Goal: Task Accomplishment & Management: Complete application form

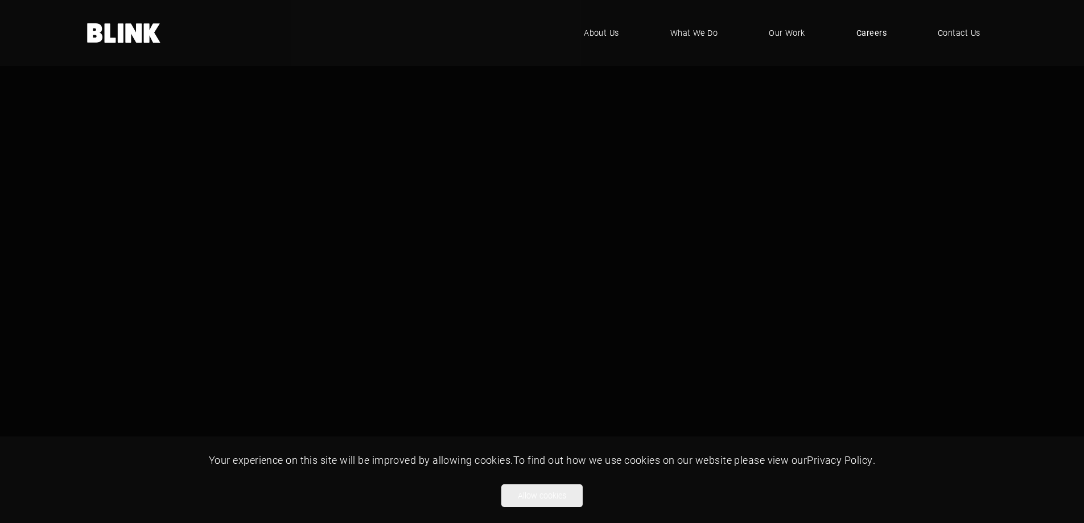
click at [869, 39] on span "Careers" at bounding box center [871, 33] width 30 height 13
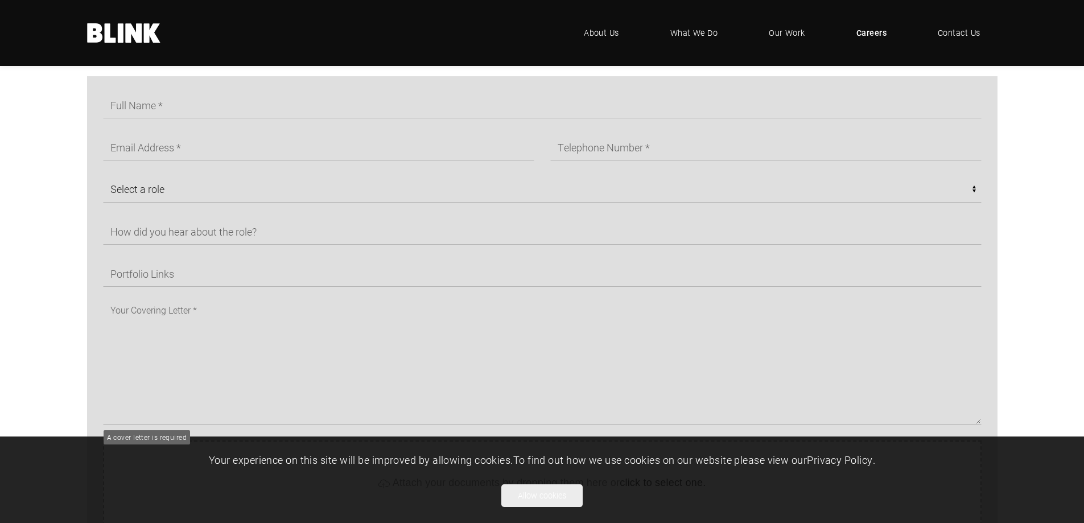
scroll to position [683, 0]
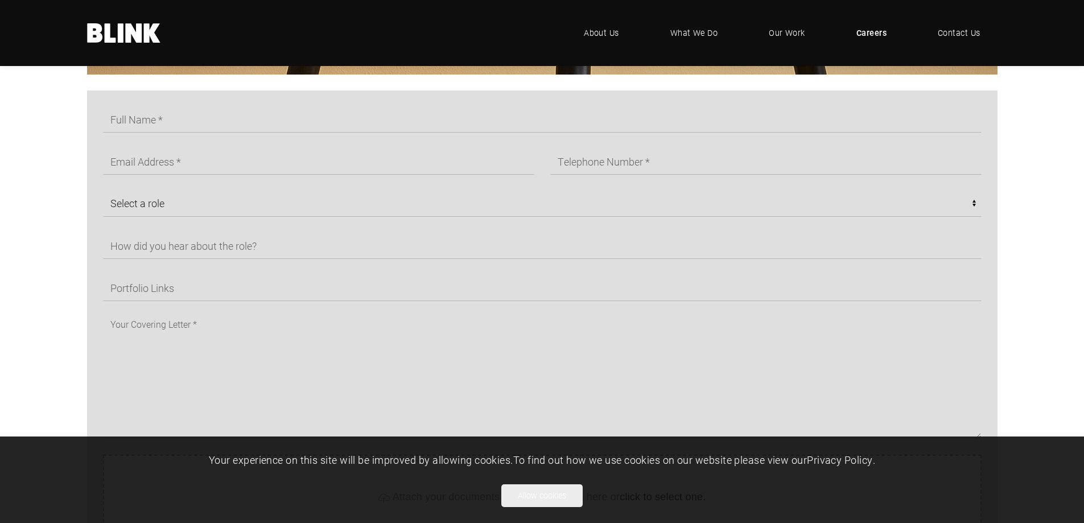
click at [169, 147] on div "Select a role CGI Artists - Manchester Senior CGI Artists - [GEOGRAPHIC_DATA] A…" at bounding box center [534, 272] width 894 height 332
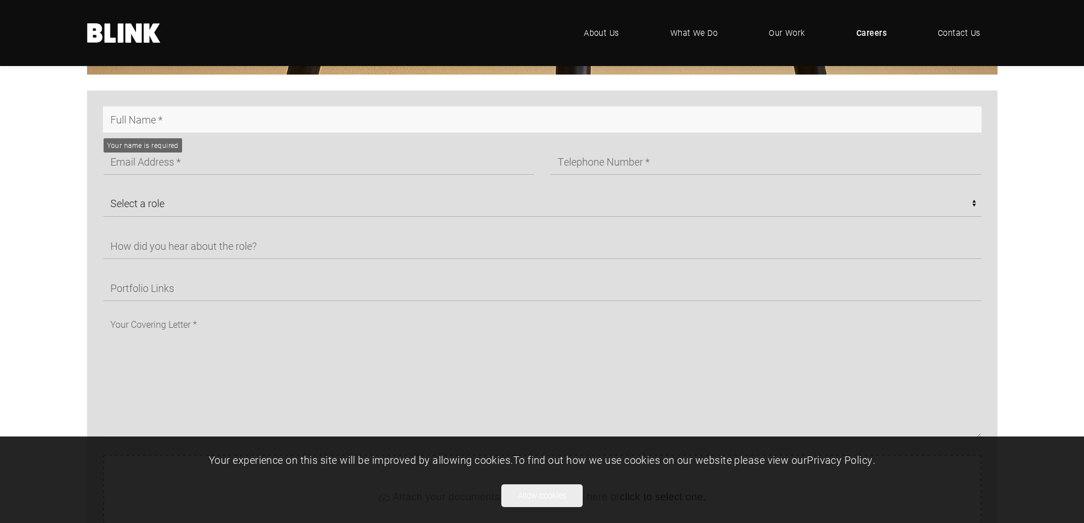
click at [185, 121] on input "text" at bounding box center [542, 119] width 878 height 26
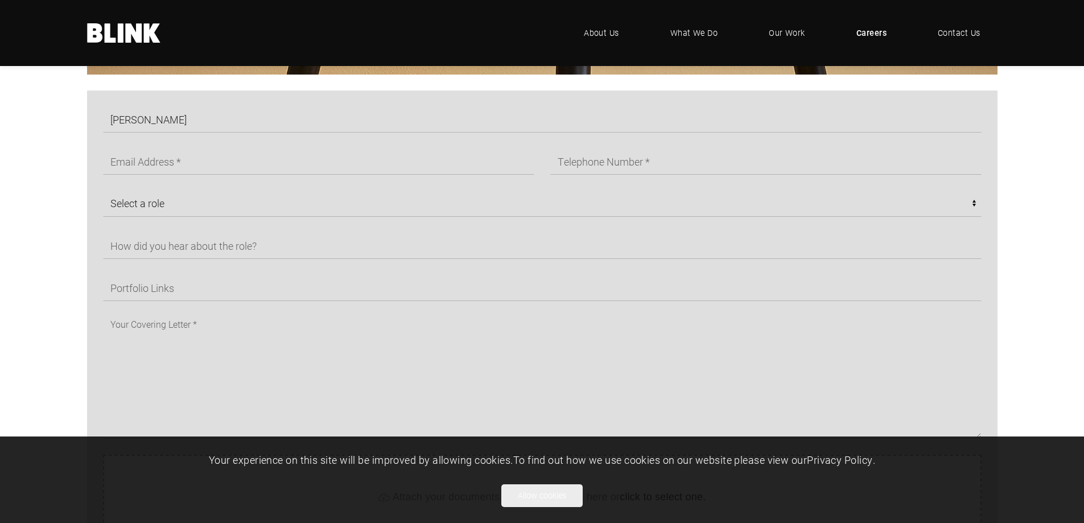
click at [38, 167] on section "Nicole Select a role CGI Artists - Manchester Senior CGI Artists - Manchester A…" at bounding box center [542, 431] width 1084 height 683
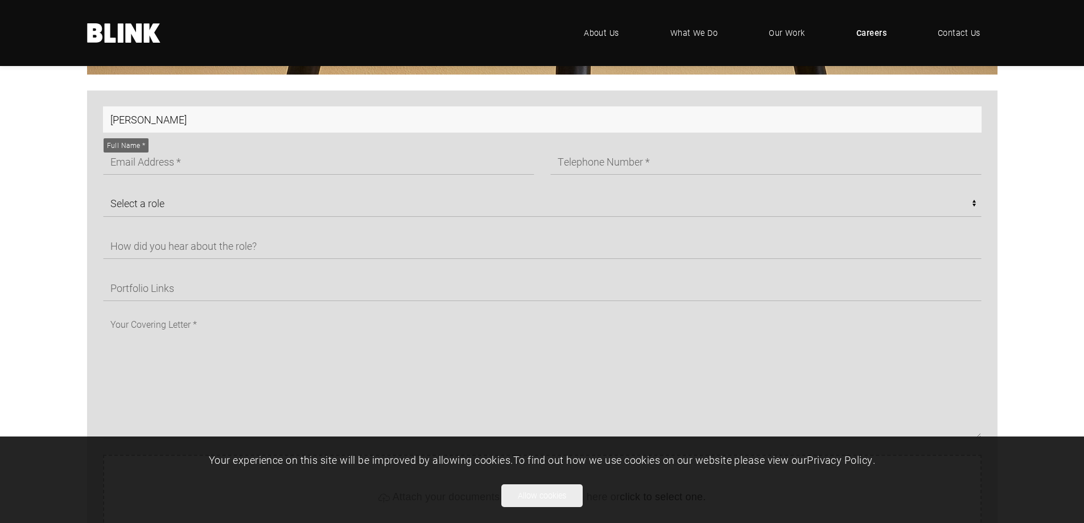
click at [221, 125] on input "Nicole" at bounding box center [542, 119] width 878 height 26
type input "Nicole Jenkins"
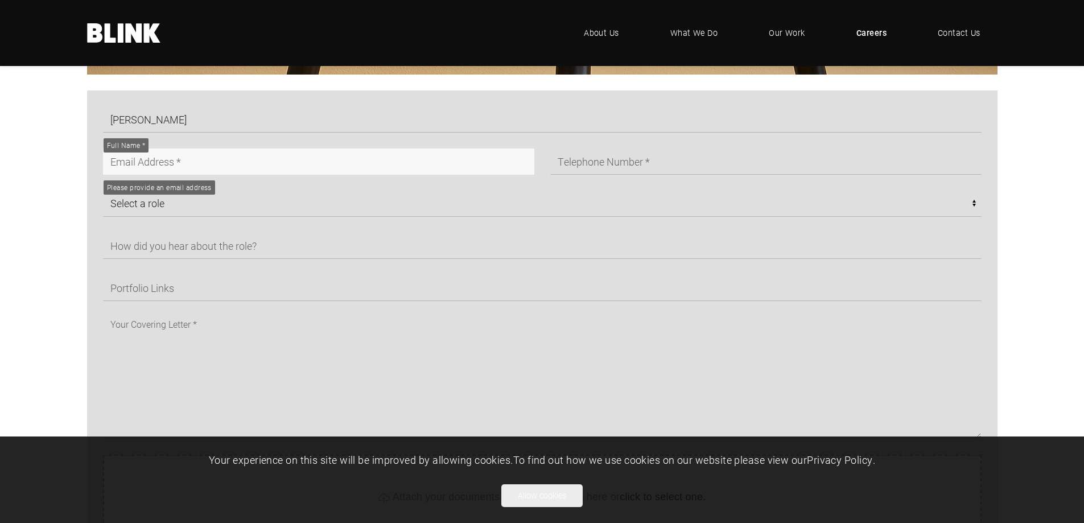
click at [312, 164] on input "text" at bounding box center [318, 161] width 431 height 26
type input "nicolejenkinsinteriors@gmail.com"
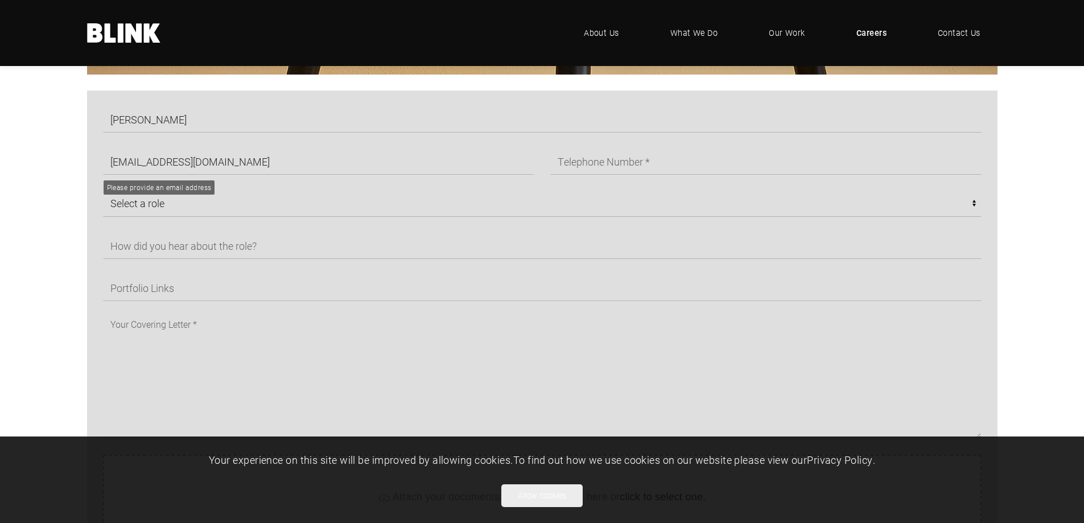
type input "07751279616"
click at [358, 221] on div "Nicole Jenkins nicolejenkinsinteriors@gmail.com 07751279616 Select a role CGI A…" at bounding box center [534, 272] width 894 height 332
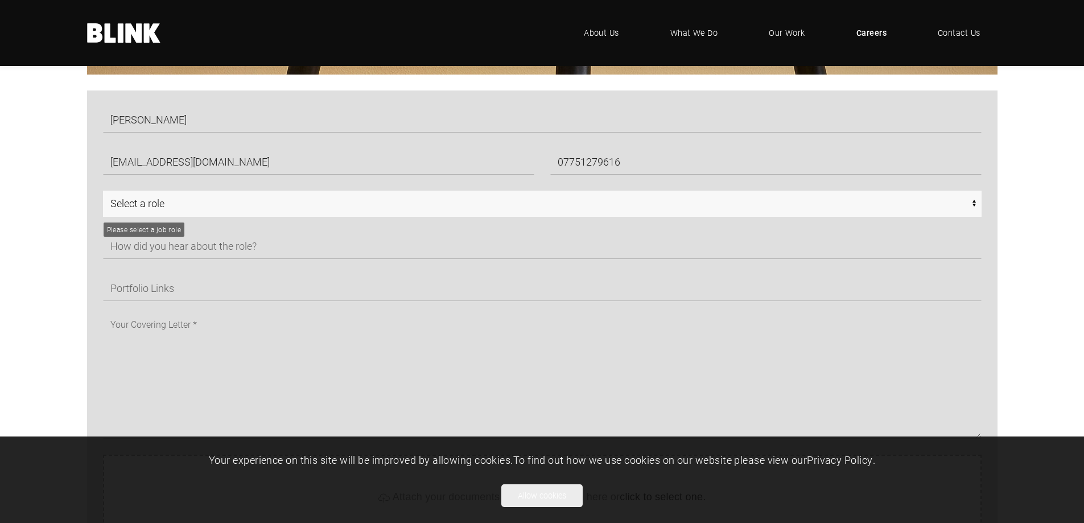
click at [353, 207] on select "Select a role CGI Artists - Manchester Senior CGI Artists - [GEOGRAPHIC_DATA] A…" at bounding box center [542, 204] width 878 height 26
select select "CGI Artists - [GEOGRAPHIC_DATA]"
click at [103, 191] on select "Select a role CGI Artists - Manchester Senior CGI Artists - [GEOGRAPHIC_DATA] A…" at bounding box center [542, 204] width 878 height 26
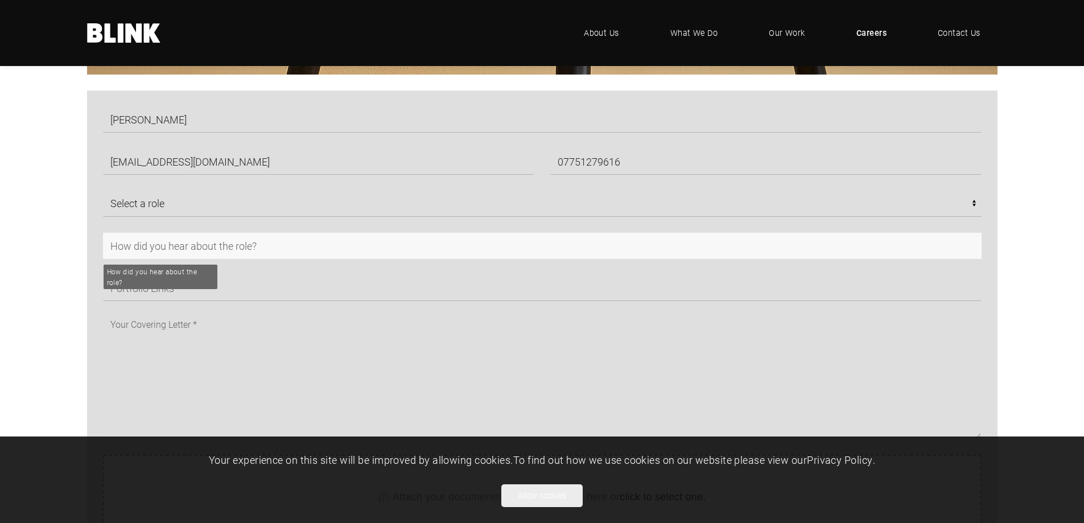
click at [308, 245] on input "text" at bounding box center [542, 246] width 878 height 26
type input "Google Jobs"
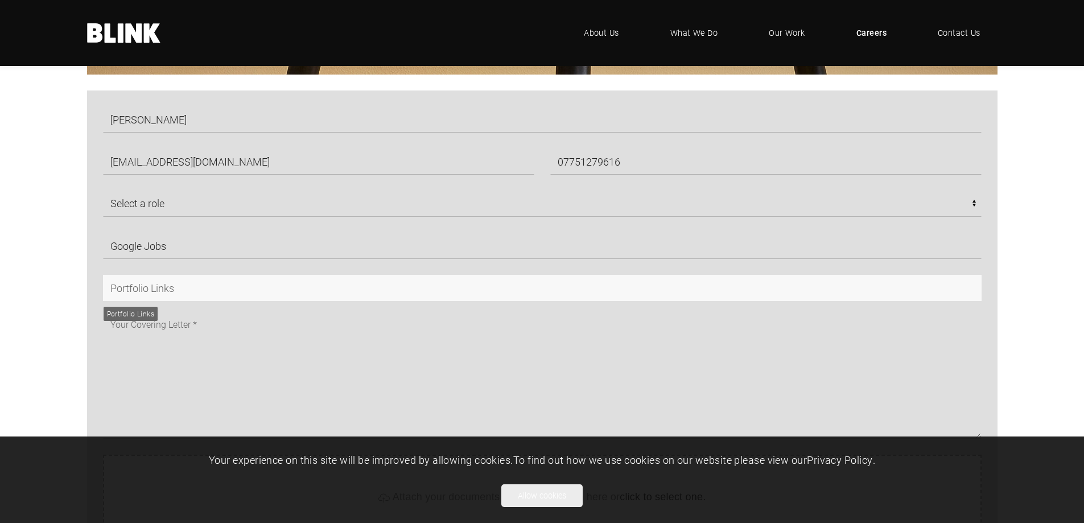
click at [285, 279] on input "text" at bounding box center [542, 288] width 878 height 26
click at [308, 281] on input "text" at bounding box center [542, 288] width 878 height 26
paste input "Mini Portfolio"
type input "Mini Portfolio"
drag, startPoint x: 272, startPoint y: 284, endPoint x: 44, endPoint y: 278, distance: 227.7
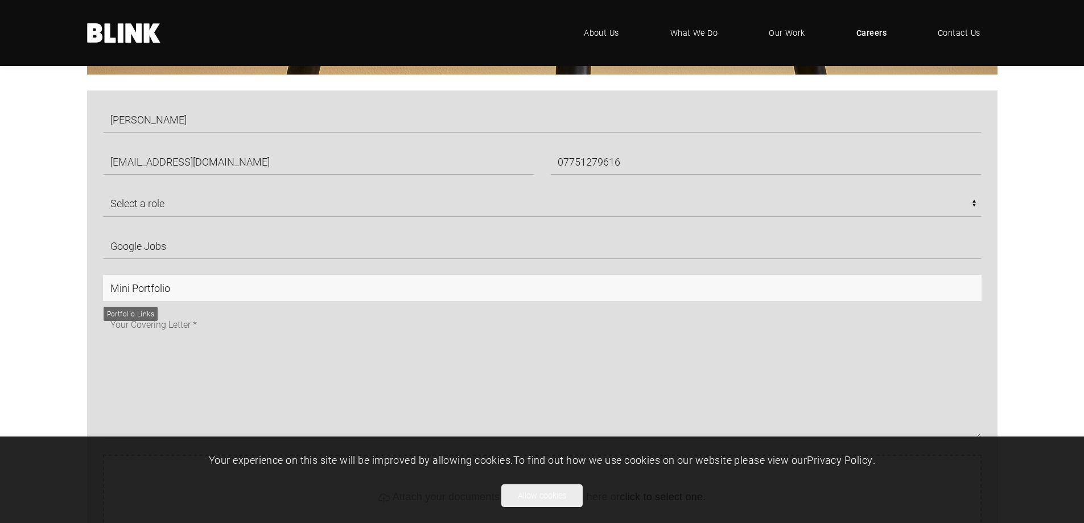
click at [40, 278] on section "Nicole Jenkins nicolejenkinsinteriors@gmail.com 07751279616 Select a role CGI A…" at bounding box center [542, 431] width 1084 height 683
paste input "https://issuu.com/home/docs/nwmpkjf6qkc/share?isSignupFlow=true"
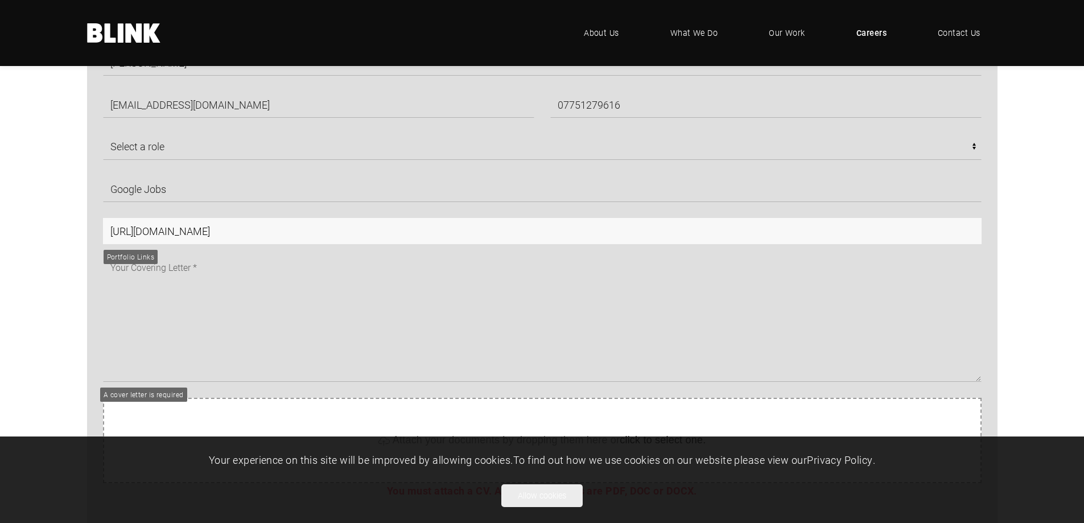
type input "https://issuu.com/home/docs/nwmpkjf6qkc/share?isSignupFlow=true"
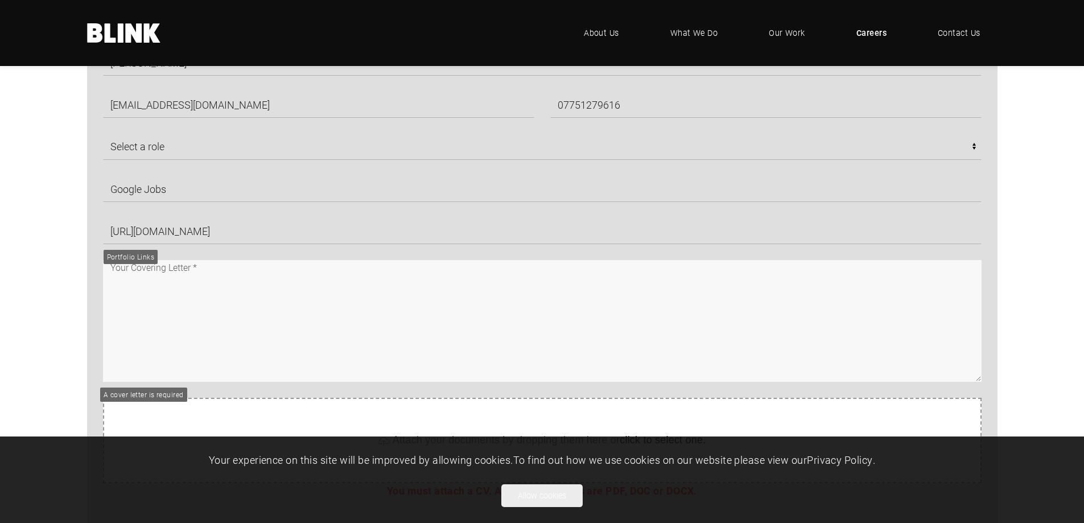
click at [173, 267] on textarea at bounding box center [542, 321] width 878 height 122
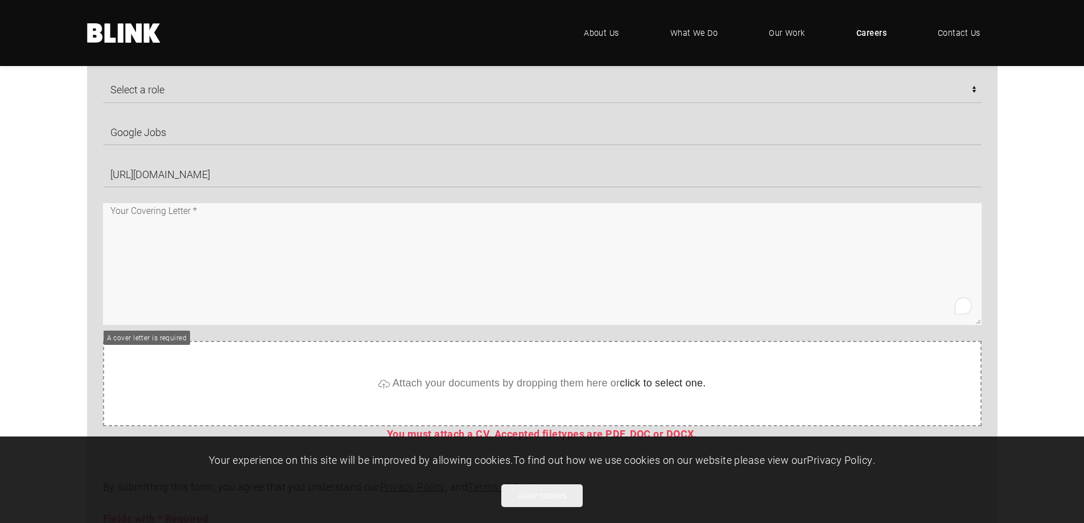
scroll to position [853, 0]
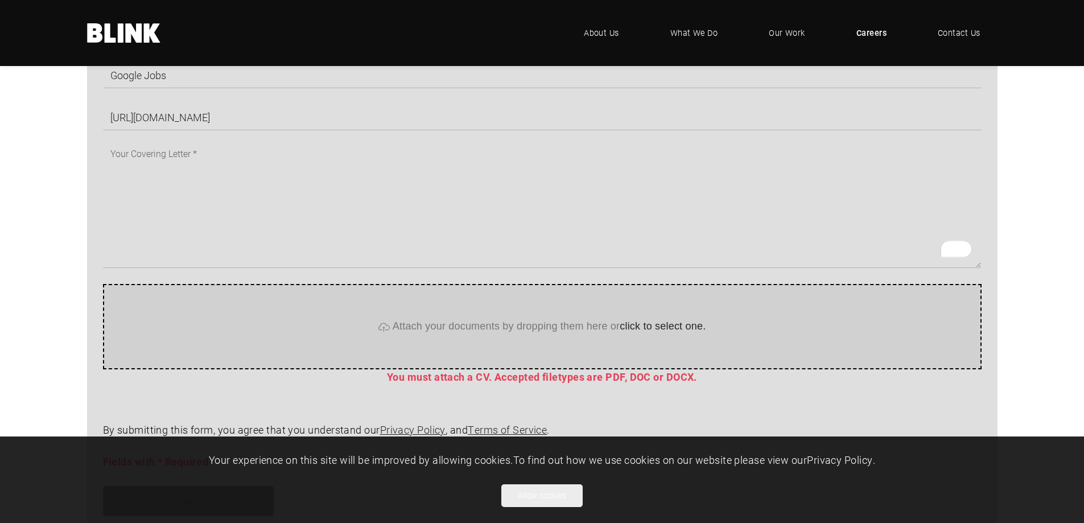
click at [657, 329] on span "click to select one." at bounding box center [663, 326] width 86 height 11
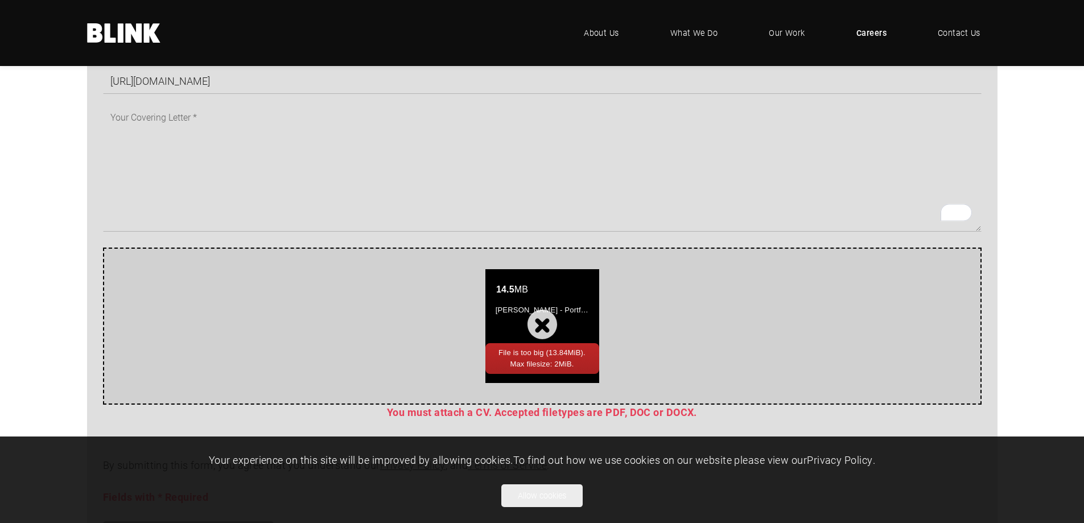
scroll to position [910, 0]
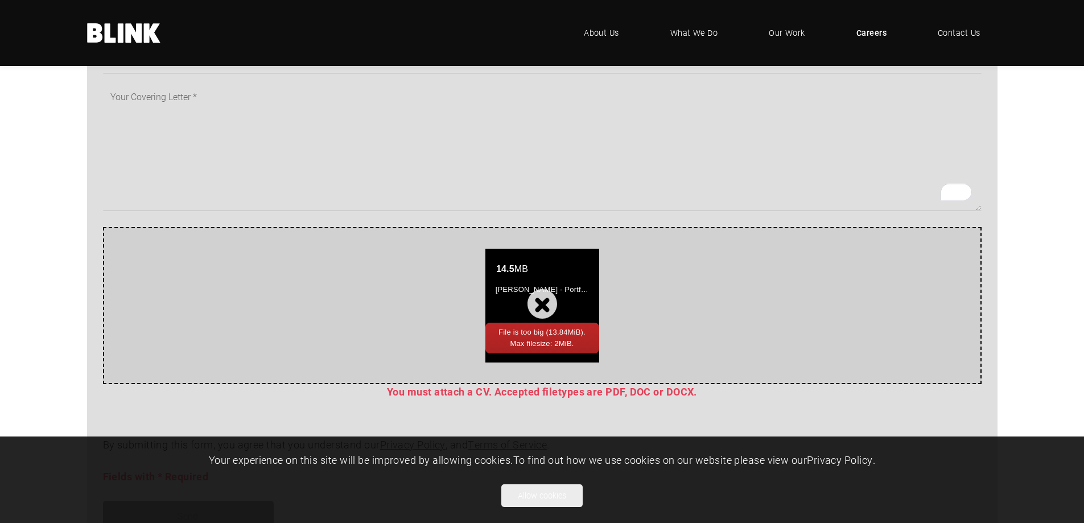
click at [542, 303] on div "14.5 MB Nicole Jenkins - Portfolio & CV.pdf" at bounding box center [542, 306] width 114 height 114
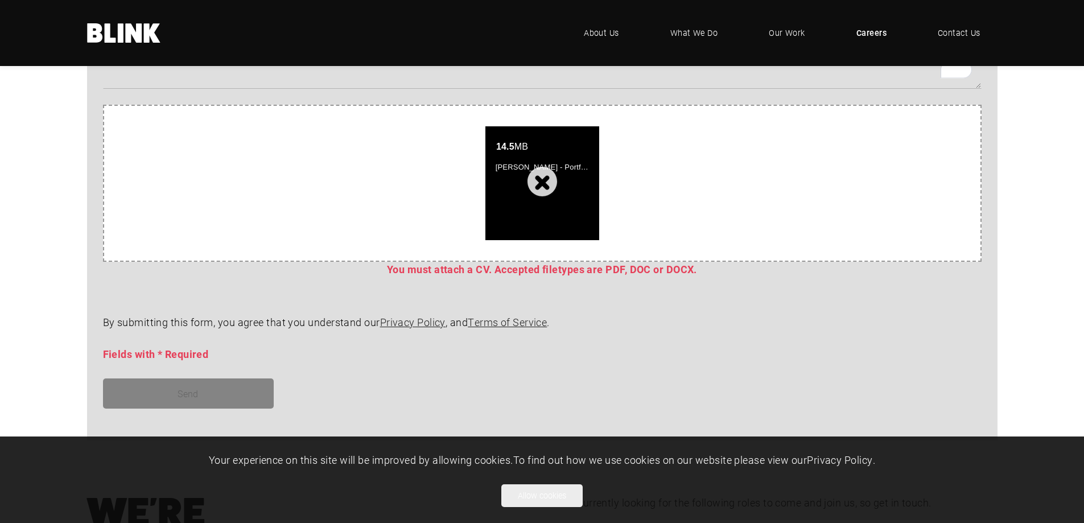
scroll to position [1081, 0]
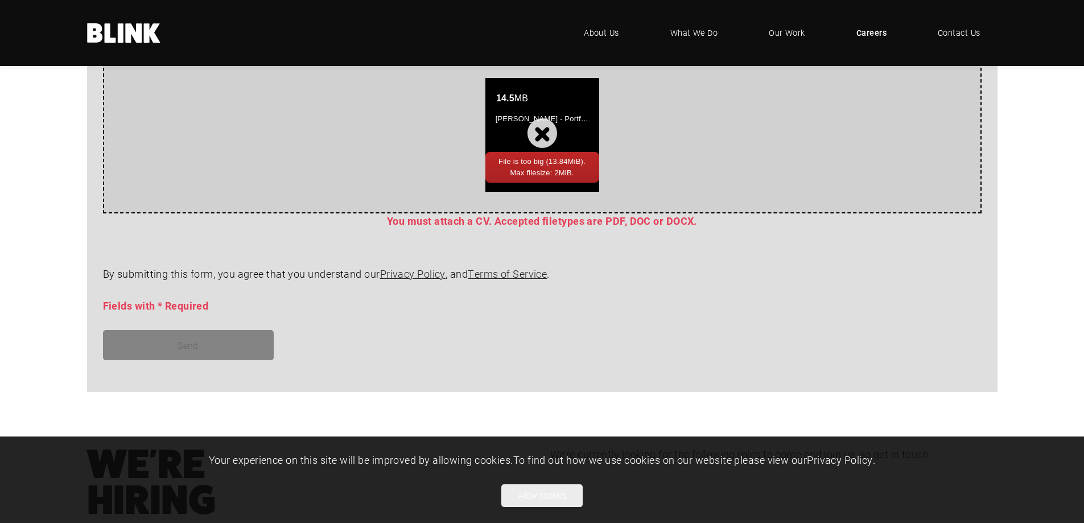
click at [539, 133] on div "14.5 MB Nicole Jenkins - Portfolio & CV.pdf" at bounding box center [542, 135] width 114 height 114
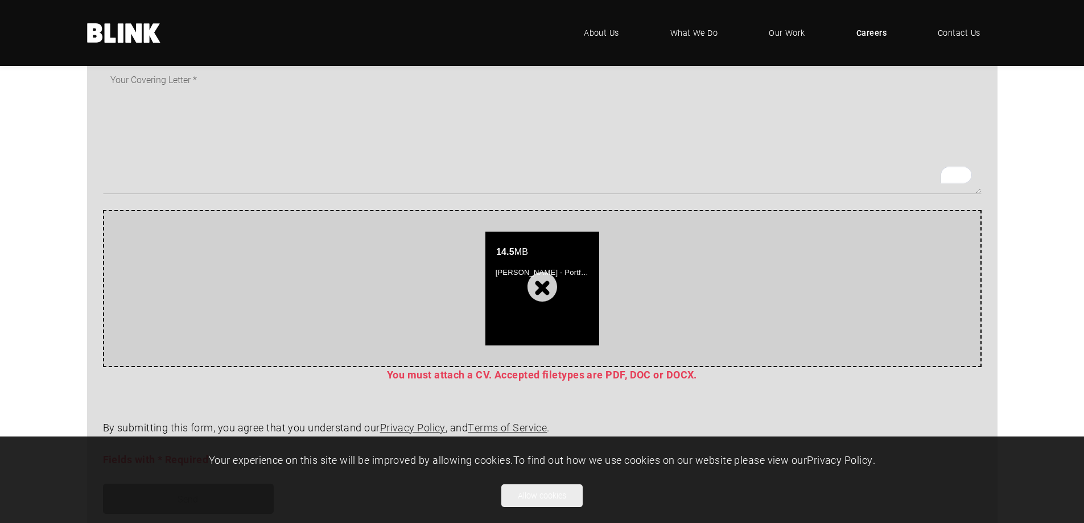
scroll to position [910, 0]
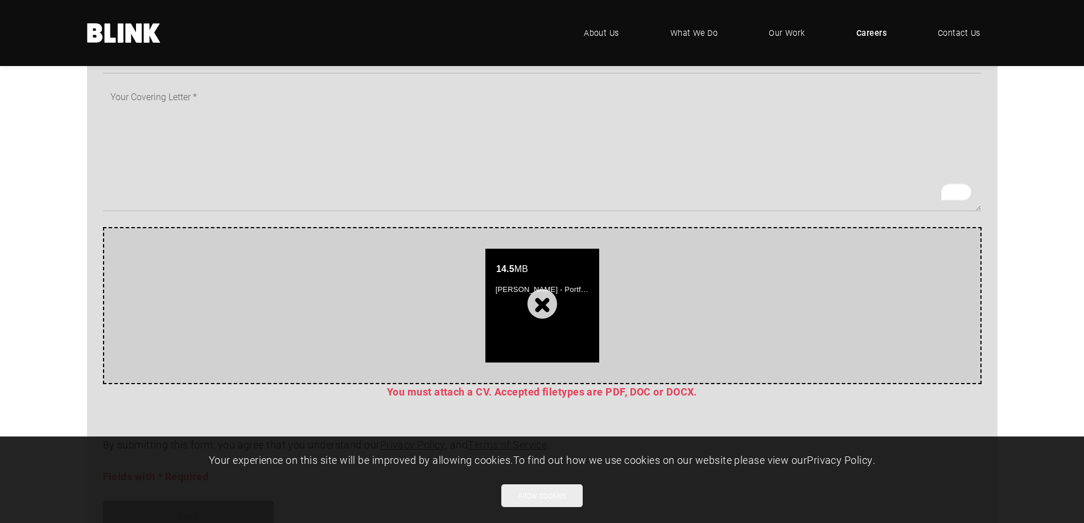
click at [567, 231] on div "Attach your documents by dropping them here or click to select one. 14.5 MB Nic…" at bounding box center [542, 305] width 878 height 157
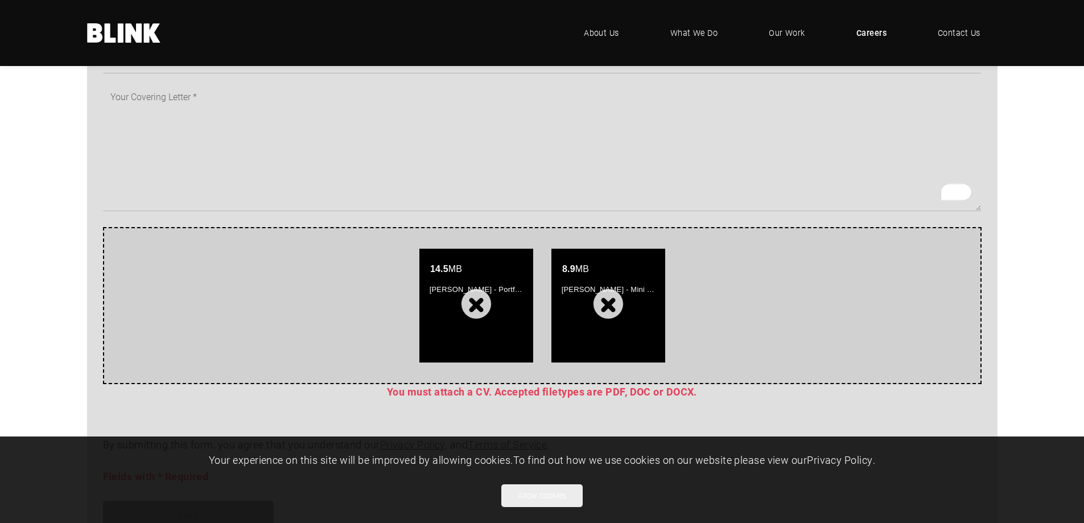
click at [703, 241] on div "Attach your documents by dropping them here or click to select one. 14.5 MB Nic…" at bounding box center [542, 305] width 878 height 157
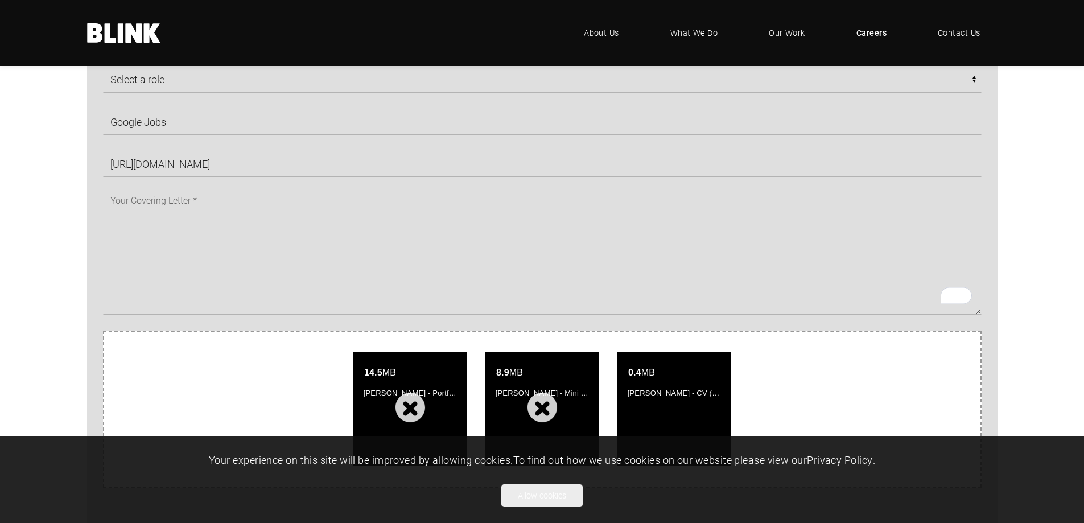
scroll to position [797, 0]
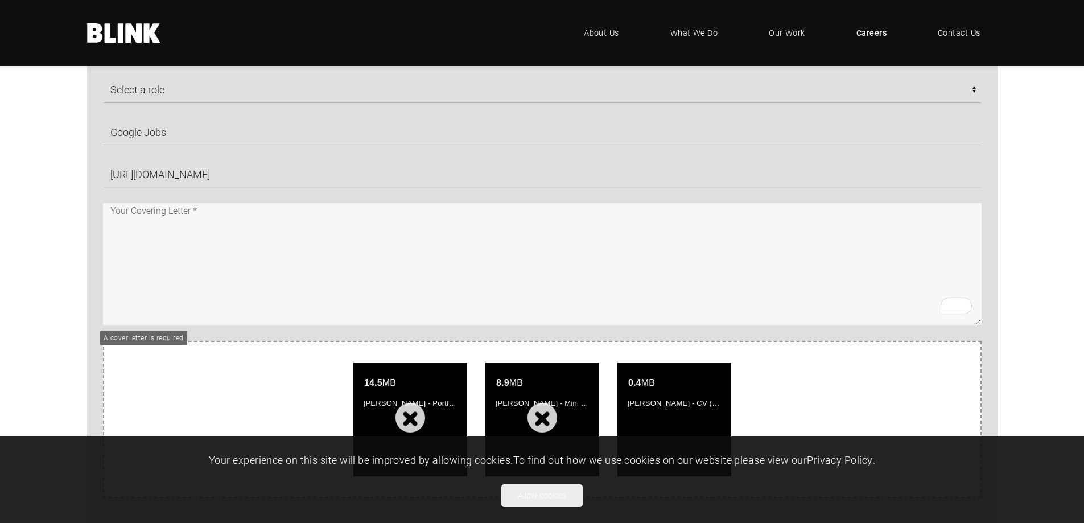
click at [431, 236] on textarea "To enrich screen reader interactions, please activate Accessibility in Grammarl…" at bounding box center [542, 264] width 878 height 122
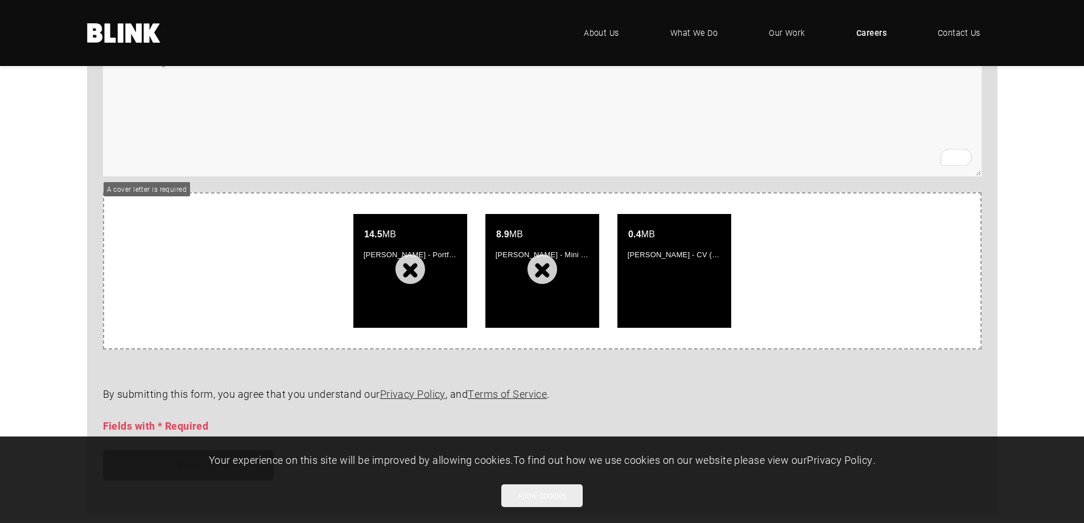
scroll to position [1081, 0]
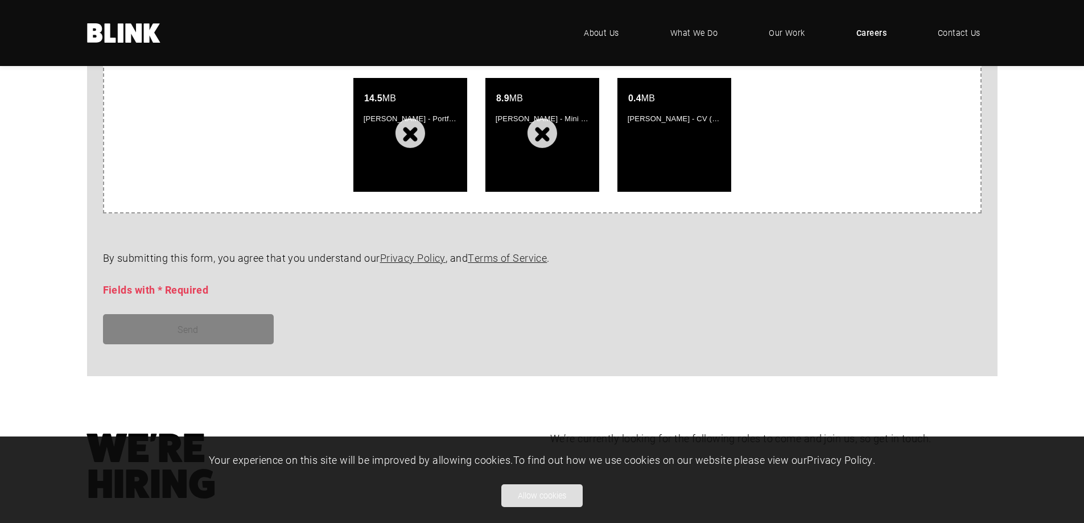
click at [539, 495] on button "Allow cookies" at bounding box center [541, 495] width 81 height 23
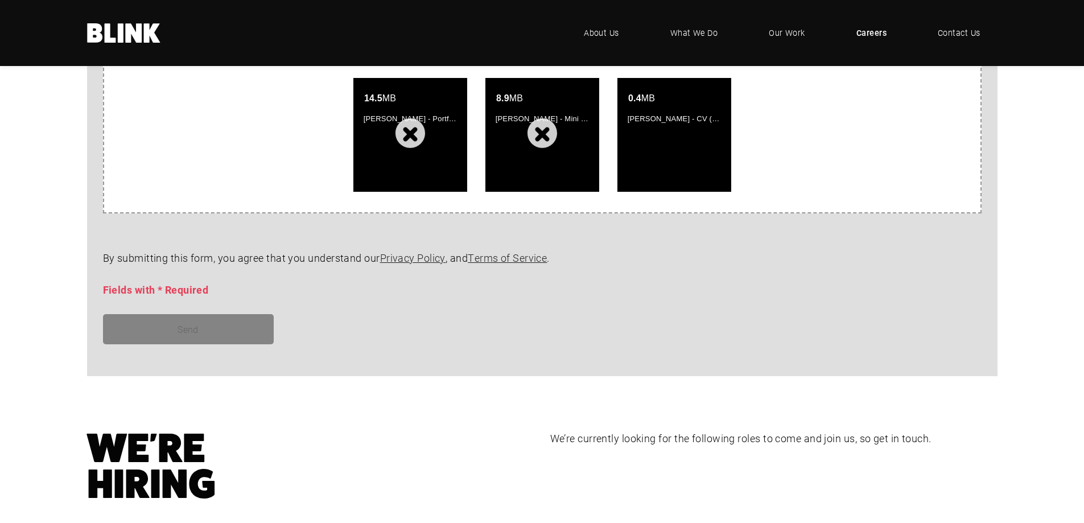
click at [307, 323] on div "Send" at bounding box center [534, 329] width 894 height 30
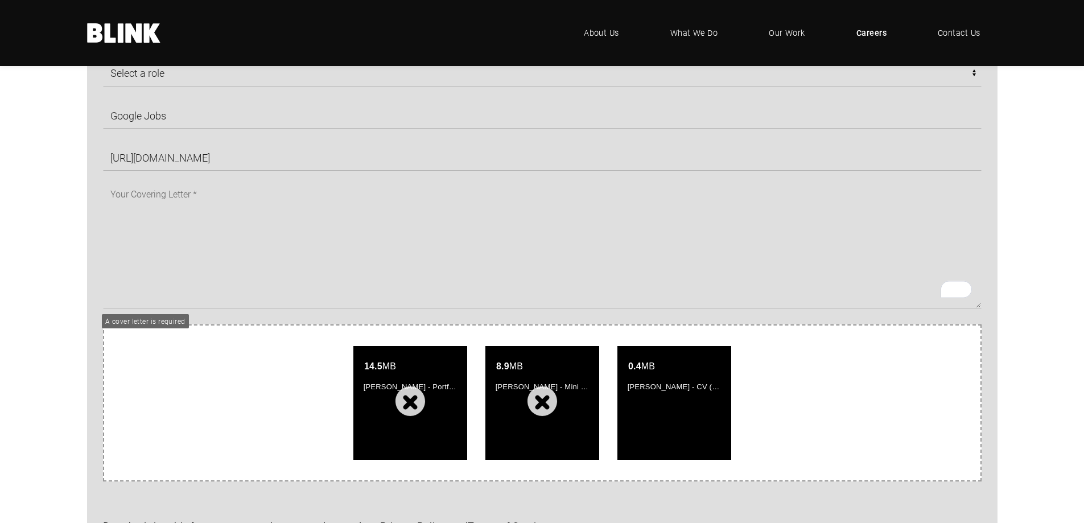
scroll to position [740, 0]
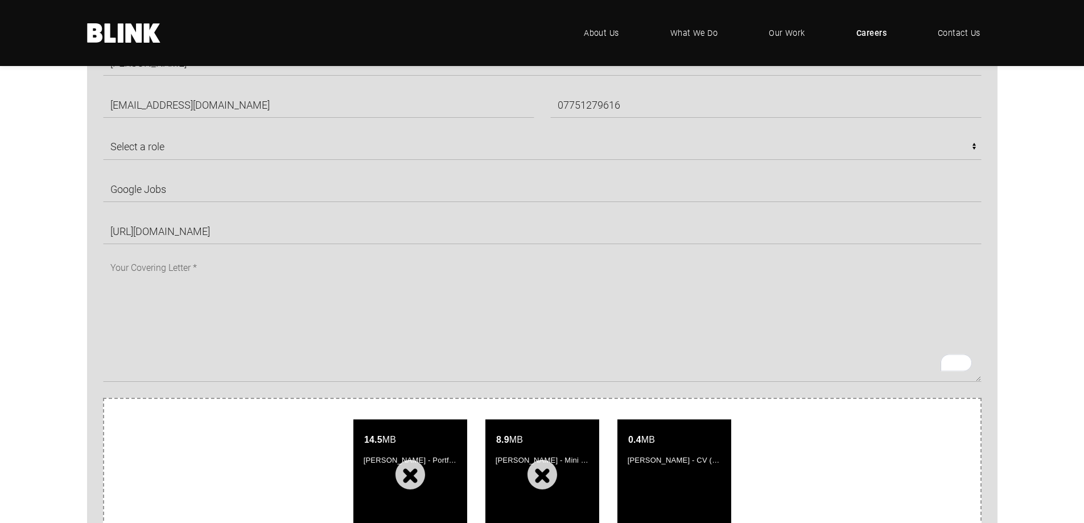
click at [258, 254] on div "Nicole Jenkins nicolejenkinsinteriors@gmail.com 07751279616 Select a role CGI A…" at bounding box center [534, 215] width 894 height 332
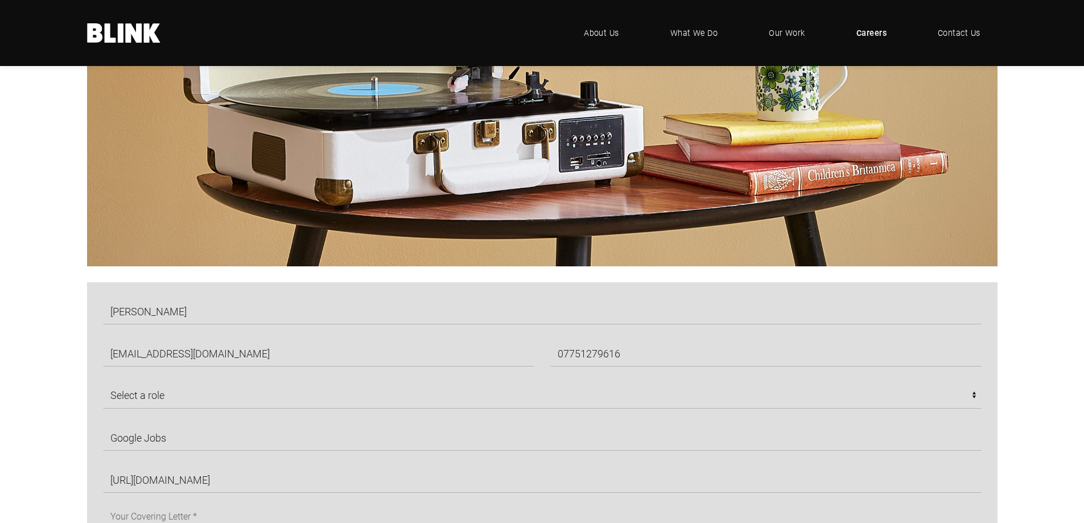
scroll to position [683, 0]
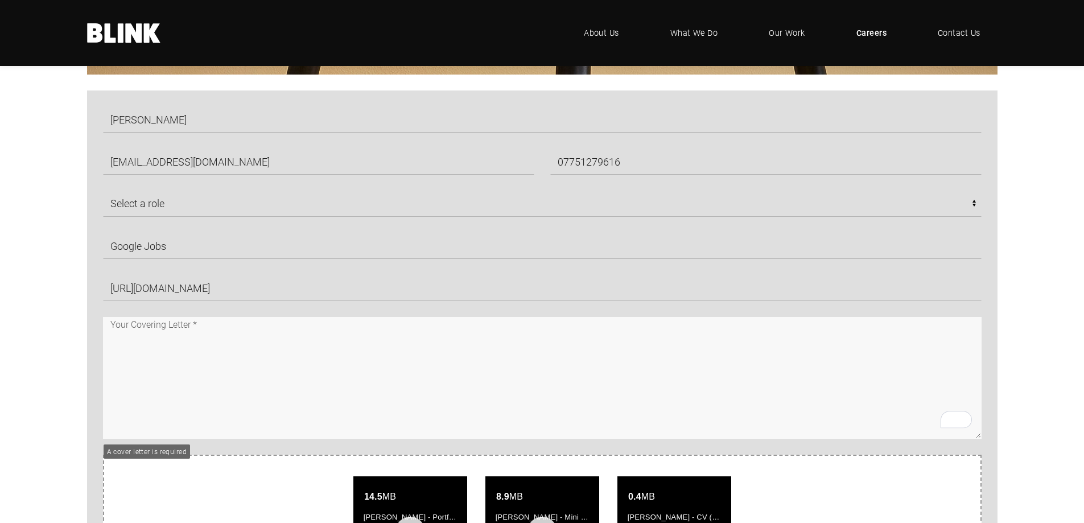
click at [227, 339] on textarea "To enrich screen reader interactions, please activate Accessibility in Grammarl…" at bounding box center [542, 378] width 878 height 122
paste textarea "Dear [Hiring Manager Name or Blink Recruitment Team], I am writing to express m…"
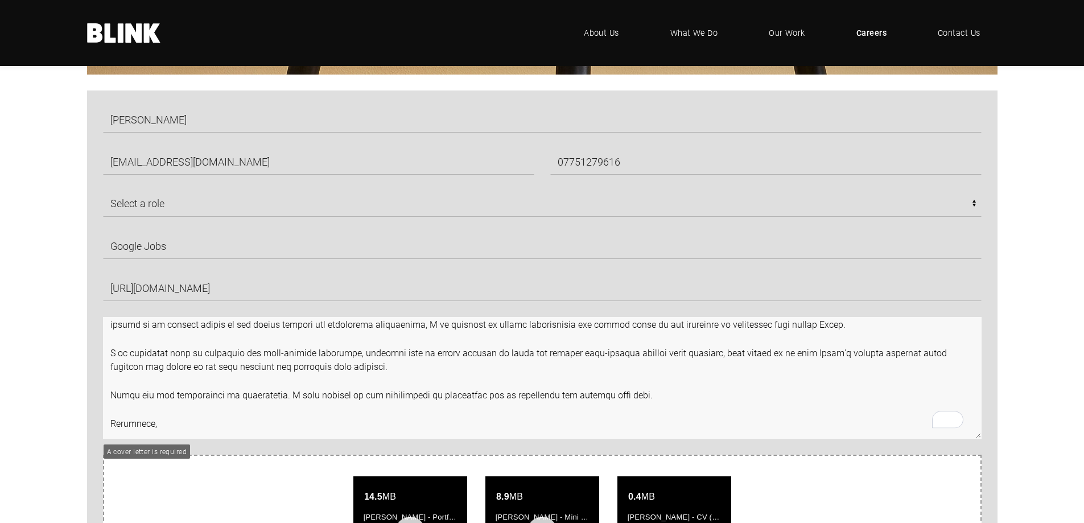
scroll to position [231, 0]
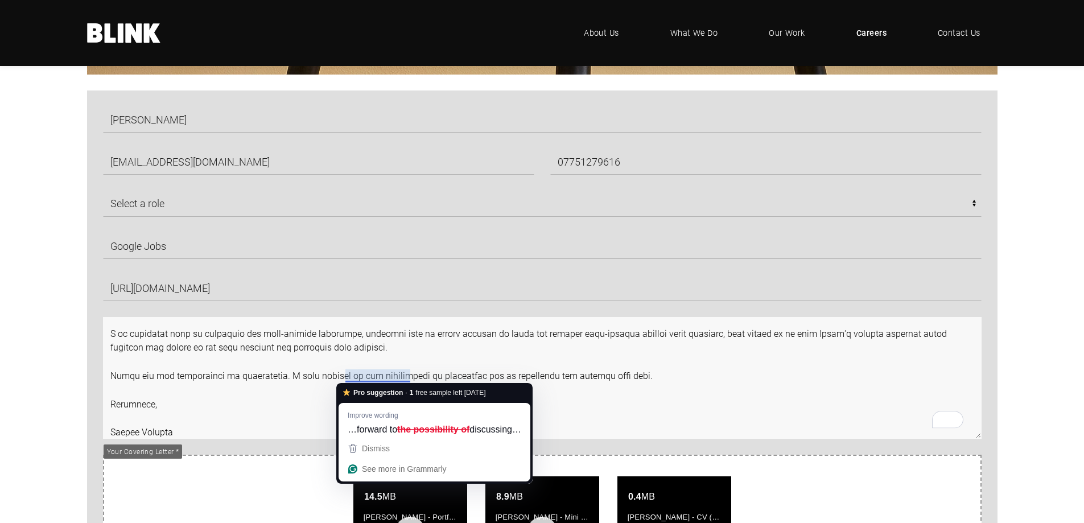
click at [675, 377] on textarea "To enrich screen reader interactions, please activate Accessibility in Grammarl…" at bounding box center [542, 378] width 878 height 122
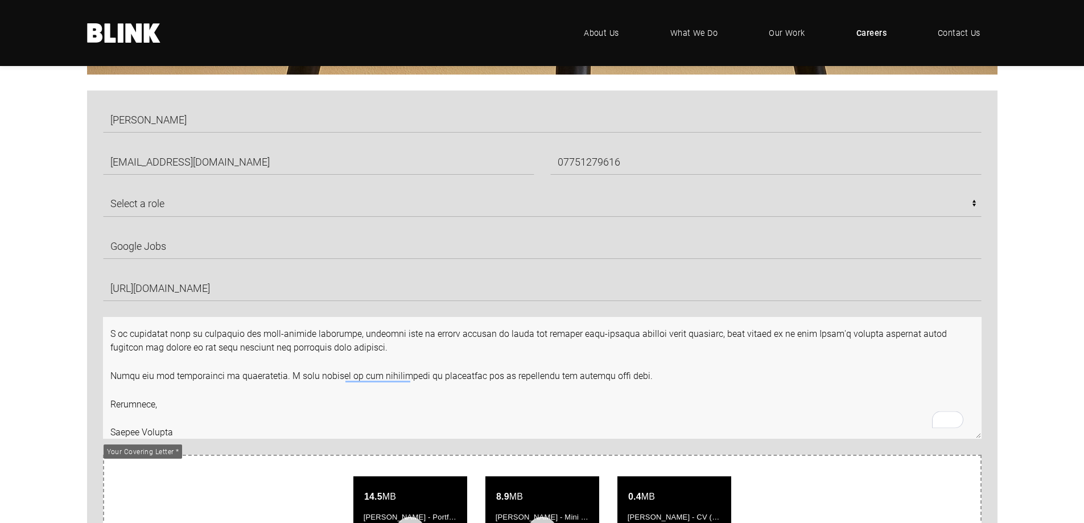
click at [540, 357] on textarea "To enrich screen reader interactions, please activate Accessibility in Grammarl…" at bounding box center [542, 378] width 878 height 122
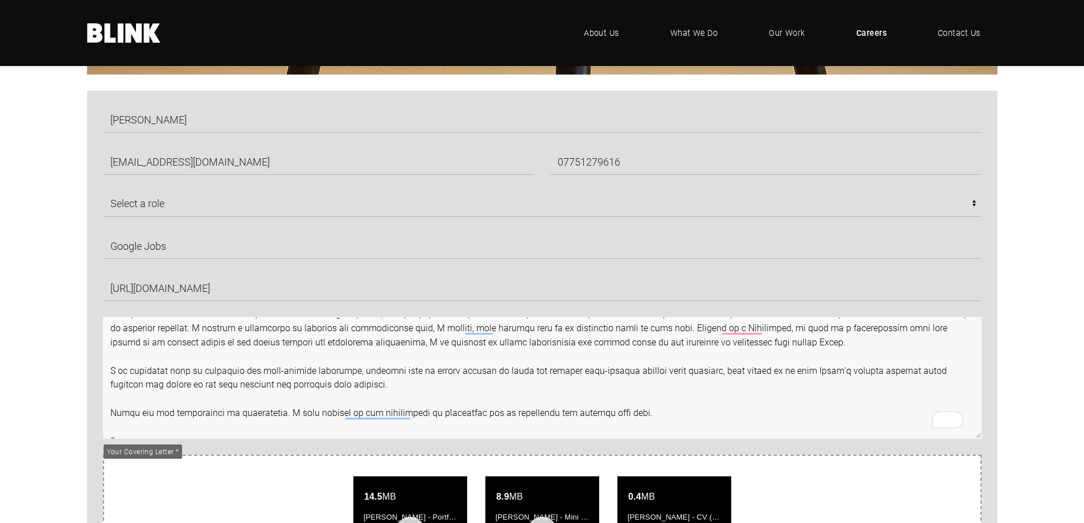
scroll to position [174, 0]
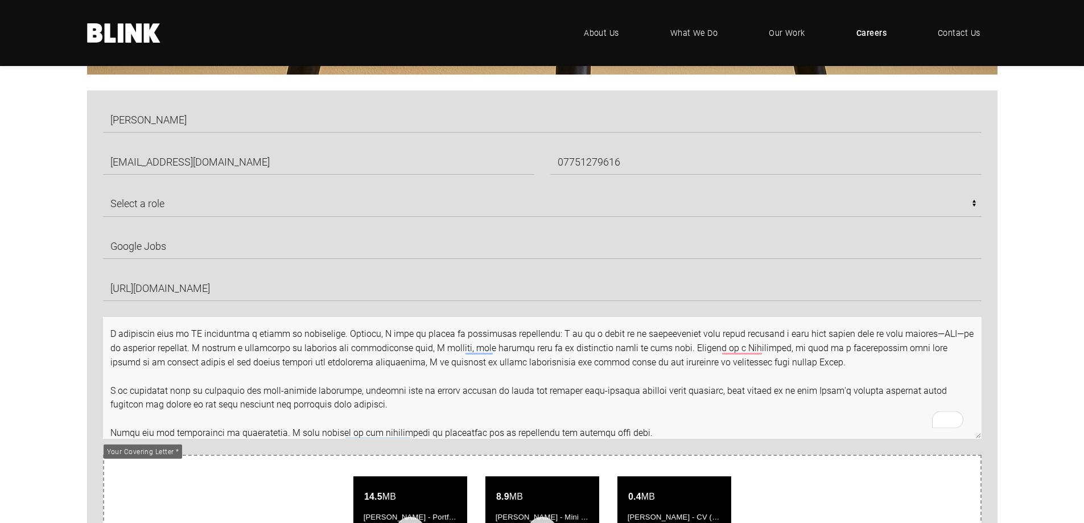
click at [145, 333] on textarea "To enrich screen reader interactions, please activate Accessibility in Grammarl…" at bounding box center [542, 378] width 878 height 122
click at [409, 364] on textarea "To enrich screen reader interactions, please activate Accessibility in Grammarl…" at bounding box center [542, 378] width 878 height 122
click at [147, 338] on textarea "To enrich screen reader interactions, please activate Accessibility in Grammarl…" at bounding box center [542, 378] width 878 height 122
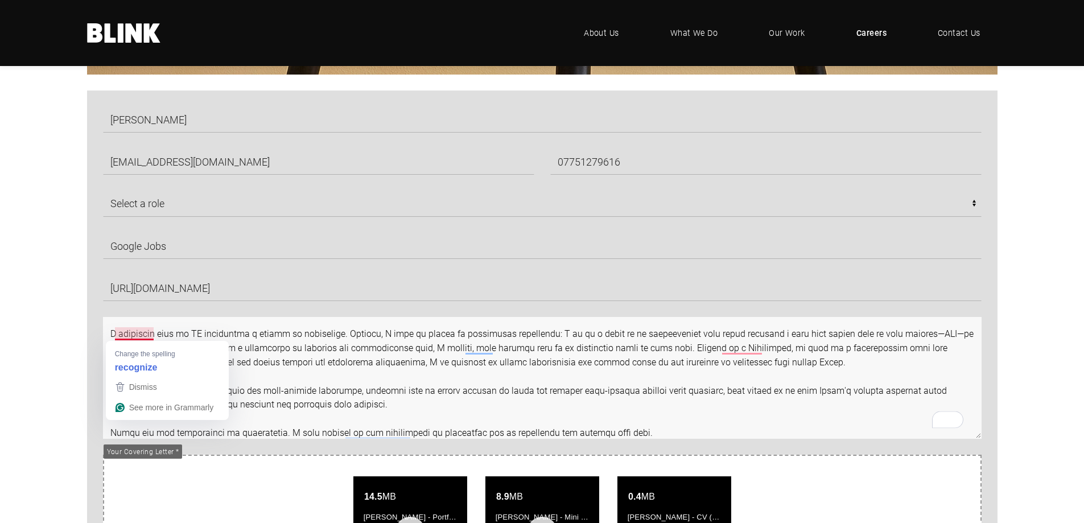
click at [448, 386] on textarea "To enrich screen reader interactions, please activate Accessibility in Grammarl…" at bounding box center [542, 378] width 878 height 122
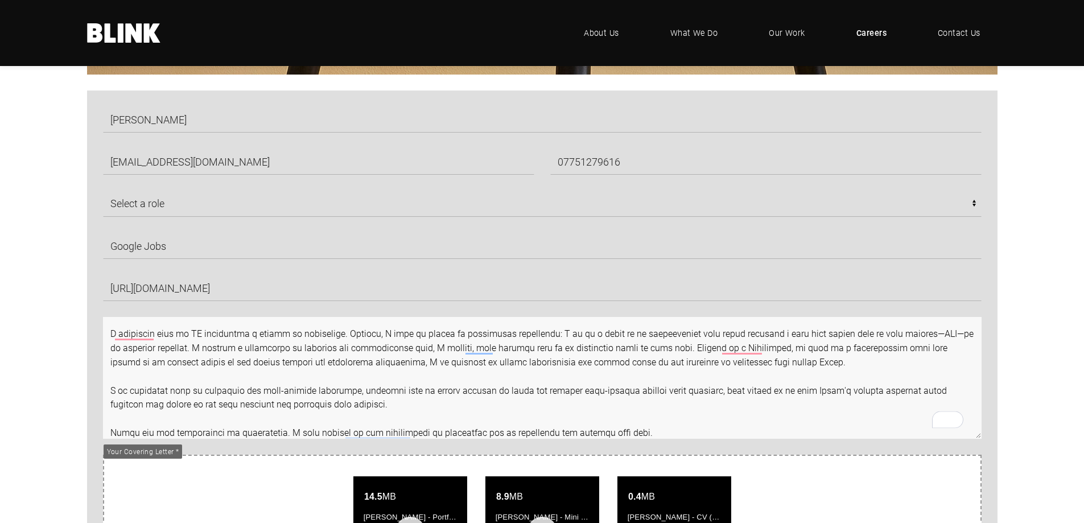
click at [550, 399] on textarea "To enrich screen reader interactions, please activate Accessibility in Grammarl…" at bounding box center [542, 378] width 878 height 122
click at [559, 360] on textarea "To enrich screen reader interactions, please activate Accessibility in Grammarl…" at bounding box center [542, 378] width 878 height 122
click at [550, 334] on textarea "To enrich screen reader interactions, please activate Accessibility in Grammarl…" at bounding box center [542, 378] width 878 height 122
click at [684, 340] on textarea "To enrich screen reader interactions, please activate Accessibility in Grammarl…" at bounding box center [542, 378] width 878 height 122
click at [813, 343] on textarea "To enrich screen reader interactions, please activate Accessibility in Grammarl…" at bounding box center [542, 378] width 878 height 122
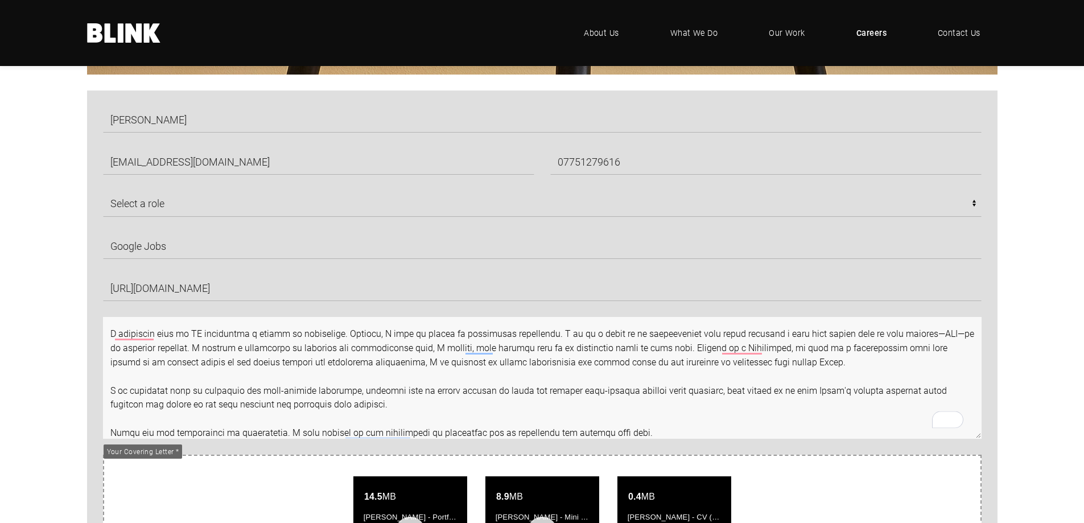
click at [857, 366] on textarea "To enrich screen reader interactions, please activate Accessibility in Grammarl…" at bounding box center [542, 378] width 878 height 122
click at [551, 382] on textarea "To enrich screen reader interactions, please activate Accessibility in Grammarl…" at bounding box center [542, 378] width 878 height 122
click at [262, 357] on textarea "To enrich screen reader interactions, please activate Accessibility in Grammarl…" at bounding box center [542, 378] width 878 height 122
click at [205, 348] on textarea "To enrich screen reader interactions, please activate Accessibility in Grammarl…" at bounding box center [542, 378] width 878 height 122
click at [159, 346] on textarea "To enrich screen reader interactions, please activate Accessibility in Grammarl…" at bounding box center [542, 378] width 878 height 122
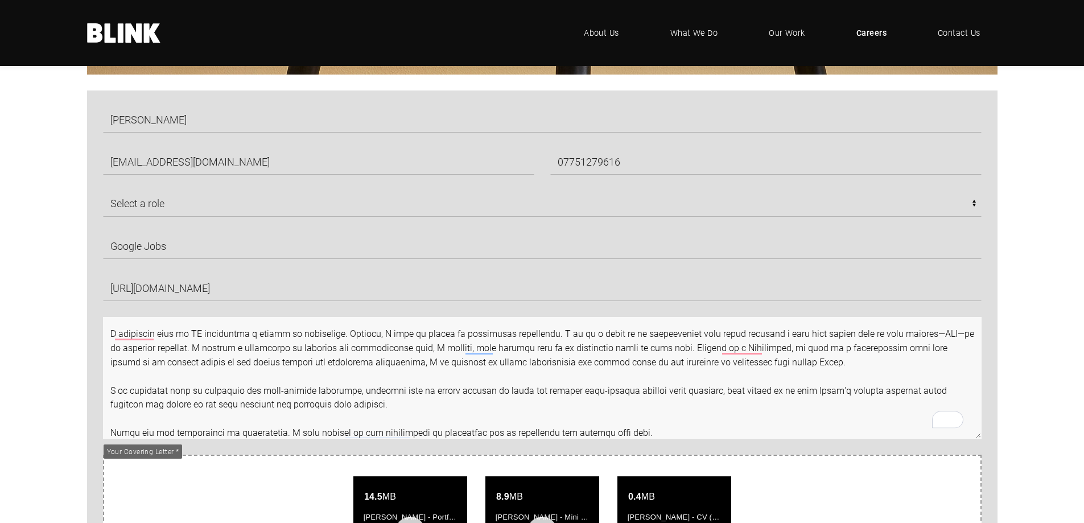
click at [259, 357] on textarea "To enrich screen reader interactions, please activate Accessibility in Grammarl…" at bounding box center [542, 378] width 878 height 122
click at [471, 350] on textarea "To enrich screen reader interactions, please activate Accessibility in Grammarl…" at bounding box center [542, 378] width 878 height 122
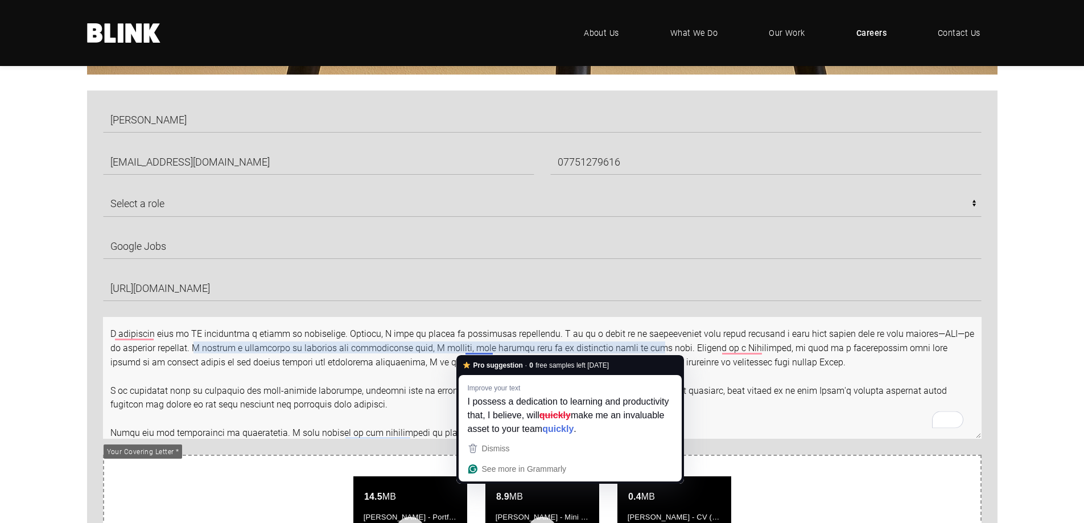
click at [391, 361] on textarea "To enrich screen reader interactions, please activate Accessibility in Grammarl…" at bounding box center [542, 378] width 878 height 122
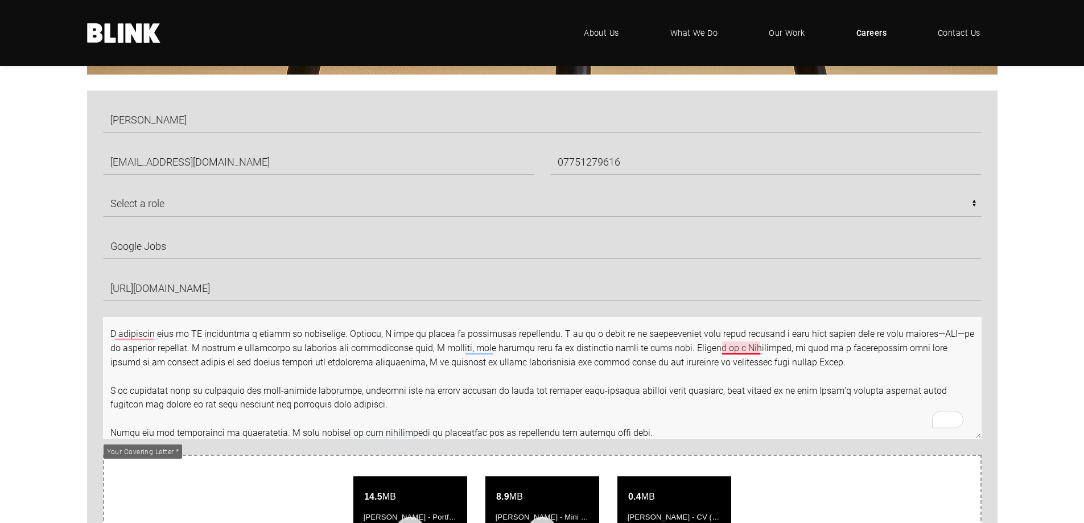
click at [741, 350] on textarea "To enrich screen reader interactions, please activate Accessibility in Grammarl…" at bounding box center [542, 378] width 878 height 122
click at [612, 360] on textarea "To enrich screen reader interactions, please activate Accessibility in Grammarl…" at bounding box center [542, 378] width 878 height 122
click at [806, 348] on textarea "To enrich screen reader interactions, please activate Accessibility in Grammarl…" at bounding box center [542, 378] width 878 height 122
click at [837, 361] on textarea "To enrich screen reader interactions, please activate Accessibility in Grammarl…" at bounding box center [542, 378] width 878 height 122
click at [820, 369] on textarea "To enrich screen reader interactions, please activate Accessibility in Grammarl…" at bounding box center [542, 378] width 878 height 122
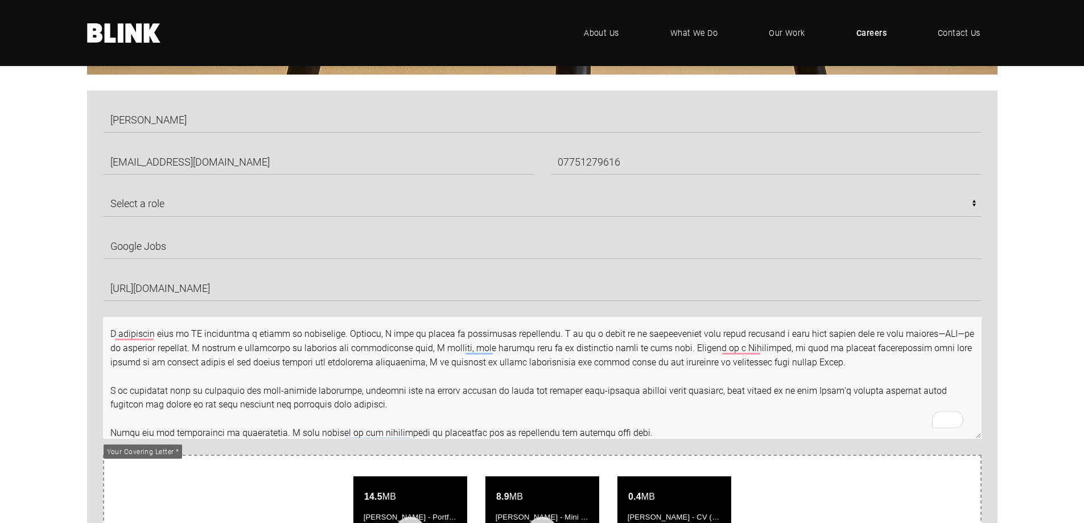
click at [814, 366] on textarea "To enrich screen reader interactions, please activate Accessibility in Grammarl…" at bounding box center [542, 378] width 878 height 122
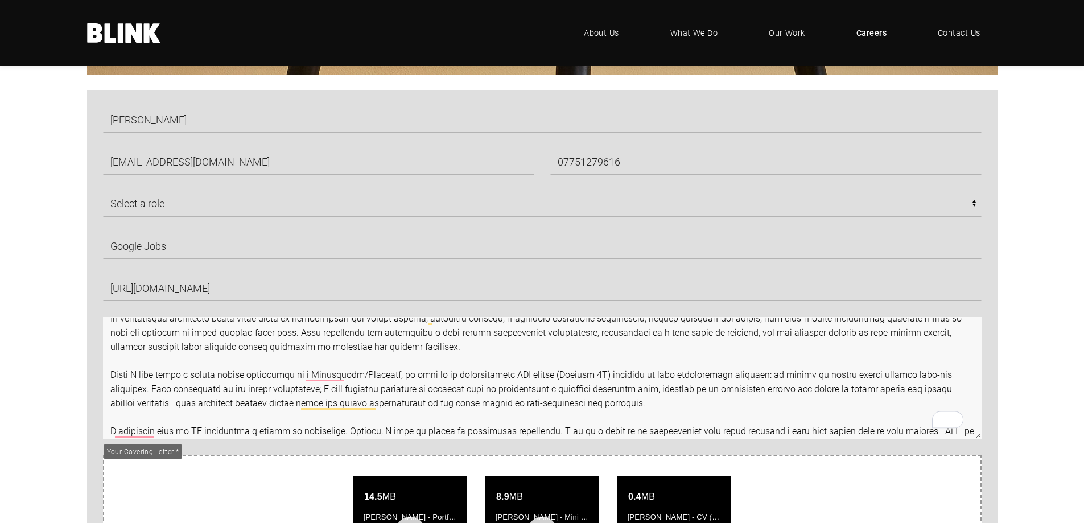
scroll to position [0, 0]
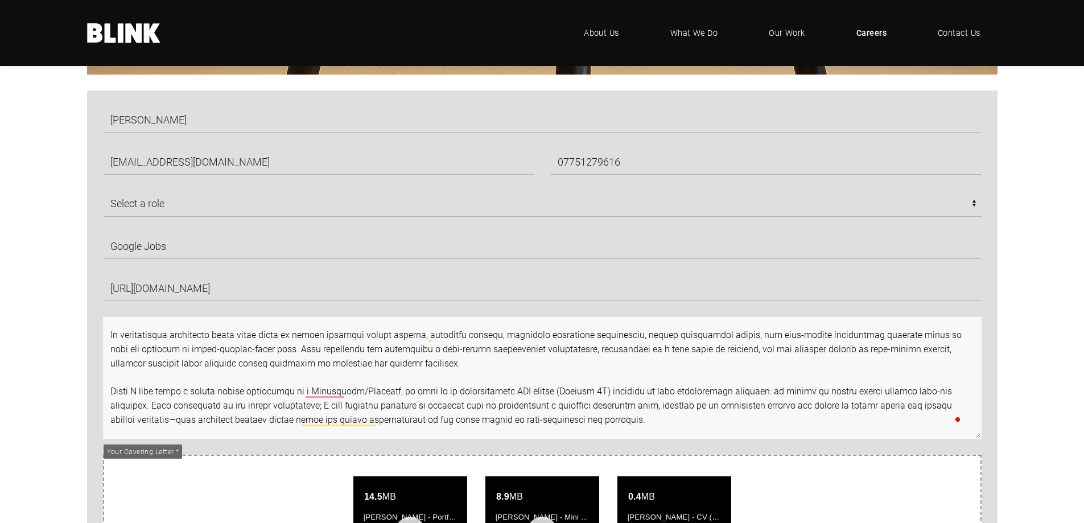
drag, startPoint x: 274, startPoint y: 333, endPoint x: 253, endPoint y: 336, distance: 21.9
click at [253, 336] on textarea "To enrich screen reader interactions, please activate Accessibility in Grammarl…" at bounding box center [542, 378] width 878 height 122
click at [479, 356] on textarea "To enrich screen reader interactions, please activate Accessibility in Grammarl…" at bounding box center [542, 378] width 878 height 122
click at [489, 367] on textarea "To enrich screen reader interactions, please activate Accessibility in Grammarl…" at bounding box center [542, 378] width 878 height 122
click at [500, 365] on textarea "To enrich screen reader interactions, please activate Accessibility in Grammarl…" at bounding box center [542, 378] width 878 height 122
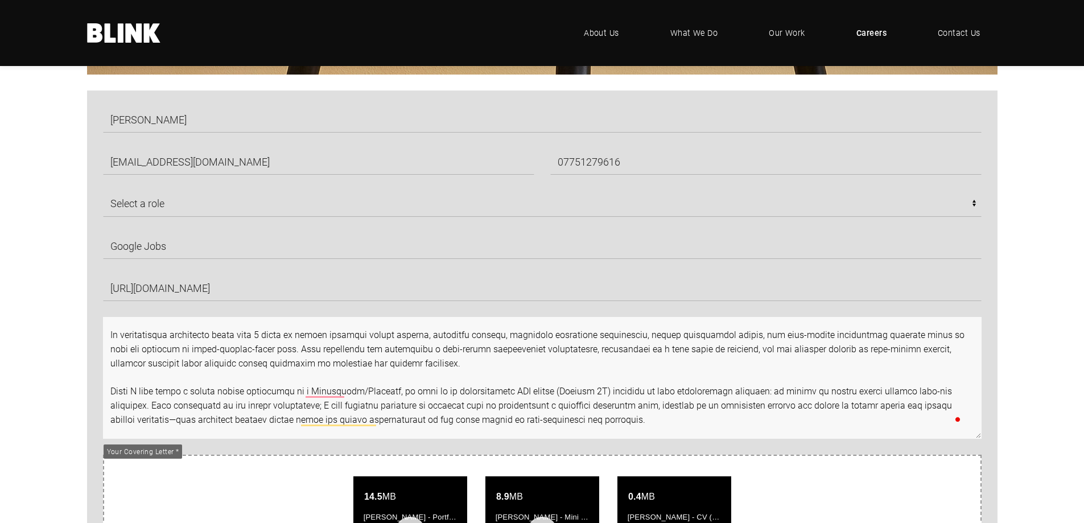
click at [498, 366] on textarea "To enrich screen reader interactions, please activate Accessibility in Grammarl…" at bounding box center [542, 378] width 878 height 122
click at [500, 366] on textarea "To enrich screen reader interactions, please activate Accessibility in Grammarl…" at bounding box center [542, 378] width 878 height 122
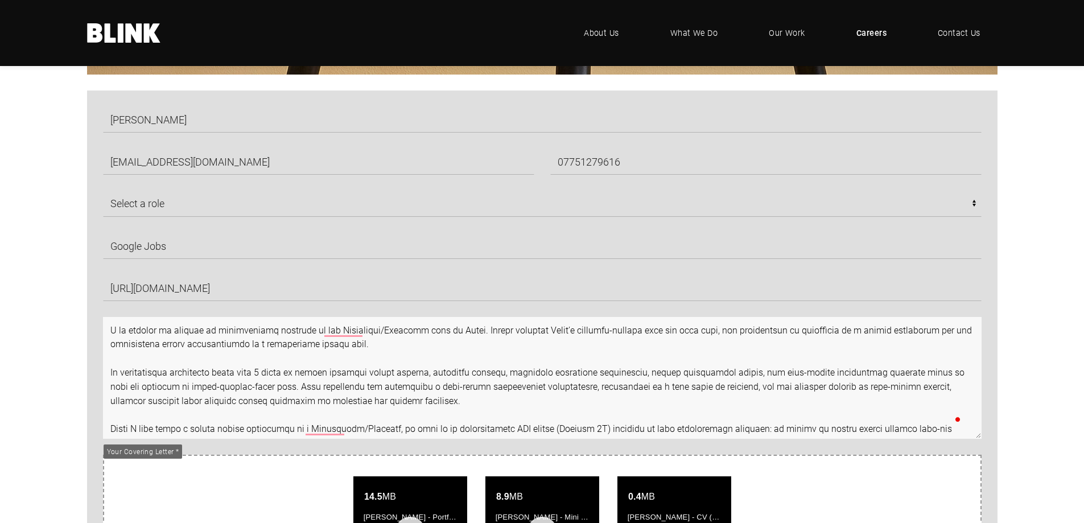
scroll to position [3, 0]
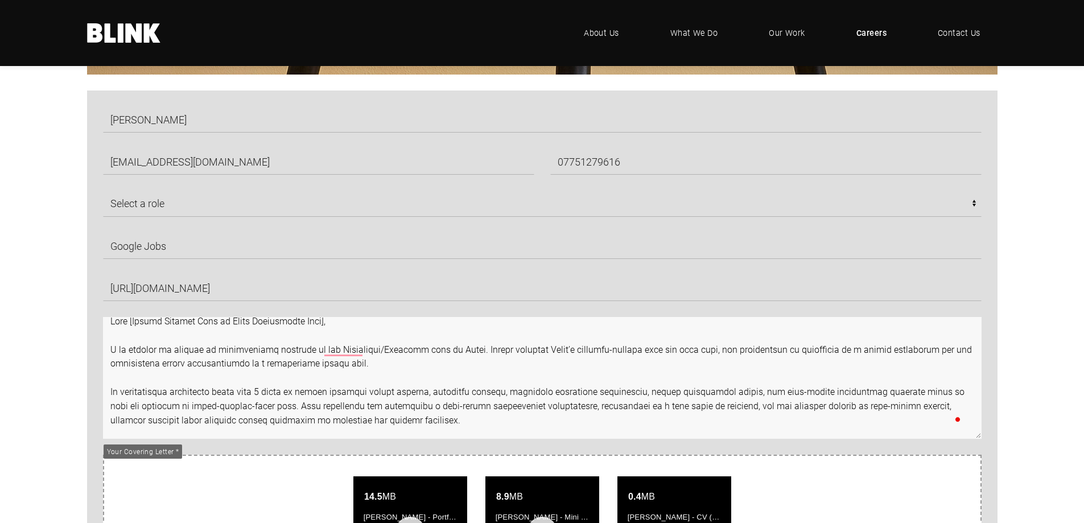
click at [406, 367] on textarea "To enrich screen reader interactions, please activate Accessibility in Grammarl…" at bounding box center [542, 378] width 878 height 122
click at [689, 350] on textarea "To enrich screen reader interactions, please activate Accessibility in Grammarl…" at bounding box center [542, 378] width 878 height 122
click at [293, 366] on textarea "To enrich screen reader interactions, please activate Accessibility in Grammarl…" at bounding box center [542, 378] width 878 height 122
click at [287, 362] on textarea "To enrich screen reader interactions, please activate Accessibility in Grammarl…" at bounding box center [542, 378] width 878 height 122
click at [477, 366] on textarea "To enrich screen reader interactions, please activate Accessibility in Grammarl…" at bounding box center [542, 378] width 878 height 122
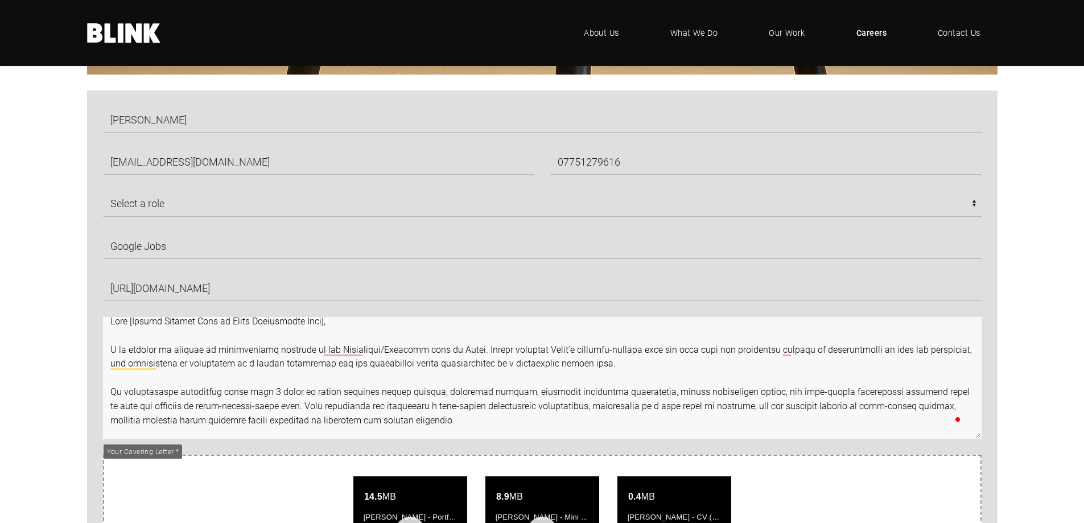
click at [585, 368] on textarea "To enrich screen reader interactions, please activate Accessibility in Grammarl…" at bounding box center [542, 378] width 878 height 122
click at [473, 363] on textarea "To enrich screen reader interactions, please activate Accessibility in Grammarl…" at bounding box center [542, 378] width 878 height 122
click at [519, 363] on textarea "To enrich screen reader interactions, please activate Accessibility in Grammarl…" at bounding box center [542, 378] width 878 height 122
click at [477, 365] on textarea "To enrich screen reader interactions, please activate Accessibility in Grammarl…" at bounding box center [542, 378] width 878 height 122
click at [606, 364] on textarea "To enrich screen reader interactions, please activate Accessibility in Grammarl…" at bounding box center [542, 378] width 878 height 122
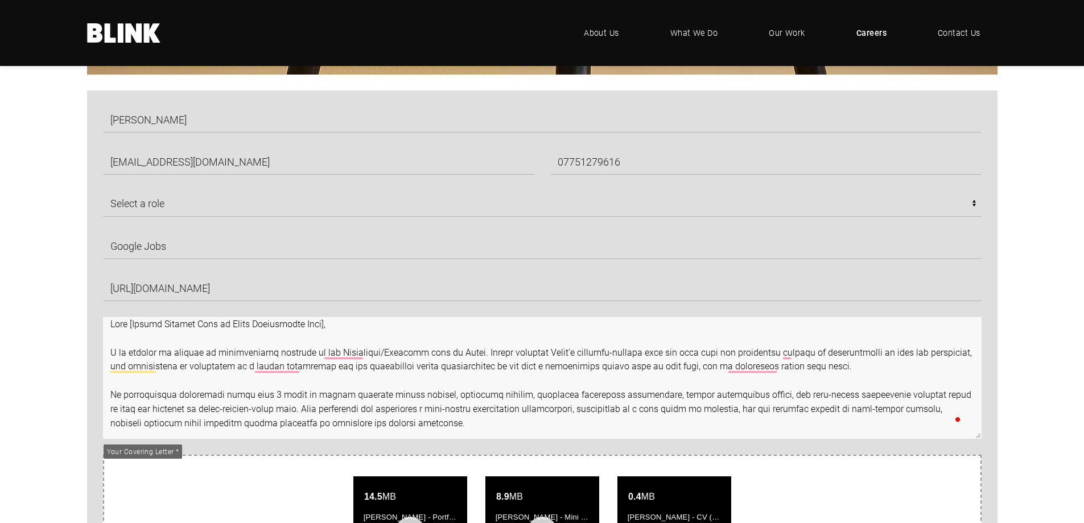
scroll to position [0, 0]
drag, startPoint x: 341, startPoint y: 327, endPoint x: 131, endPoint y: 325, distance: 209.9
click at [131, 325] on textarea "To enrich screen reader interactions, please activate Accessibility in Grammarl…" at bounding box center [542, 378] width 878 height 122
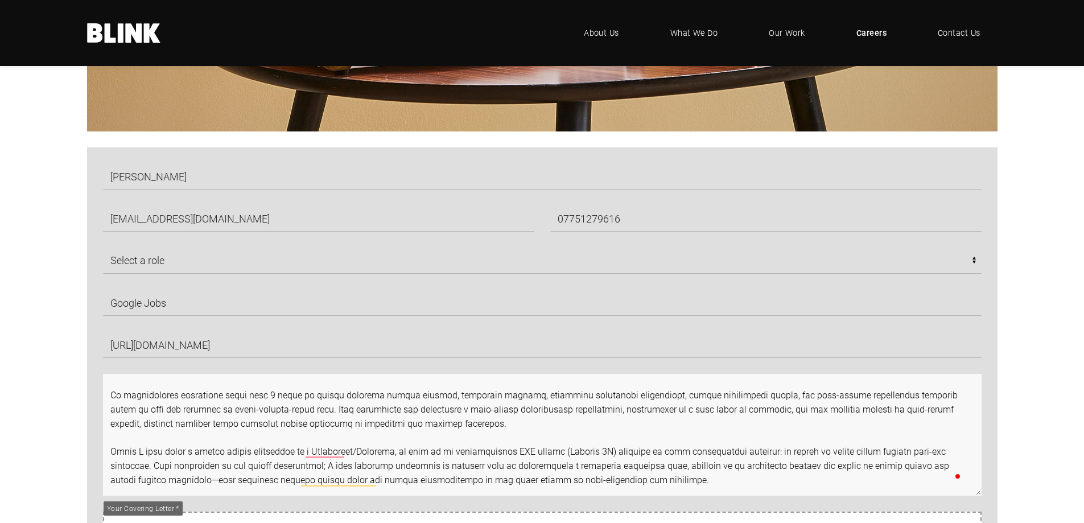
scroll to position [26, 0]
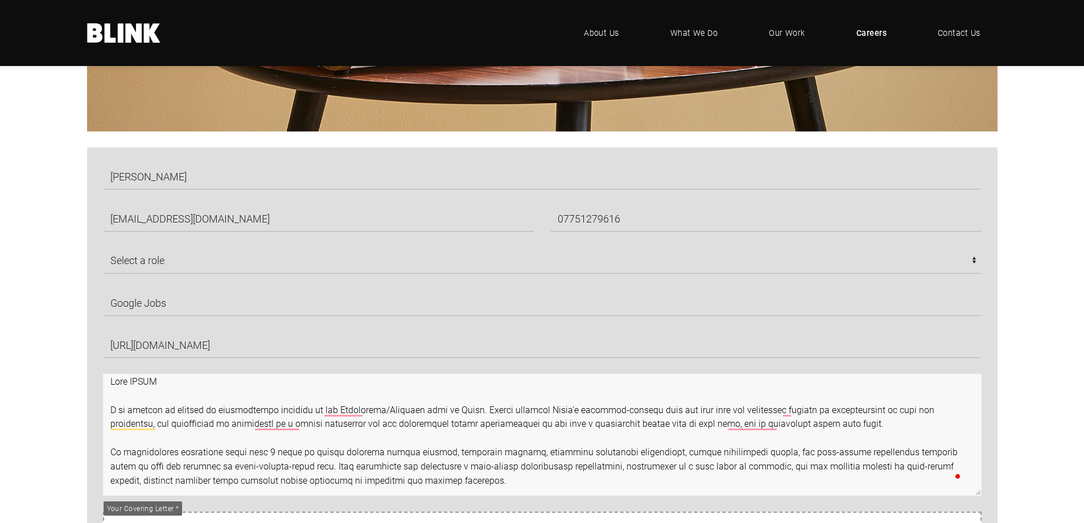
click at [131, 381] on textarea "To enrich screen reader interactions, please activate Accessibility in Grammarl…" at bounding box center [542, 435] width 878 height 122
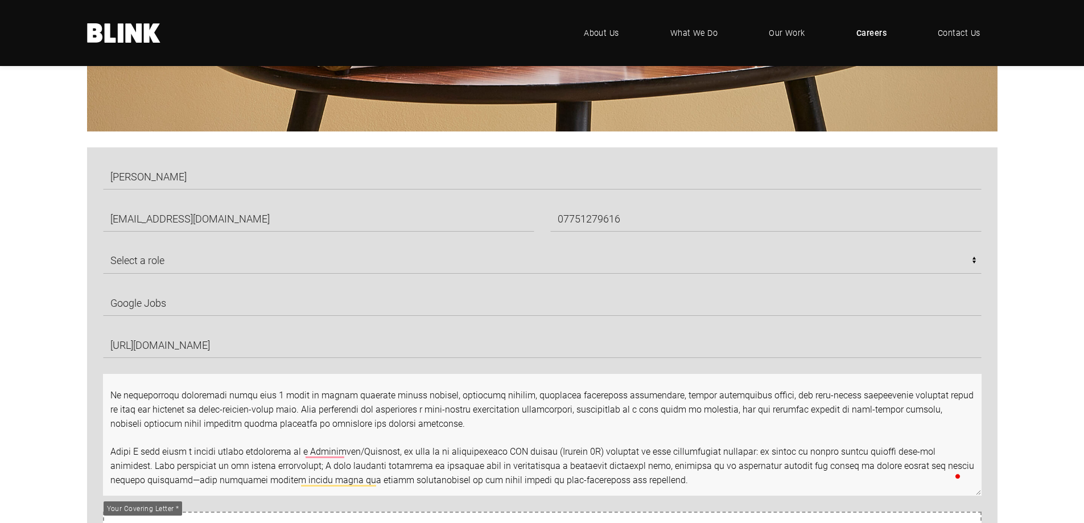
scroll to position [16, 0]
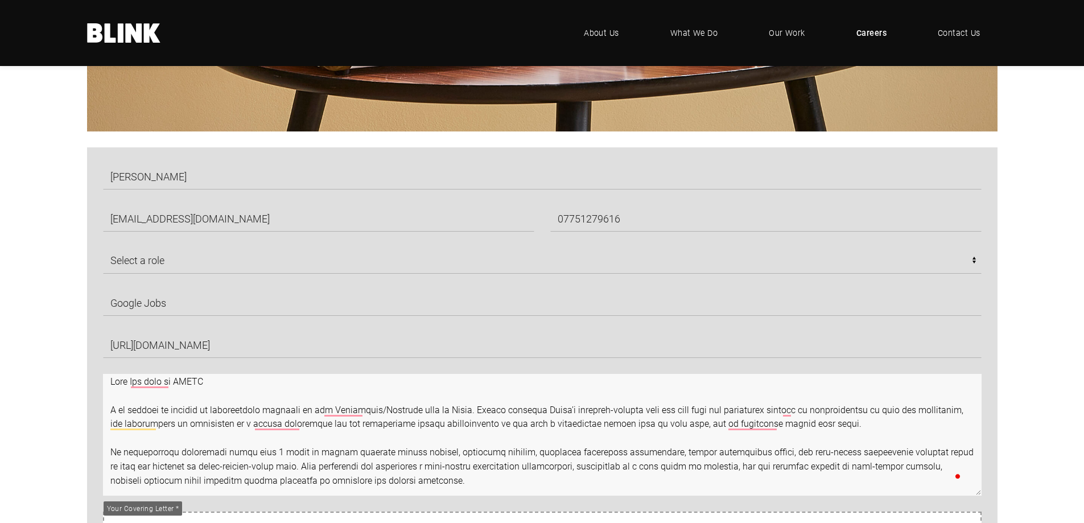
click at [129, 386] on textarea "To enrich screen reader interactions, please activate Accessibility in Grammarl…" at bounding box center [542, 435] width 878 height 122
click at [368, 423] on textarea "To enrich screen reader interactions, please activate Accessibility in Grammarl…" at bounding box center [542, 435] width 878 height 122
click at [254, 420] on textarea "To enrich screen reader interactions, please activate Accessibility in Grammarl…" at bounding box center [542, 435] width 878 height 122
click at [276, 422] on textarea "To enrich screen reader interactions, please activate Accessibility in Grammarl…" at bounding box center [542, 435] width 878 height 122
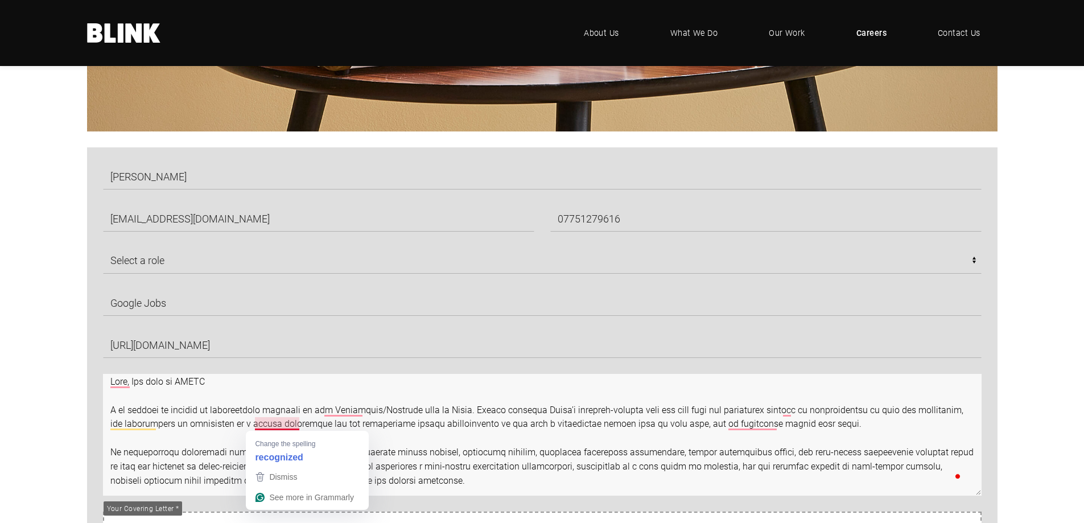
click at [204, 422] on textarea "To enrich screen reader interactions, please activate Accessibility in Grammarl…" at bounding box center [542, 435] width 878 height 122
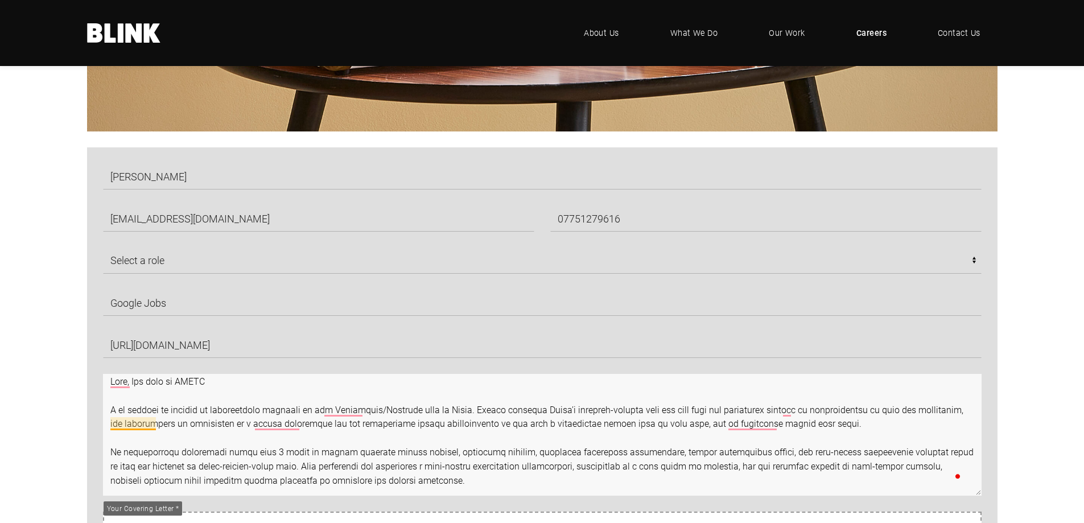
click at [142, 422] on textarea "To enrich screen reader interactions, please activate Accessibility in Grammarl…" at bounding box center [542, 435] width 878 height 122
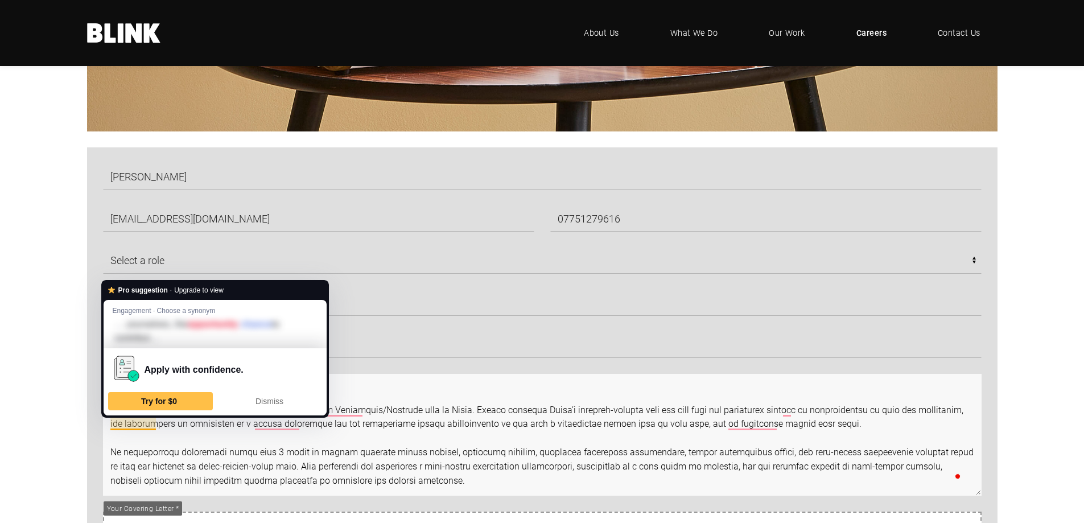
click at [492, 430] on textarea "To enrich screen reader interactions, please activate Accessibility in Grammarl…" at bounding box center [542, 435] width 878 height 122
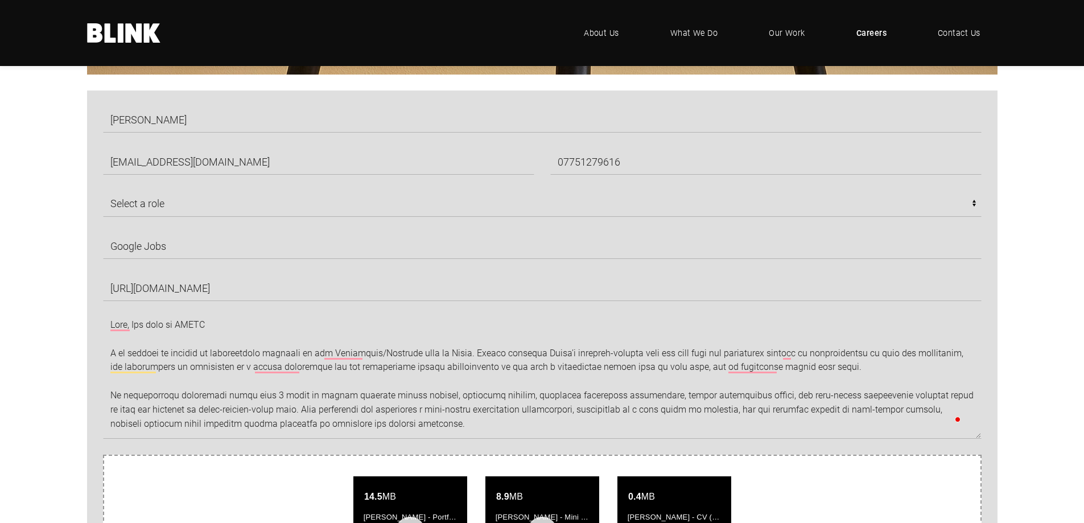
click at [32, 340] on section "Nicole Jenkins nicolejenkinsinteriors@gmail.com 07751279616 Select a role CGI A…" at bounding box center [542, 459] width 1084 height 738
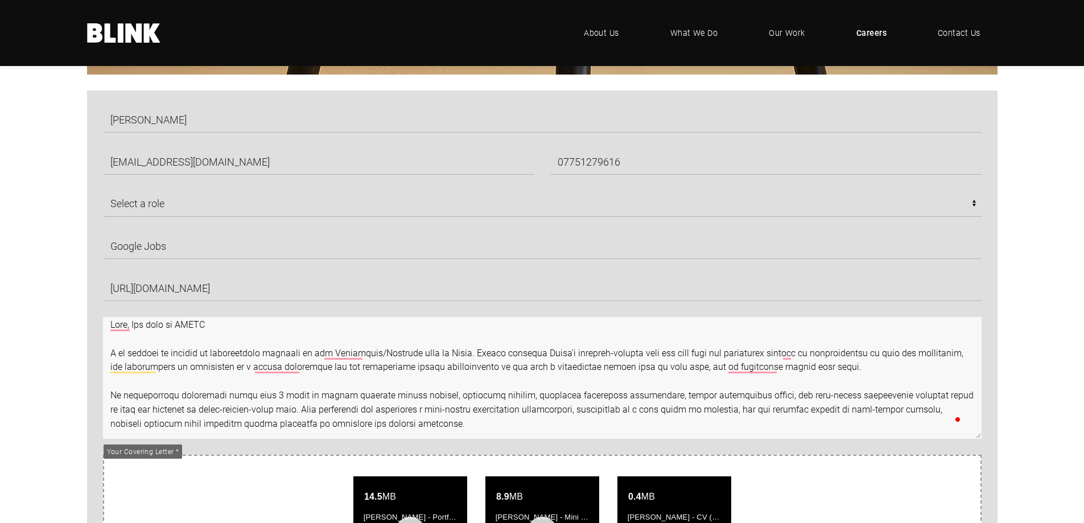
click at [752, 370] on textarea "To enrich screen reader interactions, please activate Accessibility in Grammarl…" at bounding box center [542, 378] width 878 height 122
click at [788, 354] on textarea "To enrich screen reader interactions, please activate Accessibility in Grammarl…" at bounding box center [542, 378] width 878 height 122
click at [873, 365] on textarea "To enrich screen reader interactions, please activate Accessibility in Grammarl…" at bounding box center [542, 378] width 878 height 122
click at [276, 393] on textarea "To enrich screen reader interactions, please activate Accessibility in Grammarl…" at bounding box center [542, 378] width 878 height 122
click at [511, 379] on textarea "To enrich screen reader interactions, please activate Accessibility in Grammarl…" at bounding box center [542, 378] width 878 height 122
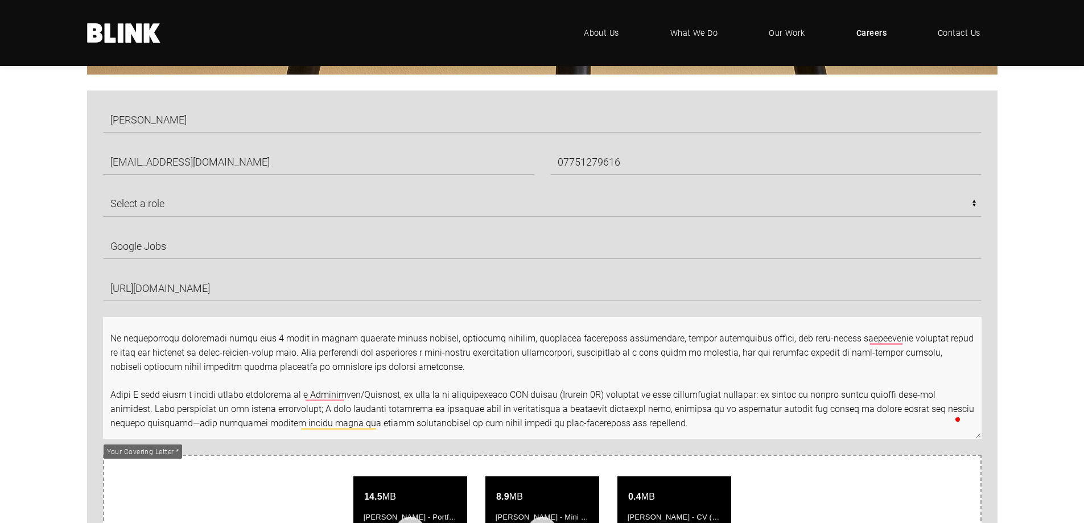
click at [645, 369] on textarea "To enrich screen reader interactions, please activate Accessibility in Grammarl…" at bounding box center [542, 378] width 878 height 122
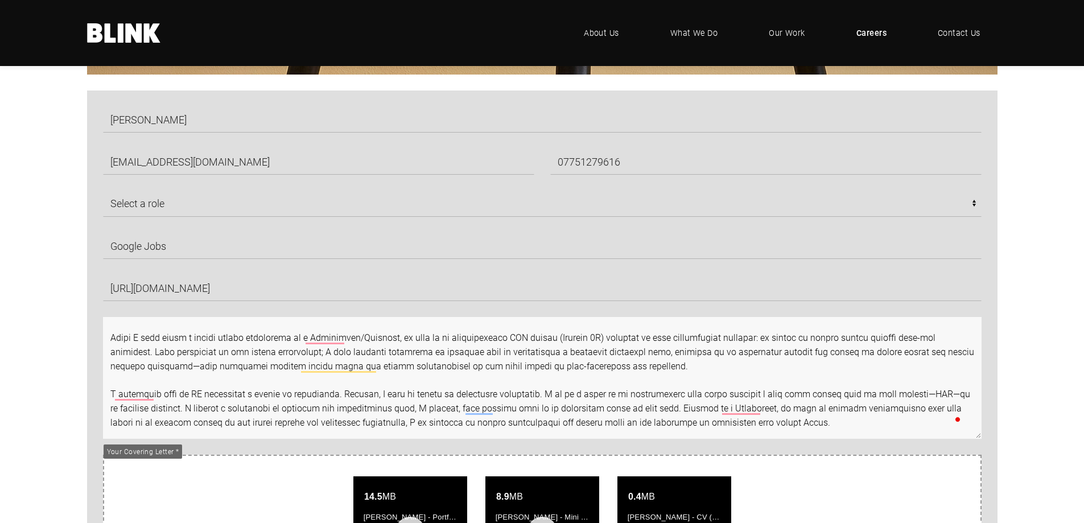
click at [645, 369] on textarea "To enrich screen reader interactions, please activate Accessibility in Grammarl…" at bounding box center [542, 378] width 878 height 122
click at [679, 367] on textarea "To enrich screen reader interactions, please activate Accessibility in Grammarl…" at bounding box center [542, 378] width 878 height 122
click at [676, 364] on textarea "To enrich screen reader interactions, please activate Accessibility in Grammarl…" at bounding box center [542, 378] width 878 height 122
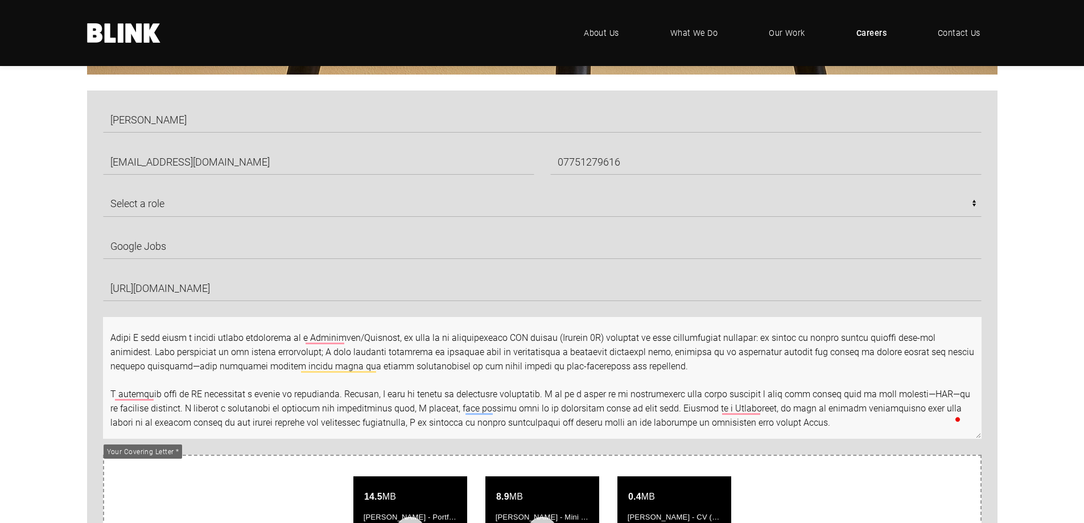
click at [642, 366] on textarea "To enrich screen reader interactions, please activate Accessibility in Grammarl…" at bounding box center [542, 378] width 878 height 122
click at [626, 352] on textarea "To enrich screen reader interactions, please activate Accessibility in Grammarl…" at bounding box center [542, 378] width 878 height 122
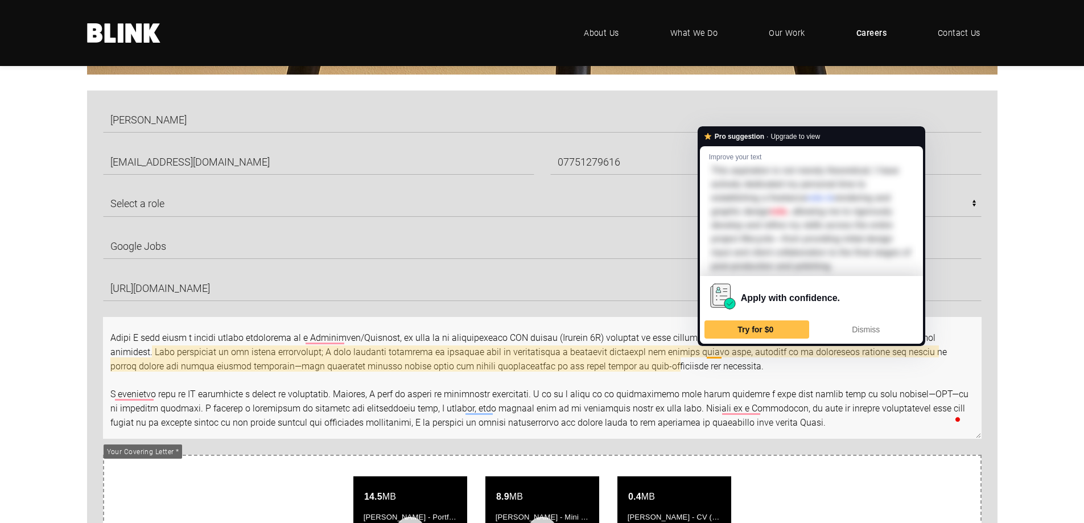
click at [775, 365] on textarea "To enrich screen reader interactions, please activate Accessibility in Grammarl…" at bounding box center [542, 378] width 878 height 122
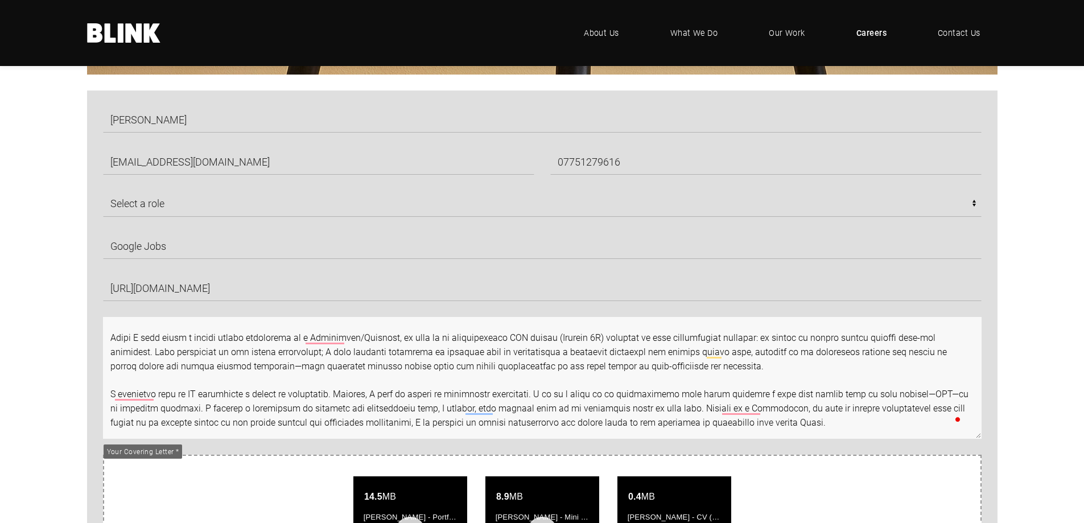
click at [791, 366] on textarea "To enrich screen reader interactions, please activate Accessibility in Grammarl…" at bounding box center [542, 378] width 878 height 122
click at [695, 372] on textarea "To enrich screen reader interactions, please activate Accessibility in Grammarl…" at bounding box center [542, 378] width 878 height 122
click at [708, 372] on textarea "To enrich screen reader interactions, please activate Accessibility in Grammarl…" at bounding box center [542, 378] width 878 height 122
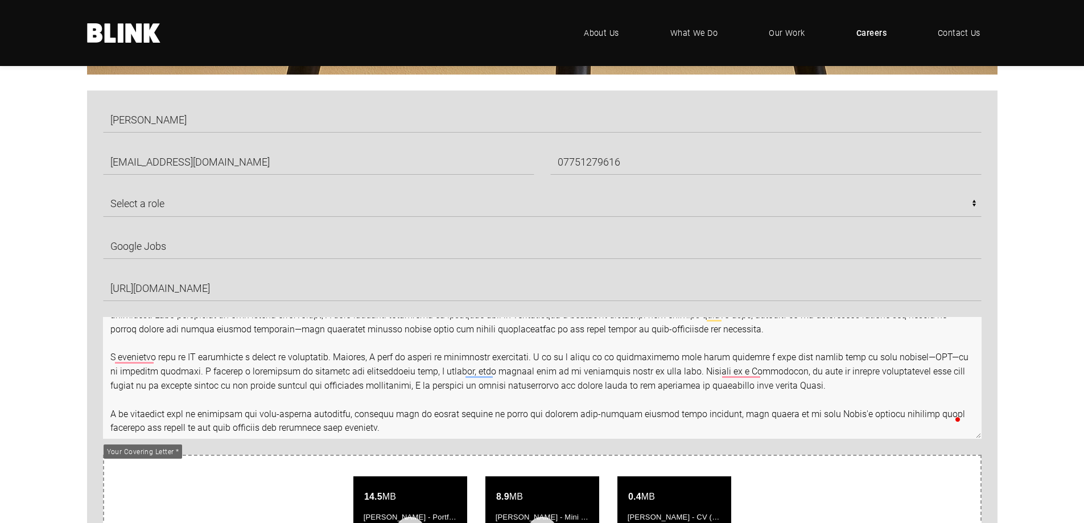
scroll to position [171, 0]
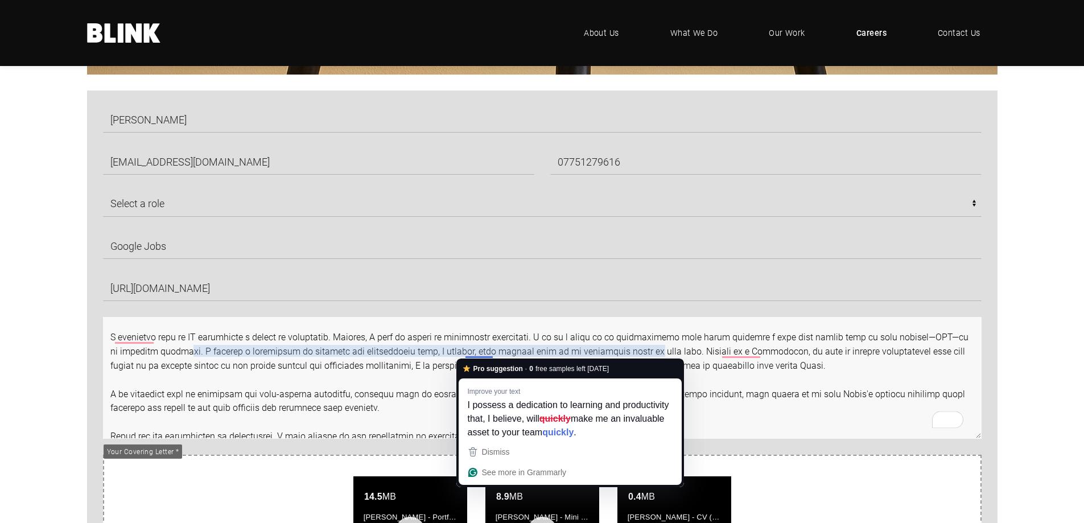
click at [474, 352] on textarea "To enrich screen reader interactions, please activate Accessibility in Grammarl…" at bounding box center [542, 378] width 878 height 122
click at [396, 360] on textarea "To enrich screen reader interactions, please activate Accessibility in Grammarl…" at bounding box center [542, 378] width 878 height 122
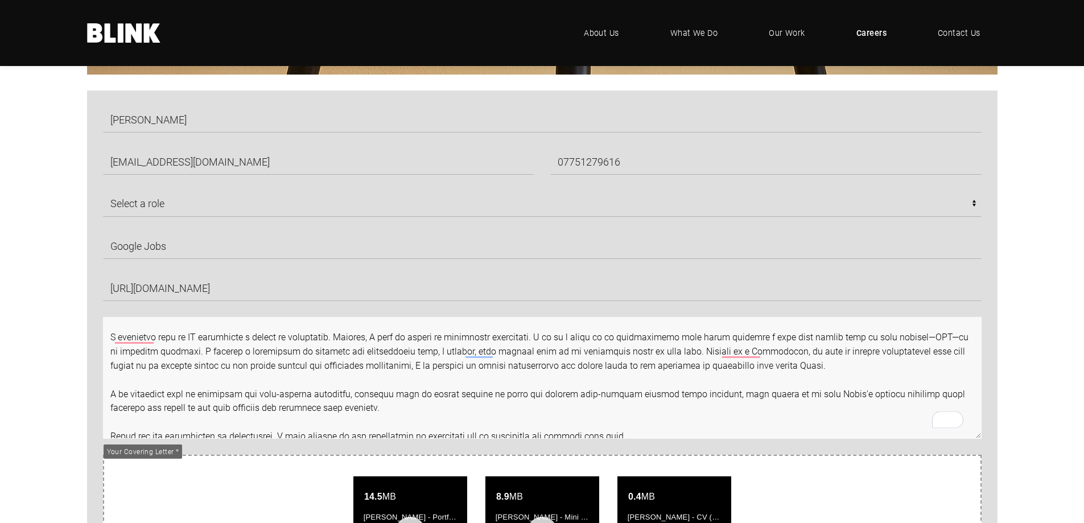
click at [810, 366] on textarea "To enrich screen reader interactions, please activate Accessibility in Grammarl…" at bounding box center [542, 378] width 878 height 122
click at [804, 365] on textarea "To enrich screen reader interactions, please activate Accessibility in Grammarl…" at bounding box center [542, 378] width 878 height 122
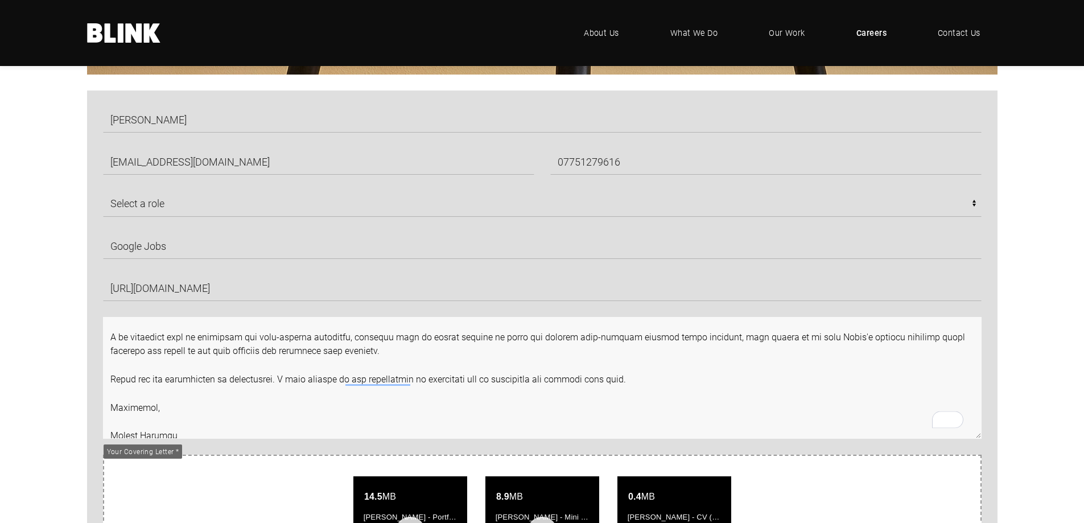
click at [804, 370] on textarea "To enrich screen reader interactions, please activate Accessibility in Grammarl…" at bounding box center [542, 378] width 878 height 122
click at [782, 359] on textarea "To enrich screen reader interactions, please activate Accessibility in Grammarl…" at bounding box center [542, 378] width 878 height 122
click at [777, 352] on textarea "To enrich screen reader interactions, please activate Accessibility in Grammarl…" at bounding box center [542, 378] width 878 height 122
click at [765, 358] on textarea "To enrich screen reader interactions, please activate Accessibility in Grammarl…" at bounding box center [542, 378] width 878 height 122
click at [775, 361] on textarea "To enrich screen reader interactions, please activate Accessibility in Grammarl…" at bounding box center [542, 378] width 878 height 122
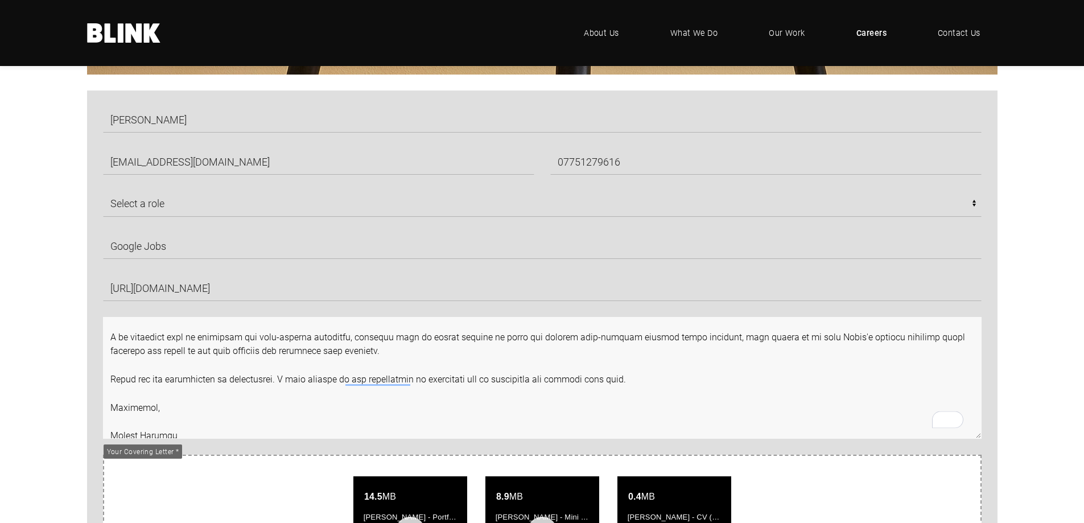
click at [723, 382] on textarea "To enrich screen reader interactions, please activate Accessibility in Grammarl…" at bounding box center [542, 378] width 878 height 122
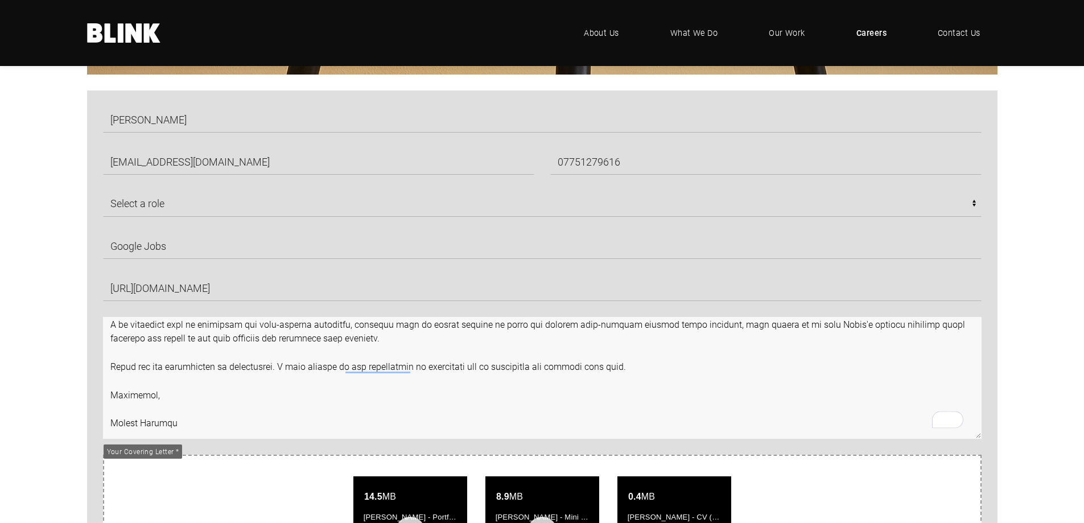
click at [647, 383] on textarea "To enrich screen reader interactions, please activate Accessibility in Grammarl…" at bounding box center [542, 378] width 878 height 122
click at [593, 403] on textarea "To enrich screen reader interactions, please activate Accessibility in Grammarl…" at bounding box center [542, 378] width 878 height 122
click at [367, 377] on textarea "To enrich screen reader interactions, please activate Accessibility in Grammarl…" at bounding box center [542, 378] width 878 height 122
click at [379, 366] on textarea "To enrich screen reader interactions, please activate Accessibility in Grammarl…" at bounding box center [542, 378] width 878 height 122
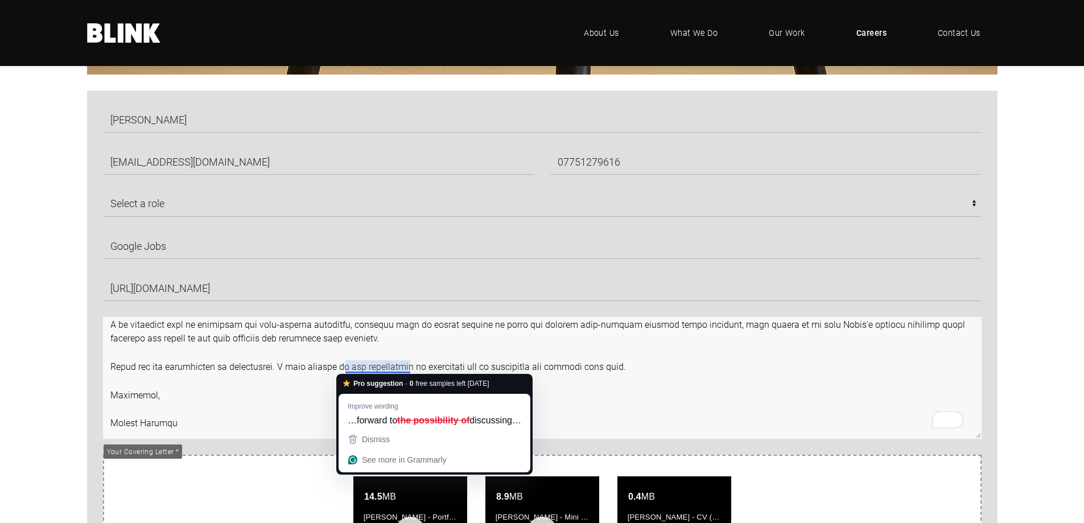
click at [691, 399] on textarea "To enrich screen reader interactions, please activate Accessibility in Grammarl…" at bounding box center [542, 378] width 878 height 122
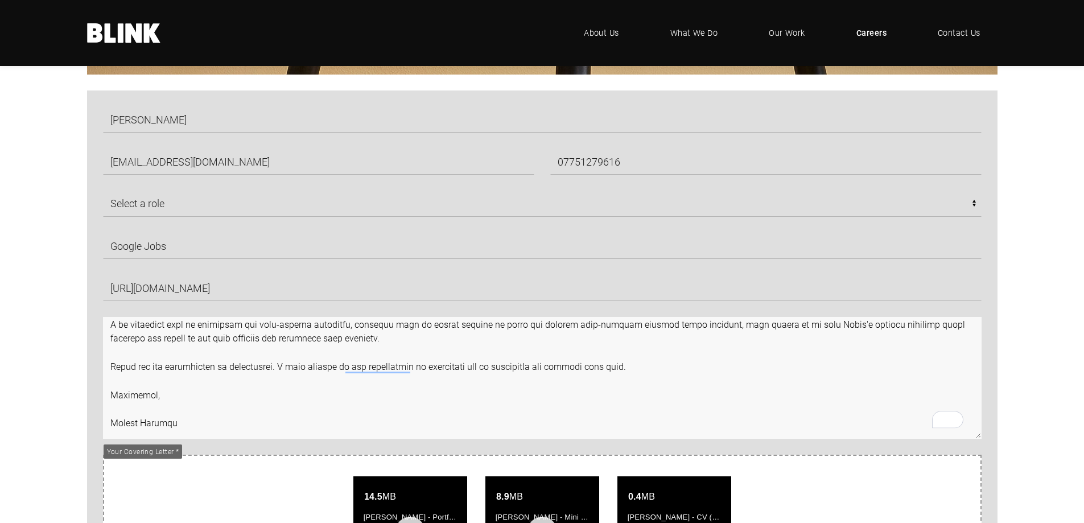
click at [617, 377] on textarea "To enrich screen reader interactions, please activate Accessibility in Grammarl…" at bounding box center [542, 378] width 878 height 122
click at [631, 373] on textarea "To enrich screen reader interactions, please activate Accessibility in Grammarl…" at bounding box center [542, 378] width 878 height 122
click at [629, 380] on textarea "To enrich screen reader interactions, please activate Accessibility in Grammarl…" at bounding box center [542, 378] width 878 height 122
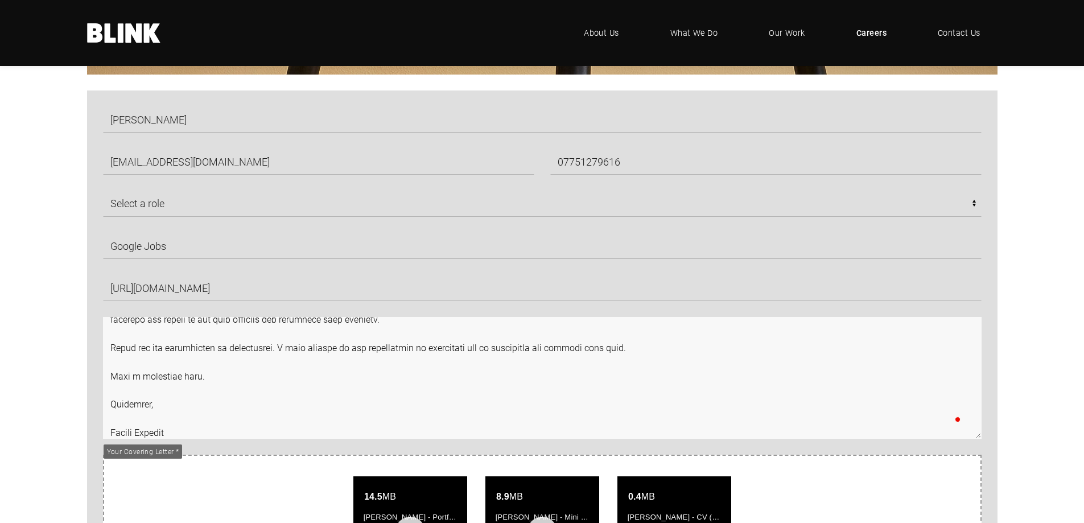
scroll to position [269, 0]
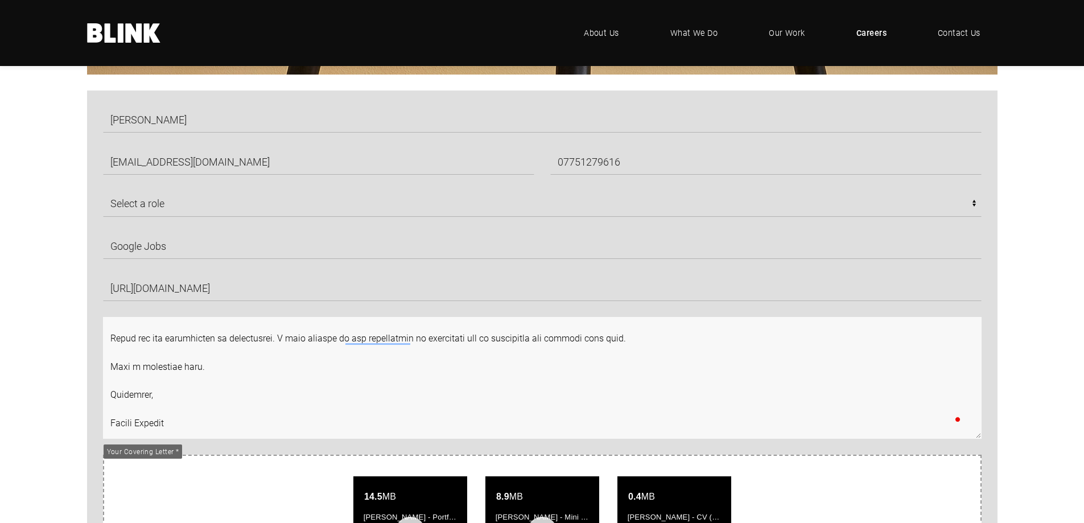
click at [593, 386] on textarea "To enrich screen reader interactions, please activate Accessibility in Grammarl…" at bounding box center [542, 378] width 878 height 122
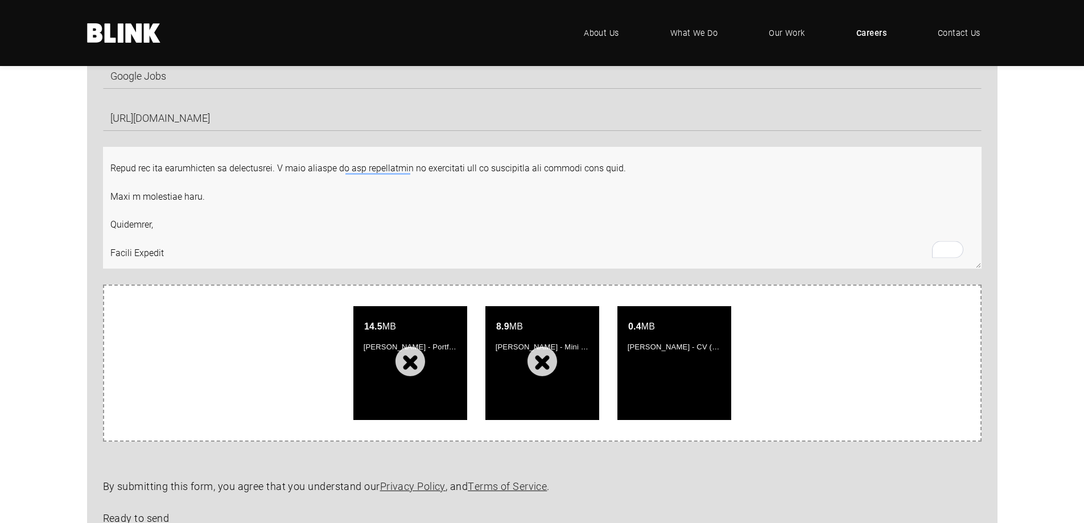
scroll to position [853, 0]
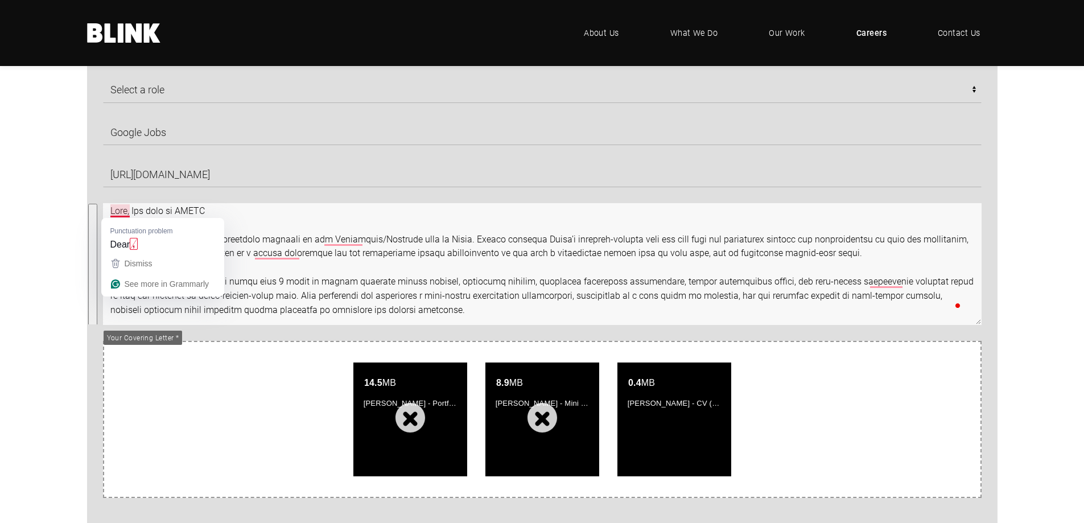
drag, startPoint x: 183, startPoint y: 308, endPoint x: 112, endPoint y: 212, distance: 119.6
click at [112, 212] on textarea "To enrich screen reader interactions, please activate Accessibility in Grammarl…" at bounding box center [542, 264] width 878 height 122
drag, startPoint x: 336, startPoint y: 251, endPoint x: 398, endPoint y: 299, distance: 78.3
click at [336, 250] on textarea "To enrich screen reader interactions, please activate Accessibility in Grammarl…" at bounding box center [542, 264] width 878 height 122
click at [429, 281] on textarea "To enrich screen reader interactions, please activate Accessibility in Grammarl…" at bounding box center [542, 264] width 878 height 122
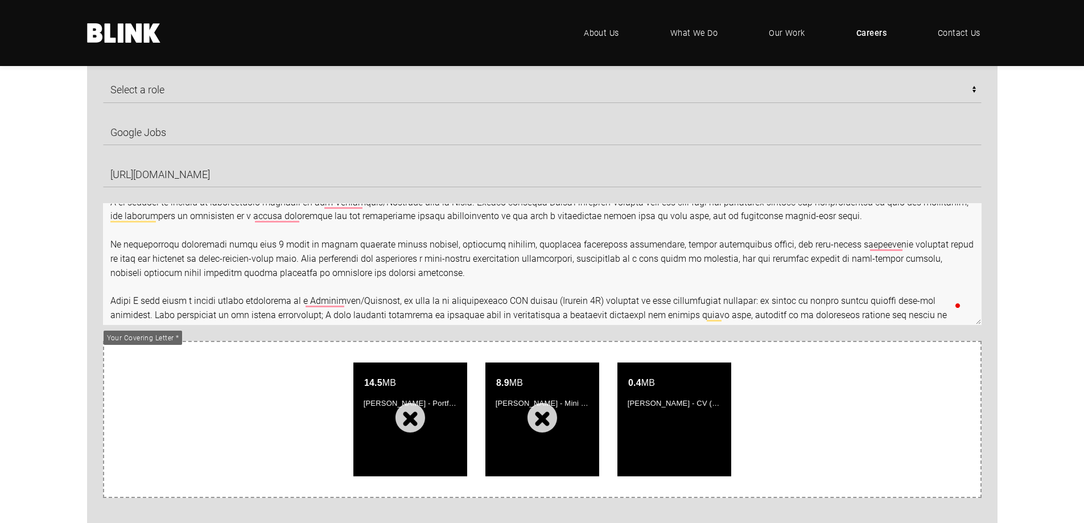
scroll to position [57, 0]
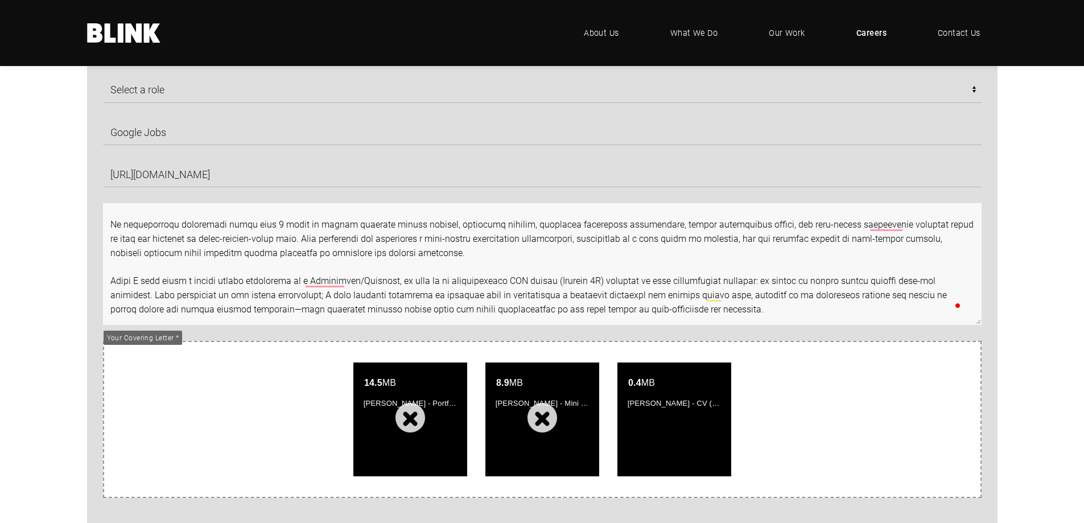
click at [462, 284] on textarea "To enrich screen reader interactions, please activate Accessibility in Grammarl…" at bounding box center [542, 264] width 878 height 122
click at [311, 296] on textarea "To enrich screen reader interactions, please activate Accessibility in Grammarl…" at bounding box center [542, 264] width 878 height 122
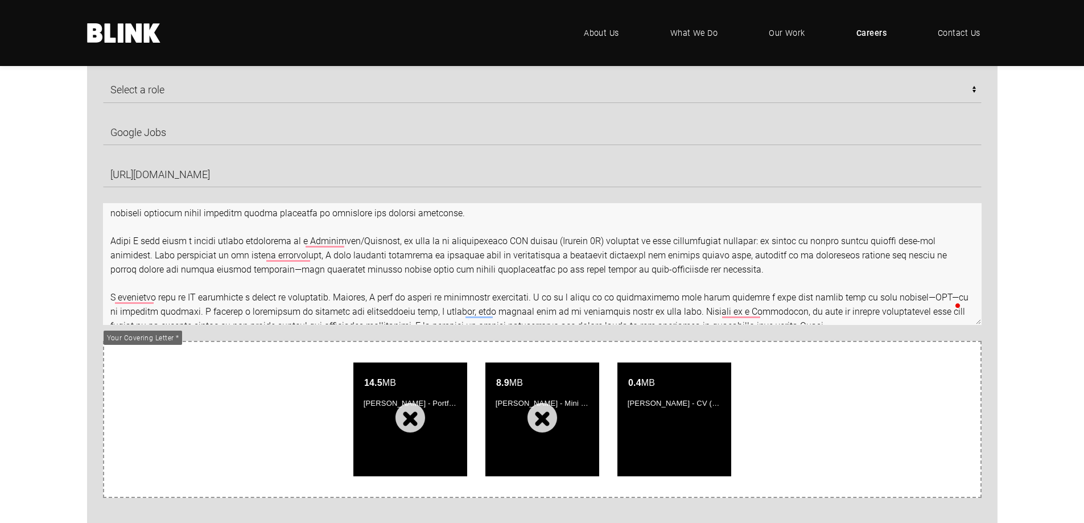
scroll to position [114, 0]
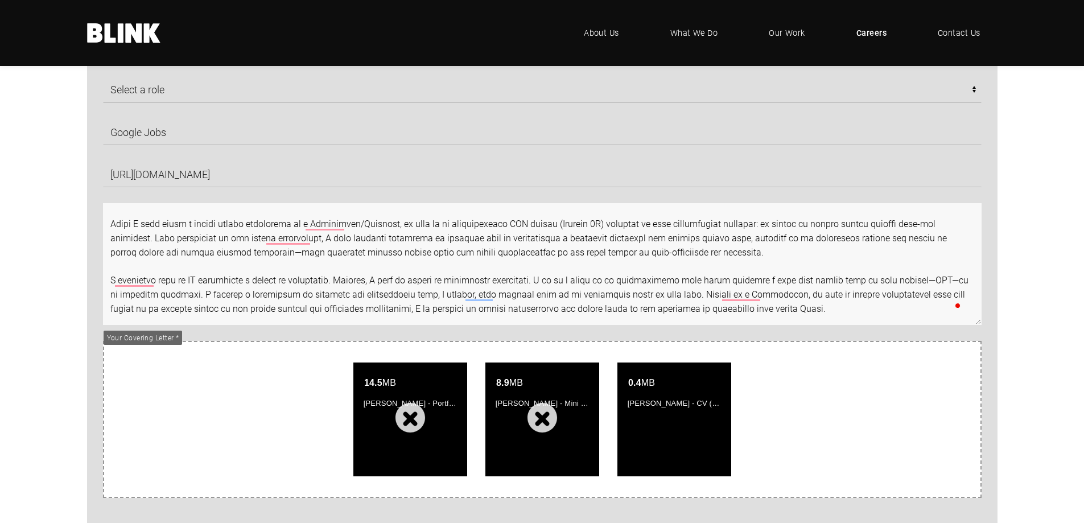
click at [463, 270] on textarea "To enrich screen reader interactions, please activate Accessibility in Grammarl…" at bounding box center [542, 264] width 878 height 122
drag, startPoint x: 263, startPoint y: 235, endPoint x: 237, endPoint y: 235, distance: 26.2
click at [237, 235] on textarea "To enrich screen reader interactions, please activate Accessibility in Grammarl…" at bounding box center [542, 264] width 878 height 122
click at [378, 281] on textarea "To enrich screen reader interactions, please activate Accessibility in Grammarl…" at bounding box center [542, 264] width 878 height 122
click at [440, 284] on textarea "To enrich screen reader interactions, please activate Accessibility in Grammarl…" at bounding box center [542, 264] width 878 height 122
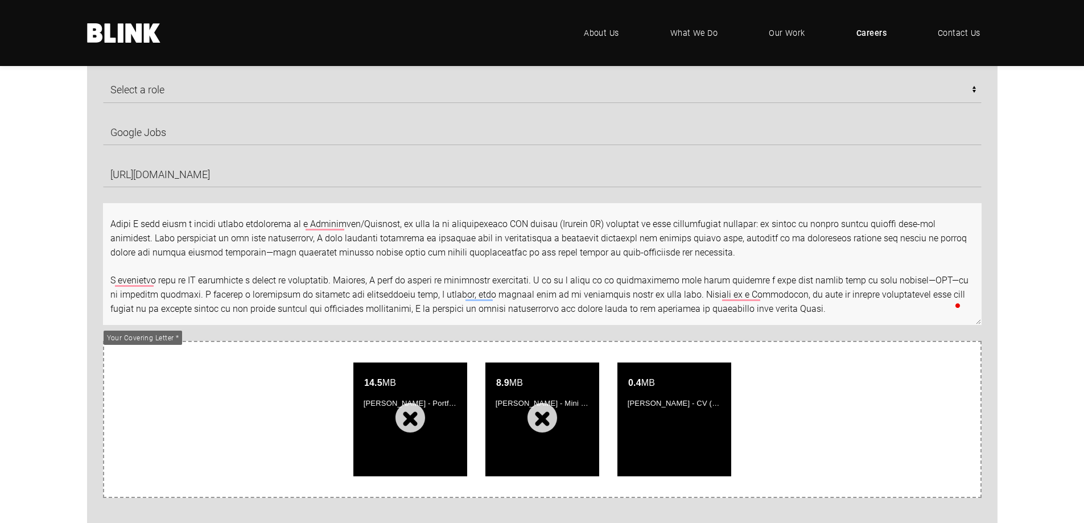
scroll to position [171, 0]
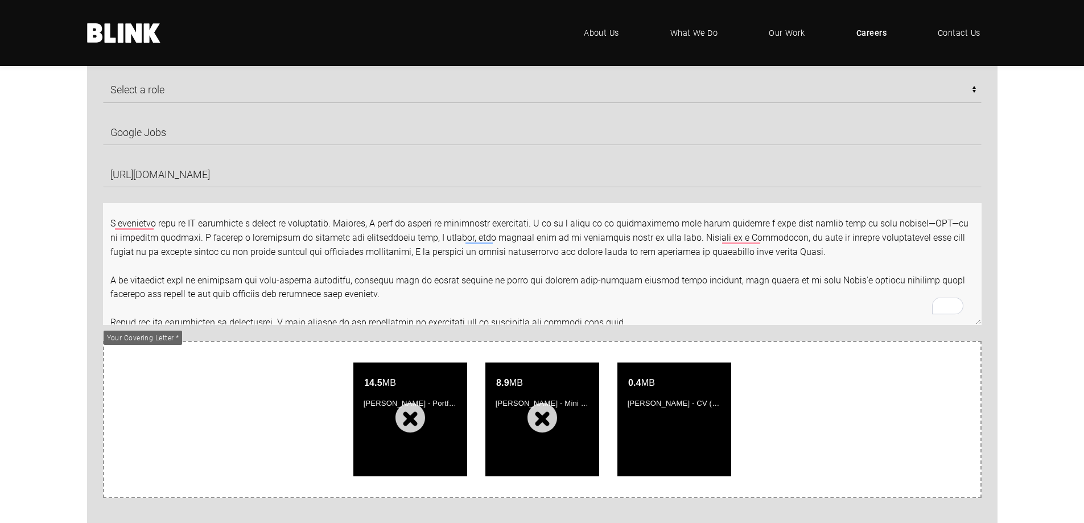
click at [921, 222] on textarea "To enrich screen reader interactions, please activate Accessibility in Grammarl…" at bounding box center [542, 264] width 878 height 122
click at [941, 225] on textarea "To enrich screen reader interactions, please activate Accessibility in Grammarl…" at bounding box center [542, 264] width 878 height 122
click at [691, 266] on textarea "To enrich screen reader interactions, please activate Accessibility in Grammarl…" at bounding box center [542, 264] width 878 height 122
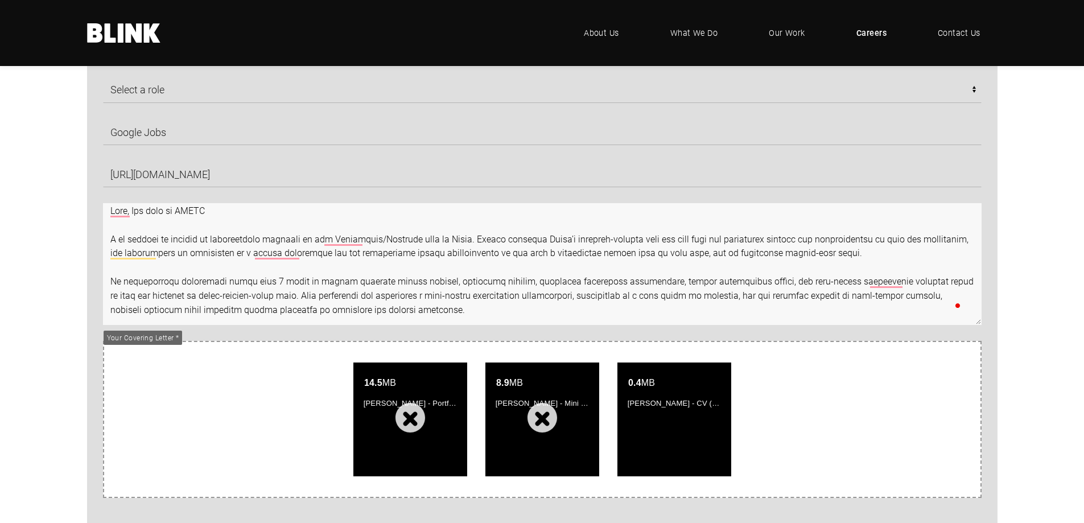
click at [635, 283] on textarea "To enrich screen reader interactions, please activate Accessibility in Grammarl…" at bounding box center [542, 264] width 878 height 122
click at [624, 303] on textarea "To enrich screen reader interactions, please activate Accessibility in Grammarl…" at bounding box center [542, 264] width 878 height 122
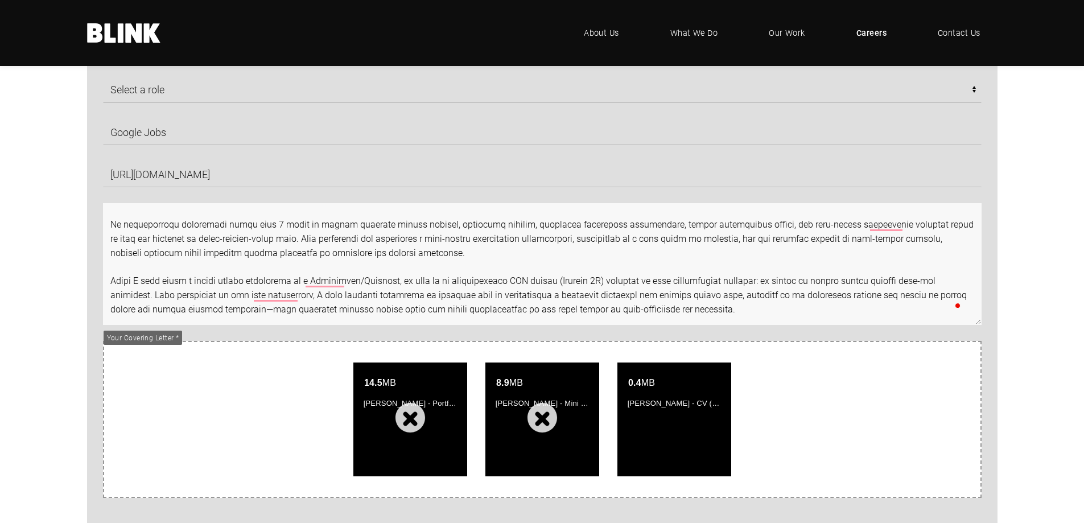
click at [216, 310] on textarea "To enrich screen reader interactions, please activate Accessibility in Grammarl…" at bounding box center [542, 264] width 878 height 122
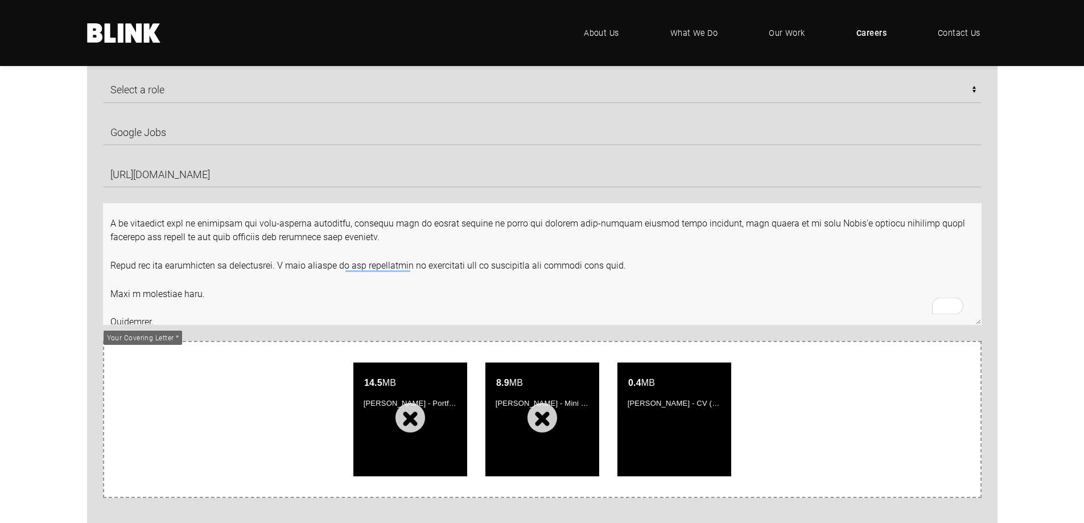
click at [373, 270] on textarea "To enrich screen reader interactions, please activate Accessibility in Grammarl…" at bounding box center [542, 264] width 878 height 122
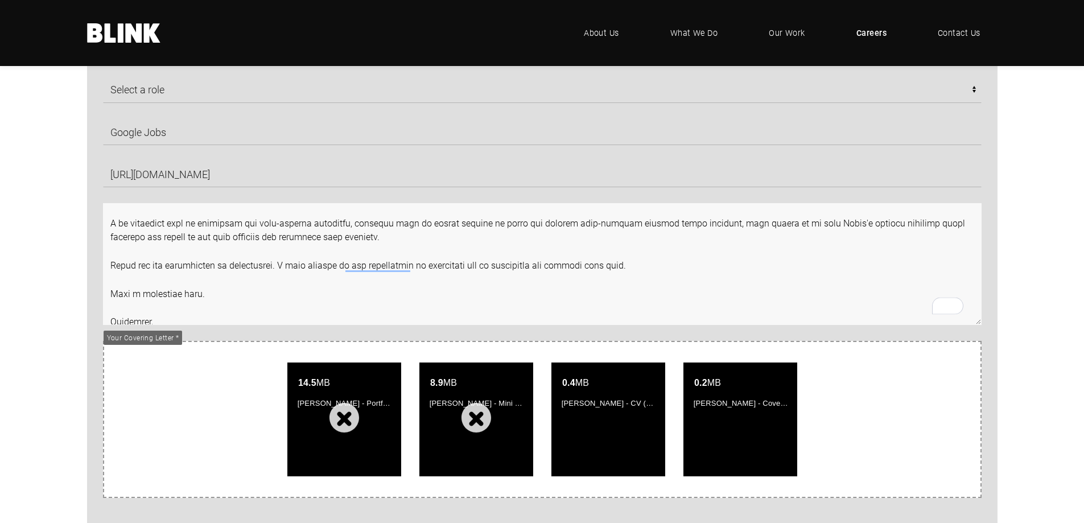
click at [381, 272] on textarea "To enrich screen reader interactions, please activate Accessibility in Grammarl…" at bounding box center [542, 264] width 878 height 122
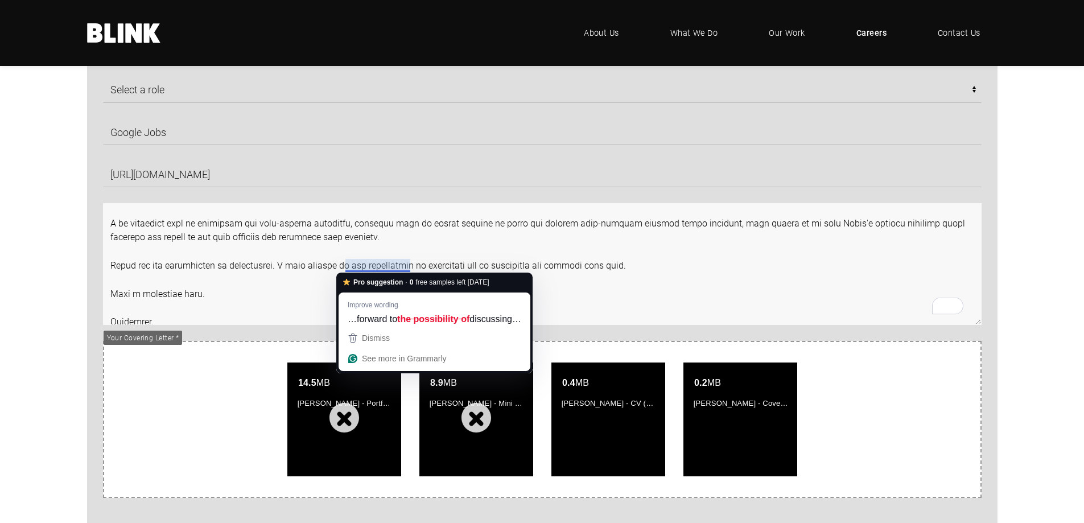
drag, startPoint x: 383, startPoint y: 267, endPoint x: 274, endPoint y: 282, distance: 110.8
click at [274, 282] on textarea "To enrich screen reader interactions, please activate Accessibility in Grammarl…" at bounding box center [542, 264] width 878 height 122
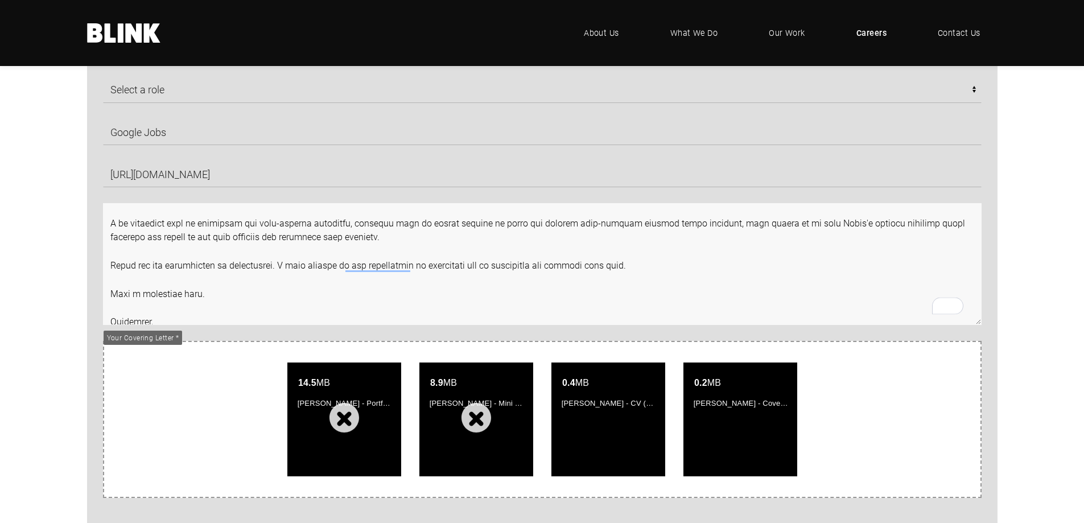
click at [337, 290] on textarea "To enrich screen reader interactions, please activate Accessibility in Grammarl…" at bounding box center [542, 264] width 878 height 122
click at [377, 262] on textarea "To enrich screen reader interactions, please activate Accessibility in Grammarl…" at bounding box center [542, 264] width 878 height 122
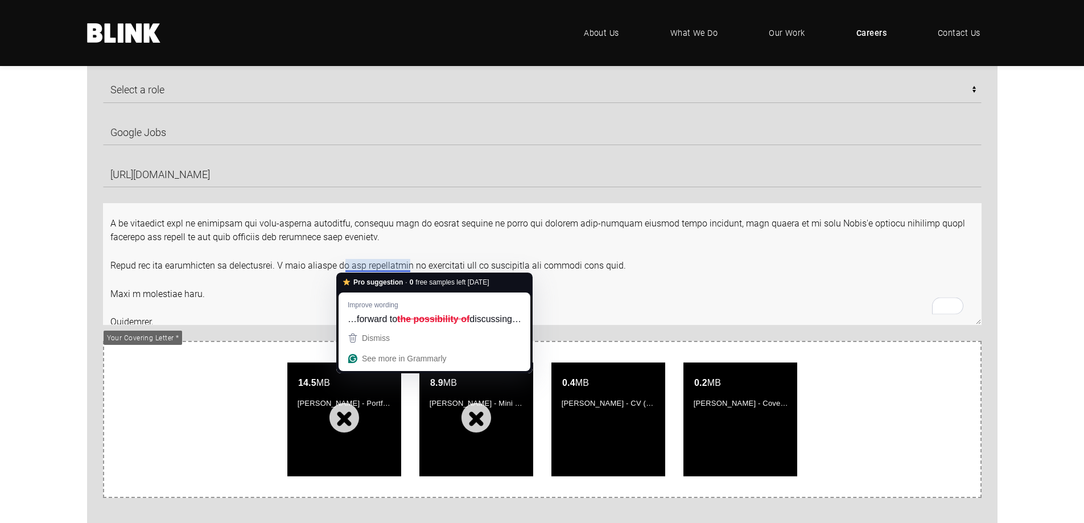
click at [671, 280] on textarea "To enrich screen reader interactions, please activate Accessibility in Grammarl…" at bounding box center [542, 264] width 878 height 122
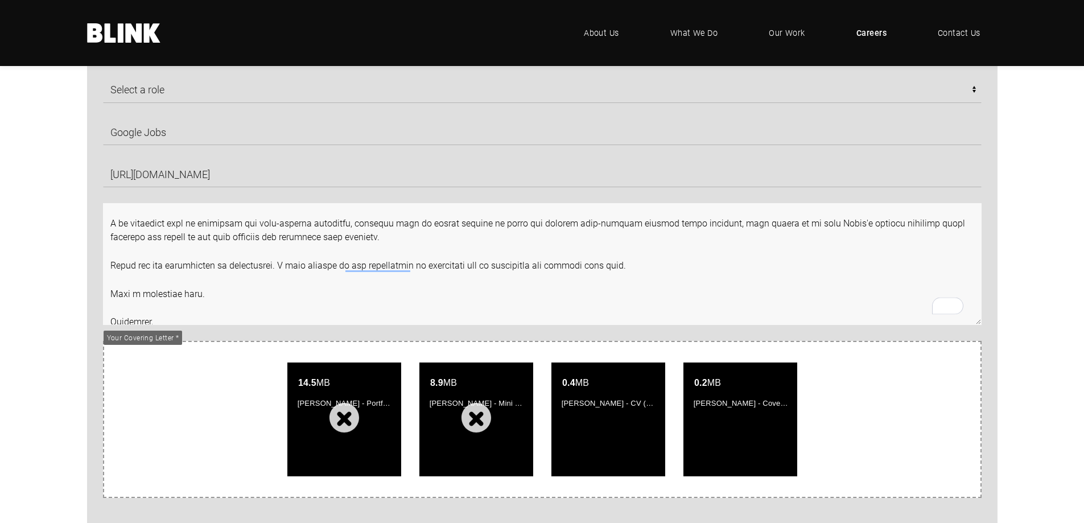
click at [624, 270] on textarea "To enrich screen reader interactions, please activate Accessibility in Grammarl…" at bounding box center [542, 264] width 878 height 122
click at [364, 271] on textarea "To enrich screen reader interactions, please activate Accessibility in Grammarl…" at bounding box center [542, 264] width 878 height 122
click at [601, 290] on textarea "To enrich screen reader interactions, please activate Accessibility in Grammarl…" at bounding box center [542, 264] width 878 height 122
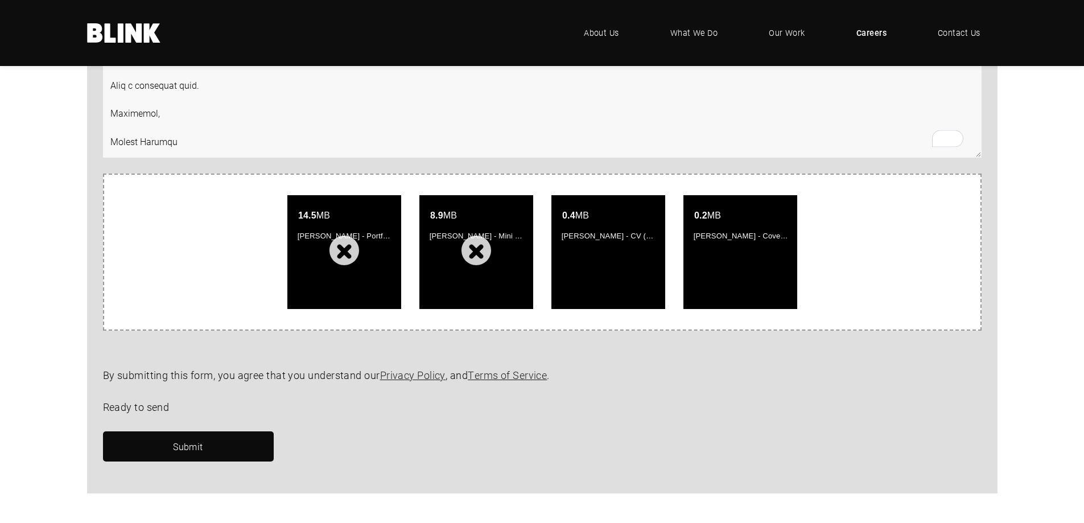
scroll to position [967, 0]
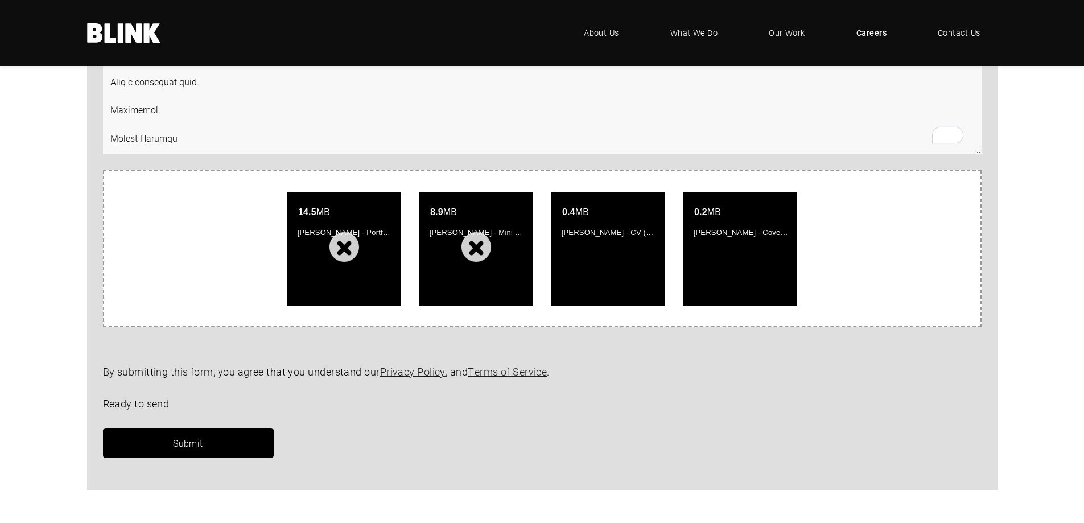
type textarea "Dear, The team at BLINK I am writing to express my enthusiastic interest in the…"
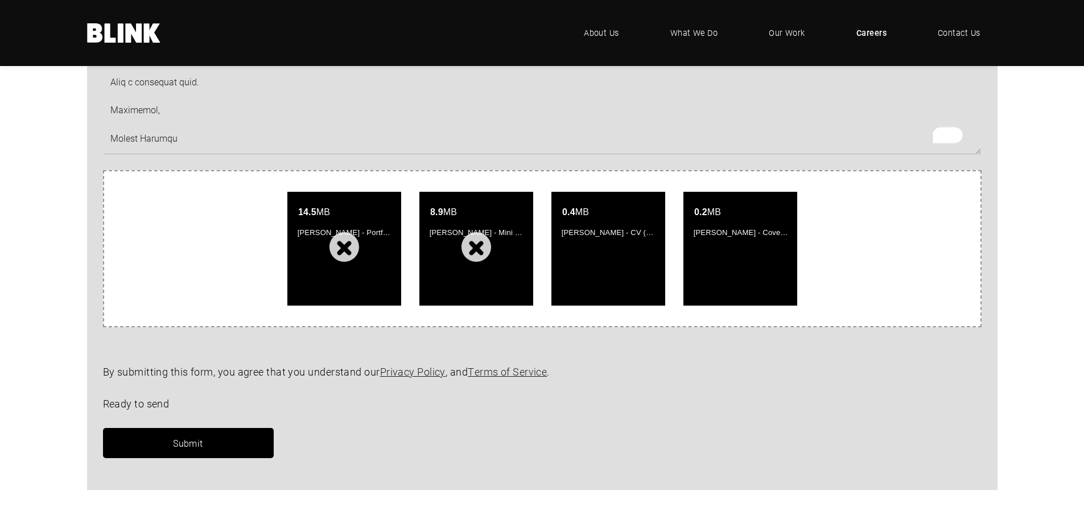
click at [219, 448] on link "Submit" at bounding box center [188, 443] width 171 height 30
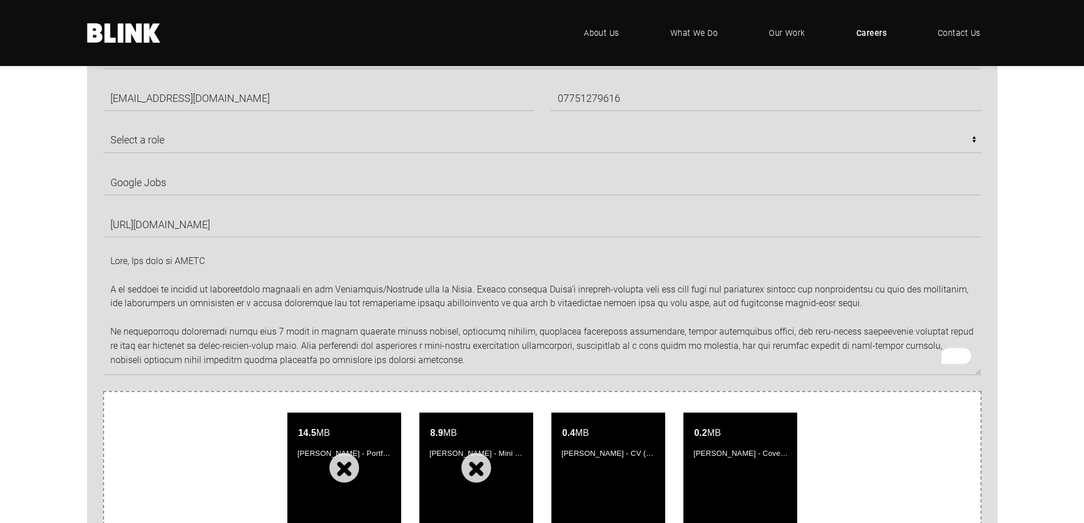
scroll to position [740, 0]
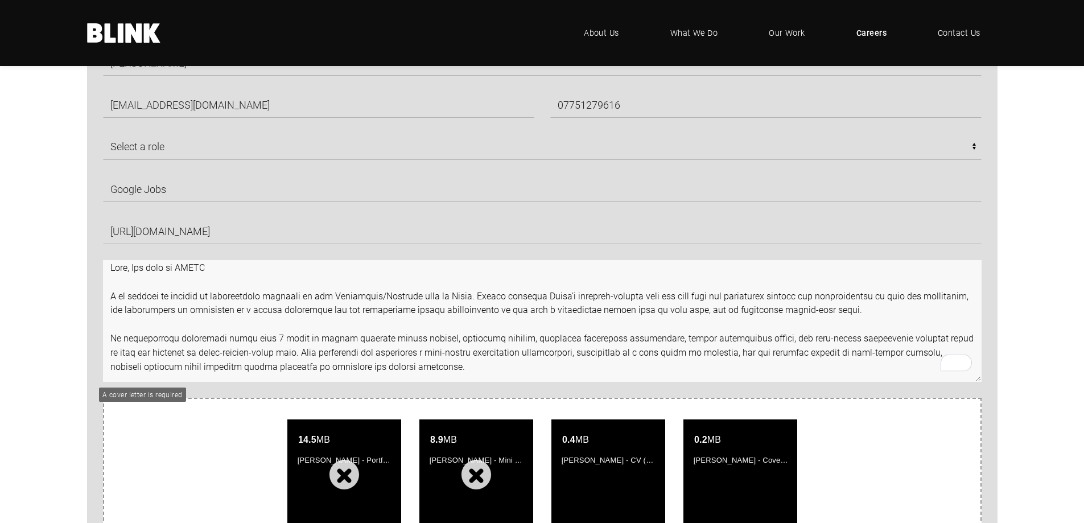
click at [225, 261] on textarea "To enrich screen reader interactions, please activate Accessibility in Grammarl…" at bounding box center [542, 321] width 878 height 122
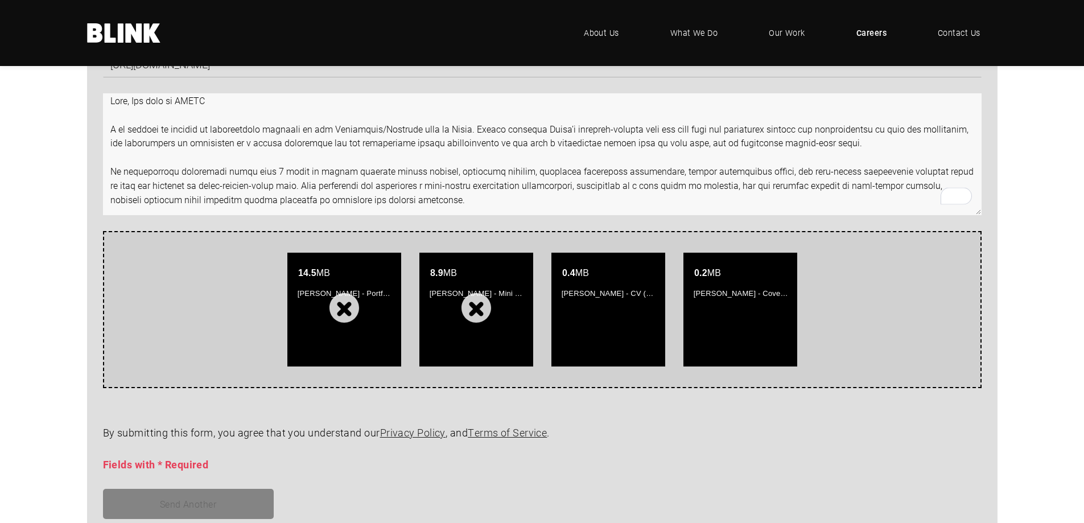
scroll to position [910, 0]
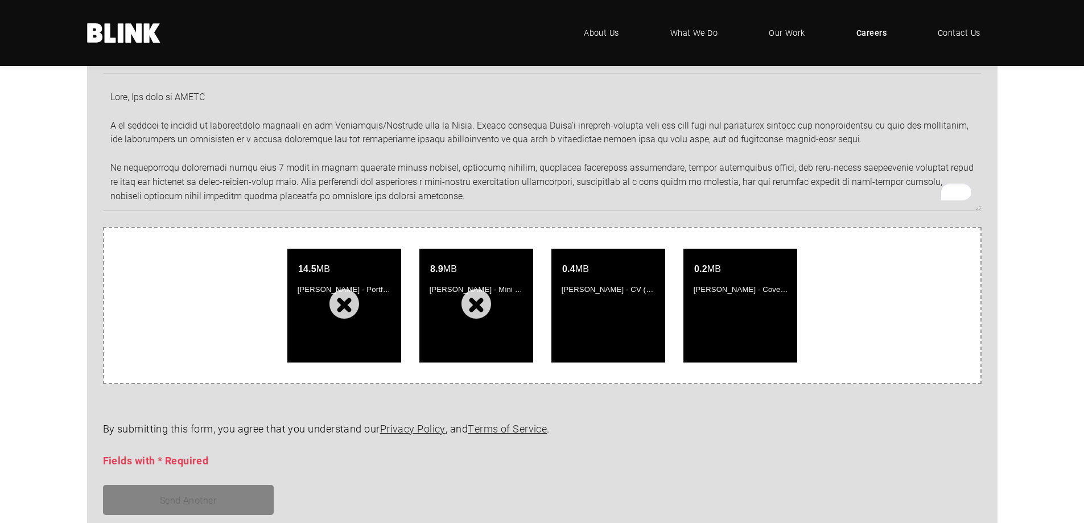
click at [164, 459] on span "Fields with * Required" at bounding box center [156, 460] width 106 height 14
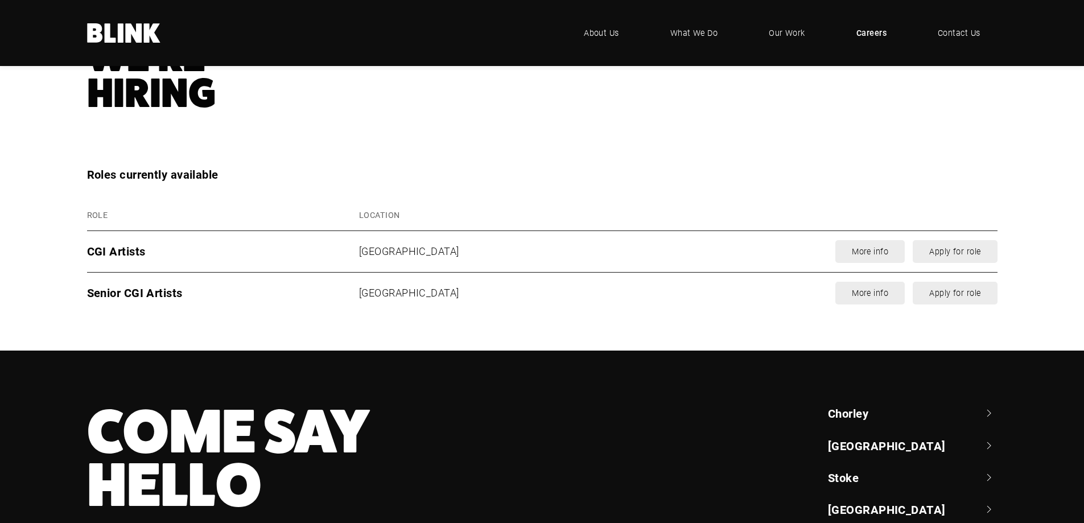
scroll to position [1479, 0]
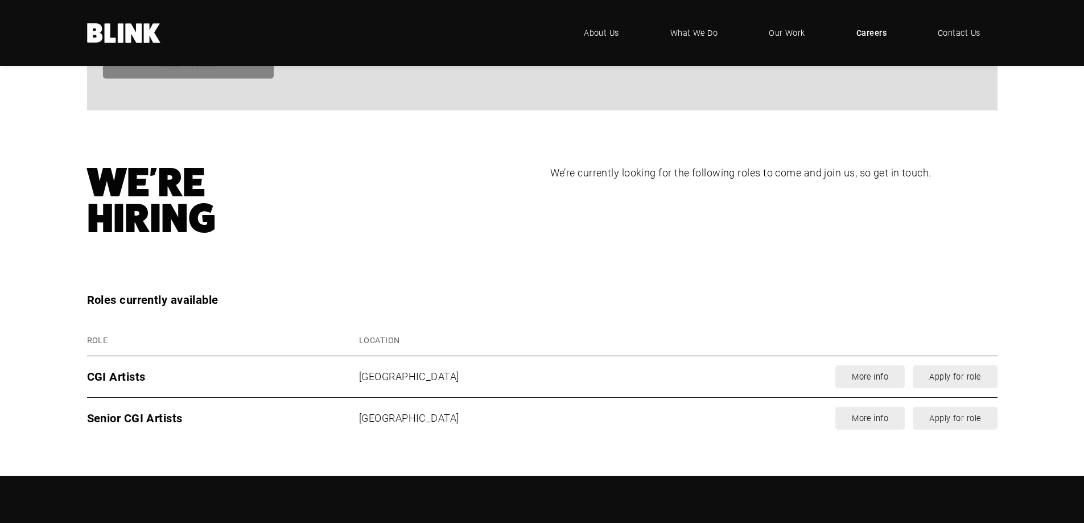
drag, startPoint x: 39, startPoint y: 312, endPoint x: 42, endPoint y: 276, distance: 36.0
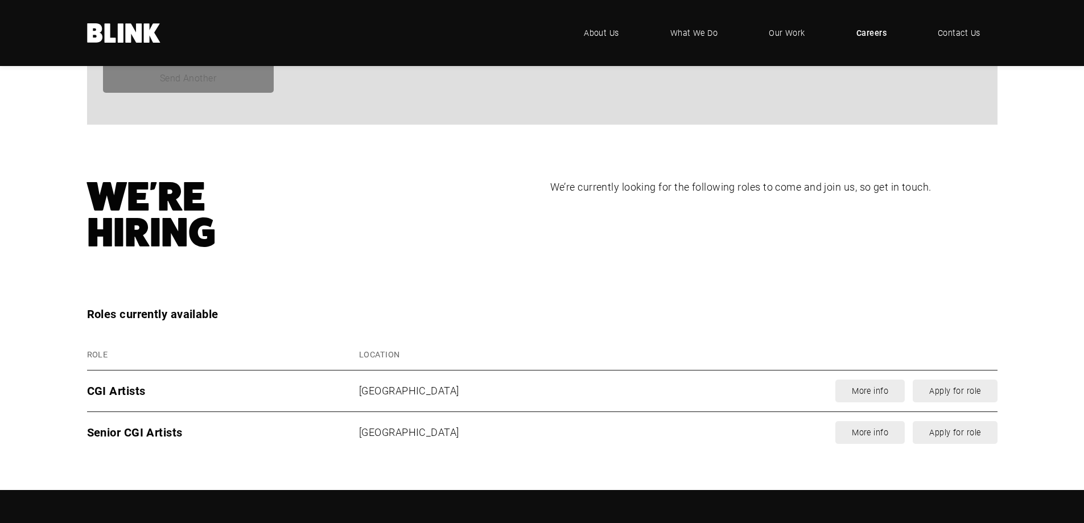
click at [42, 276] on section "We're Hiring We’re currently looking for the following roles to come and join u…" at bounding box center [542, 242] width 1084 height 126
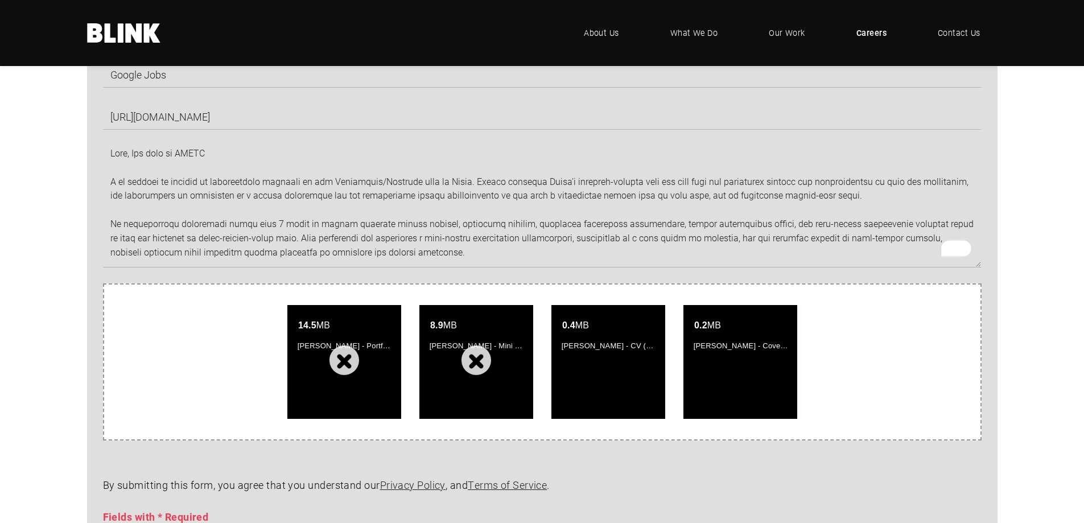
scroll to position [1363, 0]
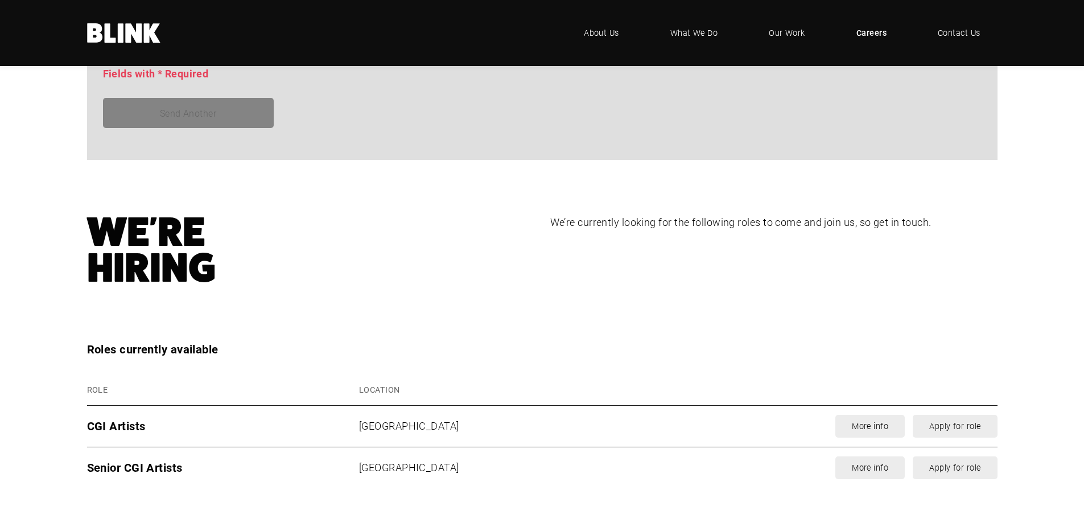
drag, startPoint x: 38, startPoint y: 320, endPoint x: 42, endPoint y: 418, distance: 98.5
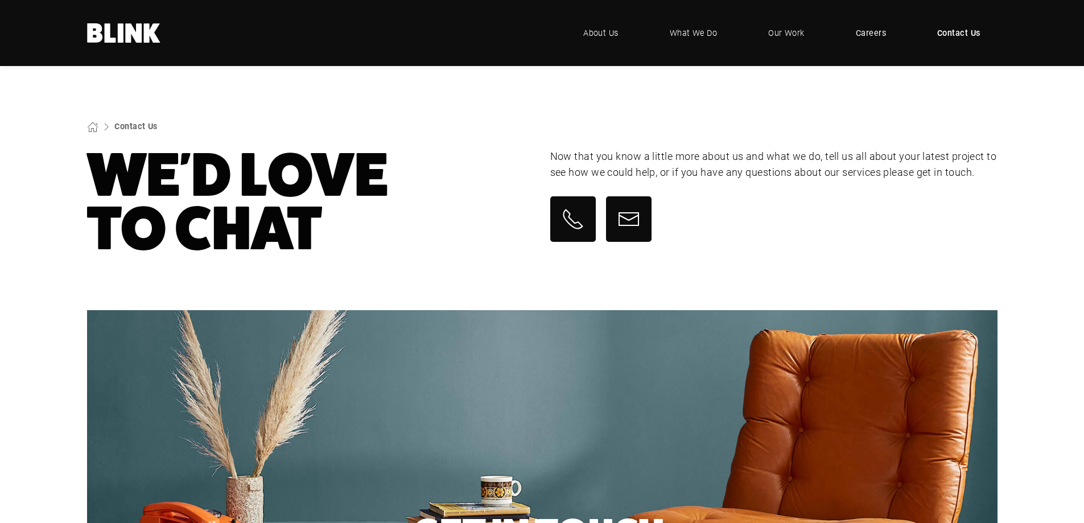
click at [866, 33] on span "Careers" at bounding box center [871, 33] width 30 height 13
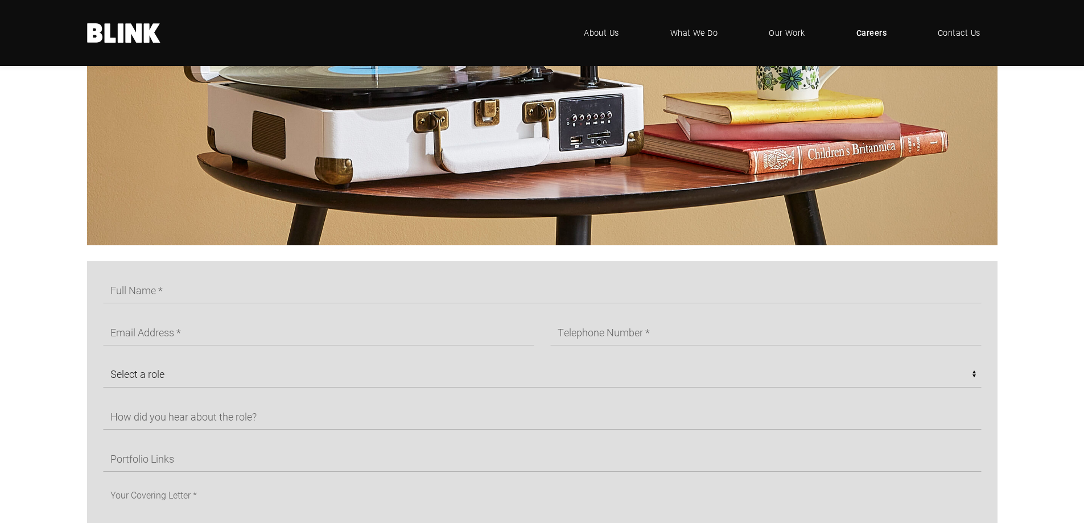
drag, startPoint x: 981, startPoint y: 195, endPoint x: 971, endPoint y: 195, distance: 10.2
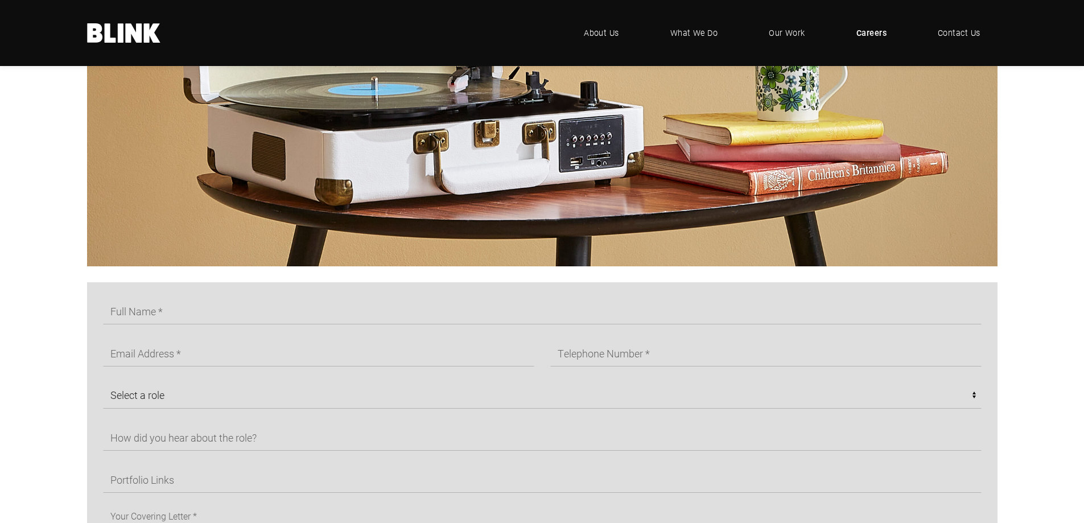
drag, startPoint x: 1028, startPoint y: 274, endPoint x: 1014, endPoint y: 125, distance: 149.2
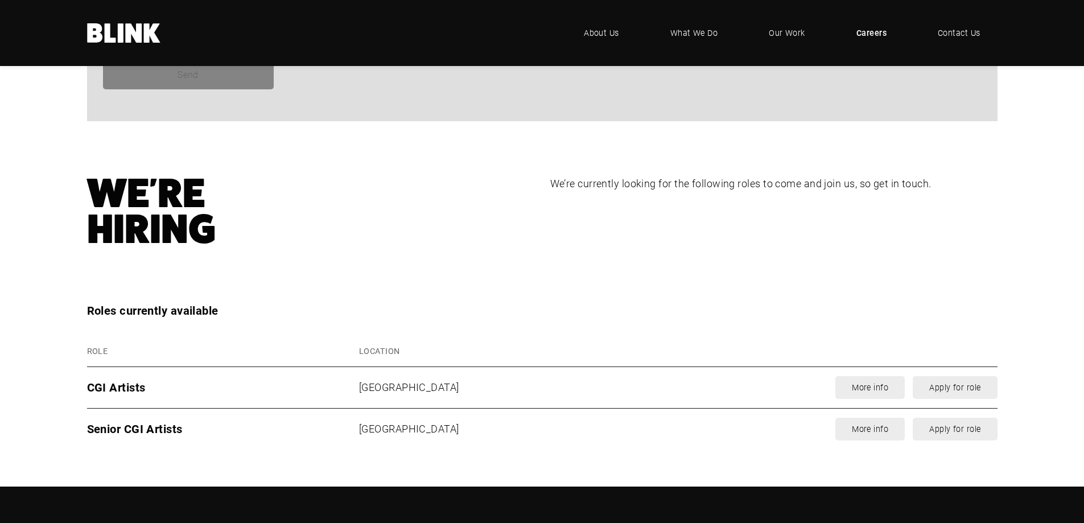
scroll to position [1578, 0]
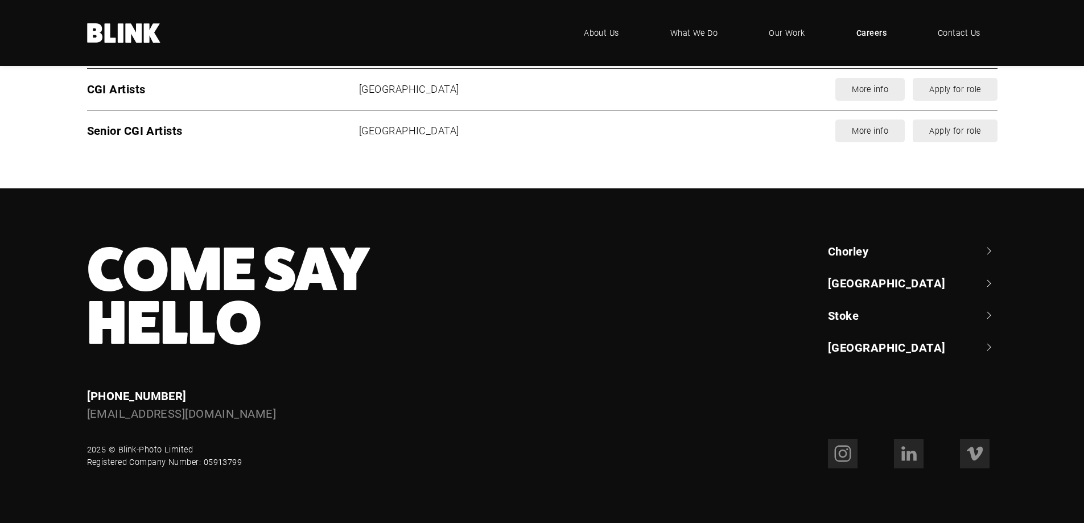
drag, startPoint x: 44, startPoint y: 251, endPoint x: 38, endPoint y: 362, distance: 111.1
drag, startPoint x: 258, startPoint y: 416, endPoint x: 88, endPoint y: 414, distance: 169.6
click at [88, 414] on div "[EMAIL_ADDRESS][DOMAIN_NAME]" at bounding box center [357, 414] width 540 height 18
copy link "[EMAIL_ADDRESS][DOMAIN_NAME]"
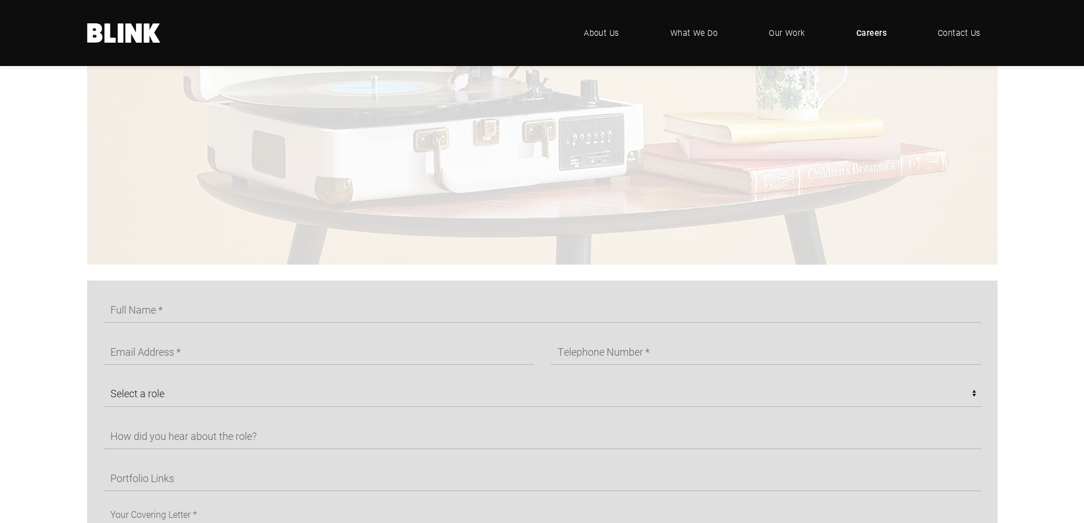
scroll to position [546, 0]
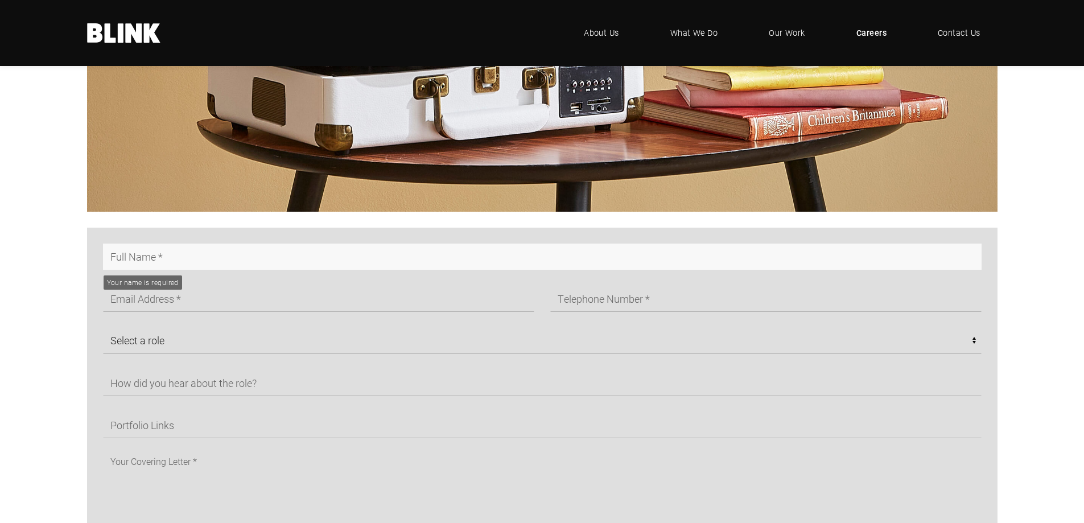
click at [461, 261] on input "text" at bounding box center [542, 257] width 878 height 26
type input "[PERSON_NAME]"
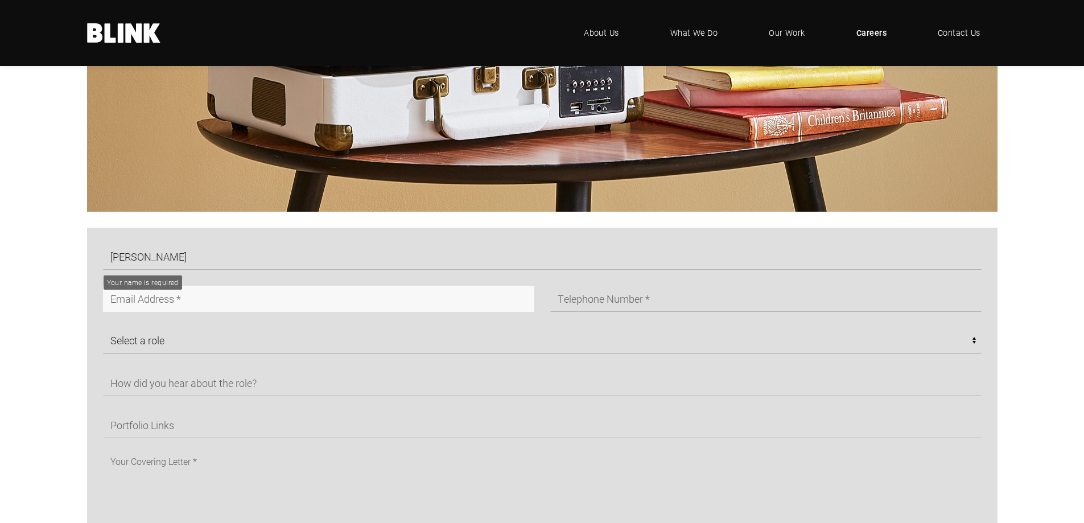
type input "[EMAIL_ADDRESS][DOMAIN_NAME]"
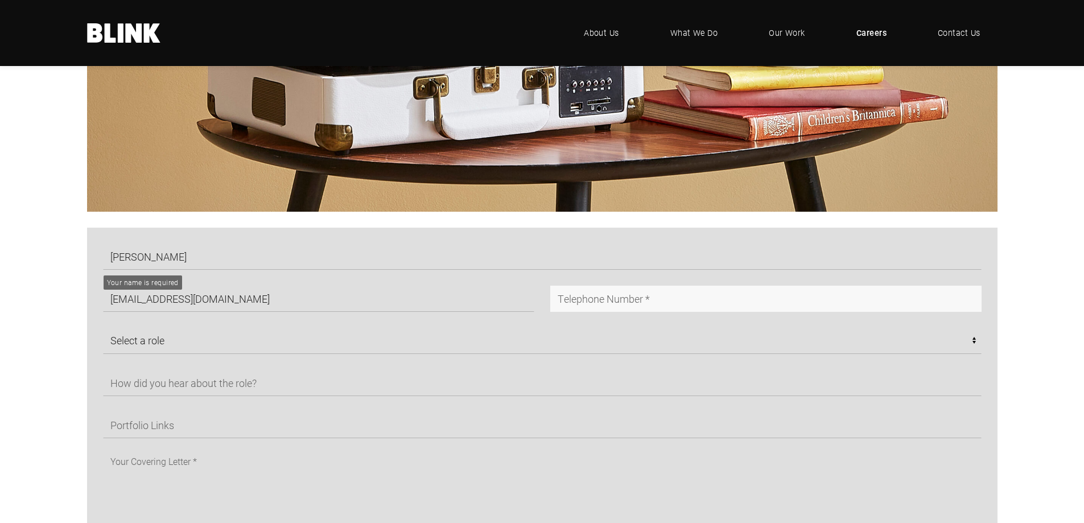
type input "07751279616"
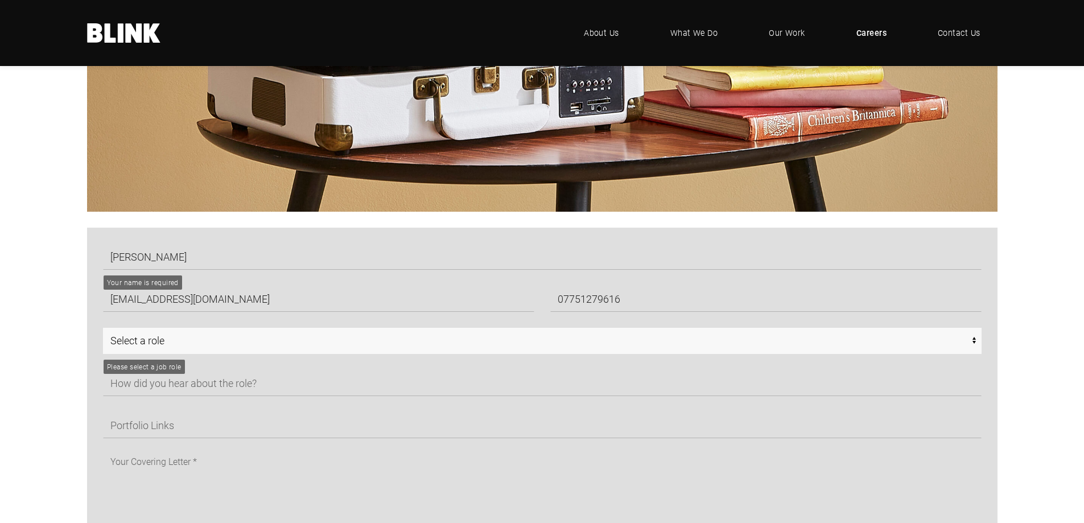
click at [351, 350] on select "Select a role CGI Artists - Manchester Senior CGI Artists - [GEOGRAPHIC_DATA] A…" at bounding box center [542, 341] width 878 height 26
select select "Any - [GEOGRAPHIC_DATA]"
click at [103, 328] on select "Select a role CGI Artists - Manchester Senior CGI Artists - [GEOGRAPHIC_DATA] A…" at bounding box center [542, 341] width 878 height 26
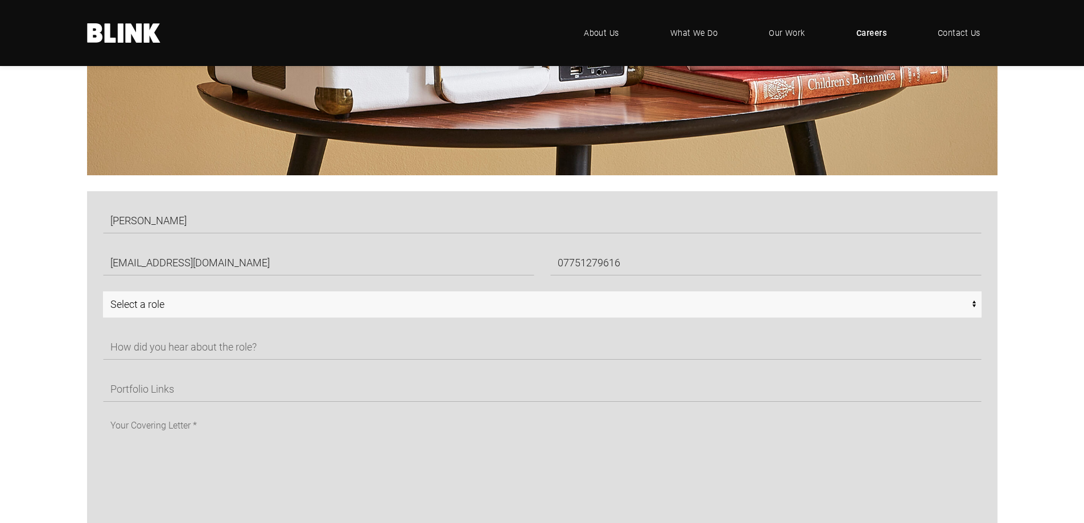
scroll to position [602, 0]
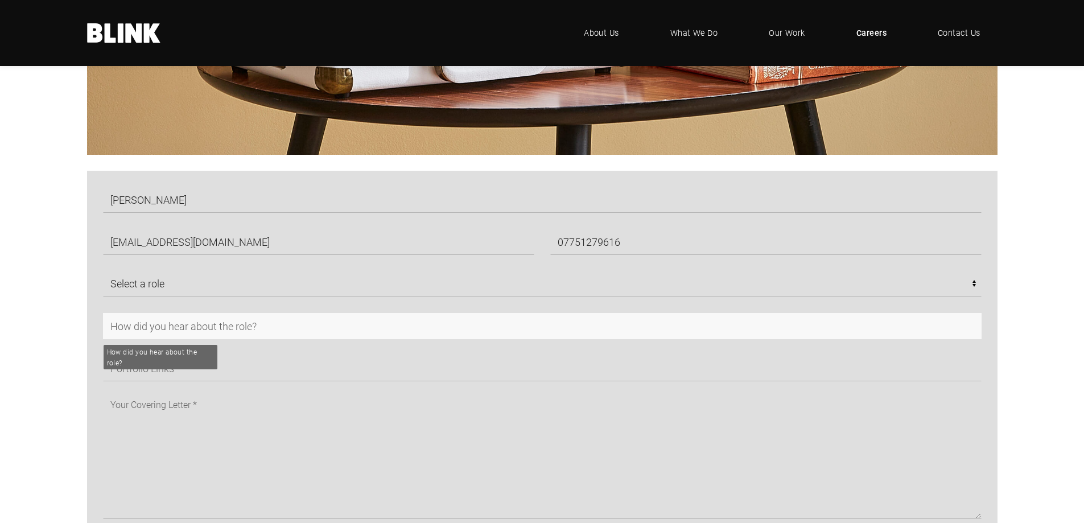
click at [226, 328] on input "text" at bounding box center [542, 326] width 878 height 26
type input "H"
type input "g"
type input "Google Jobs"
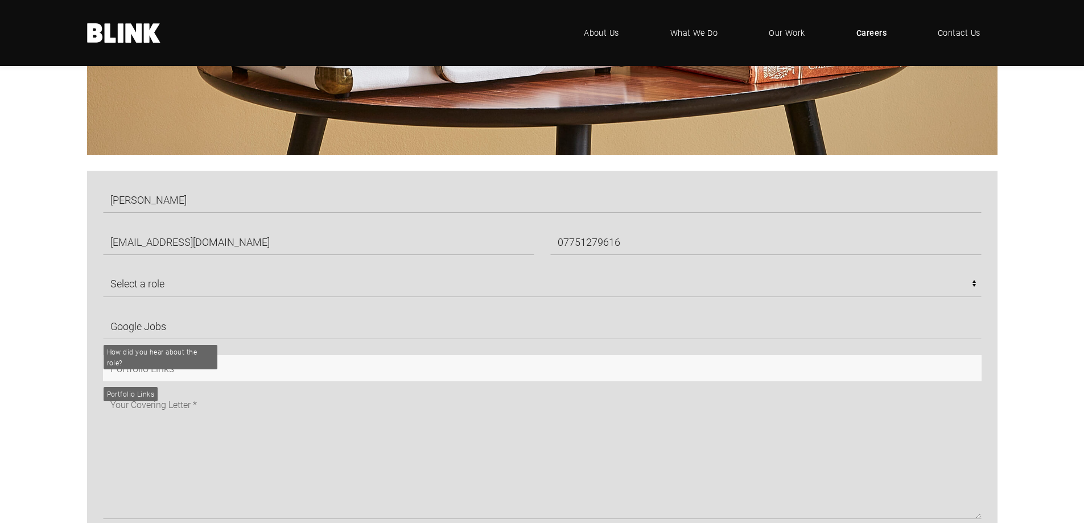
click at [214, 363] on input "text" at bounding box center [542, 368] width 878 height 26
click at [214, 373] on input "text" at bounding box center [542, 368] width 878 height 26
paste input "[URL][DOMAIN_NAME]"
type input "[URL][DOMAIN_NAME]"
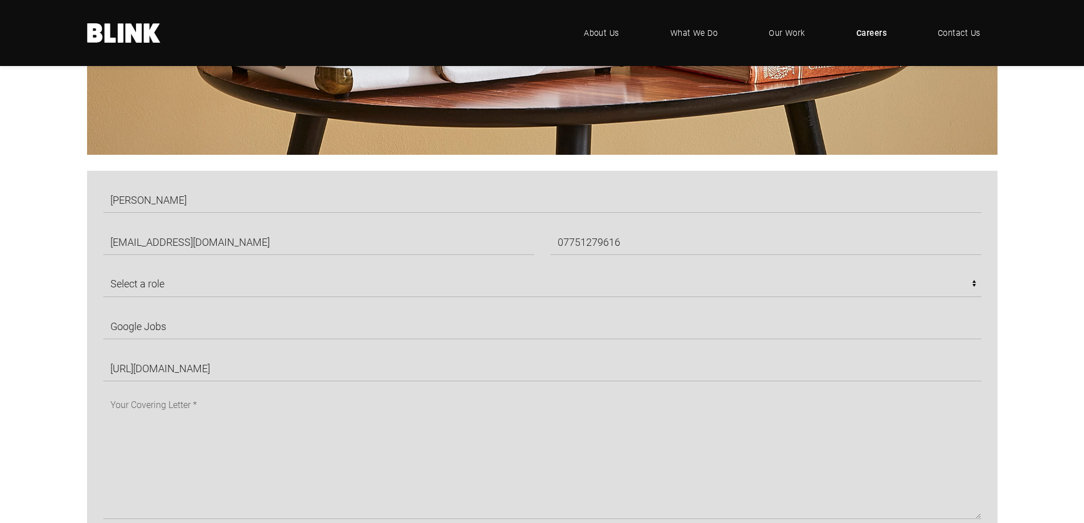
click at [50, 347] on div "[PERSON_NAME] [EMAIL_ADDRESS][DOMAIN_NAME] 07751279616 Select a role CGI Artist…" at bounding box center [542, 485] width 984 height 628
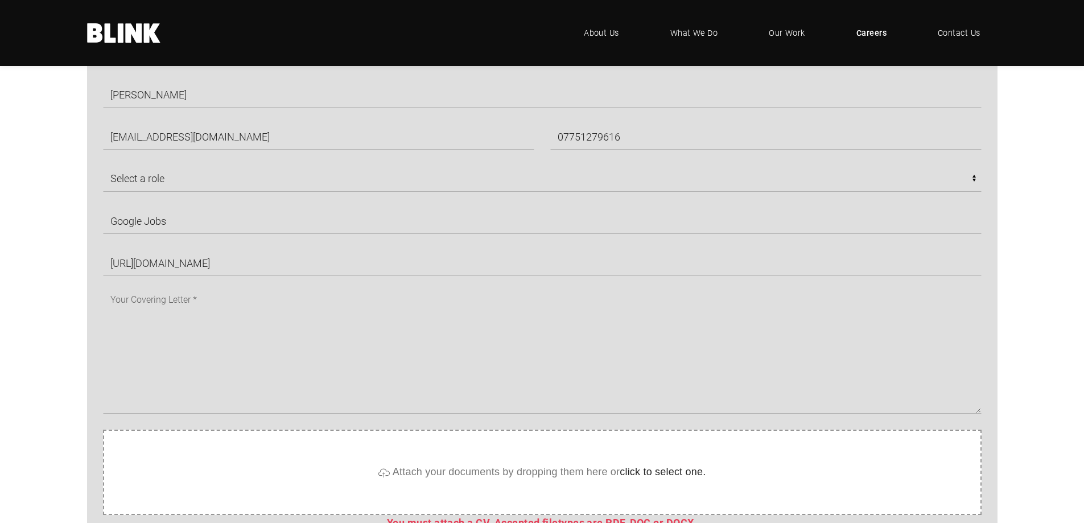
scroll to position [716, 0]
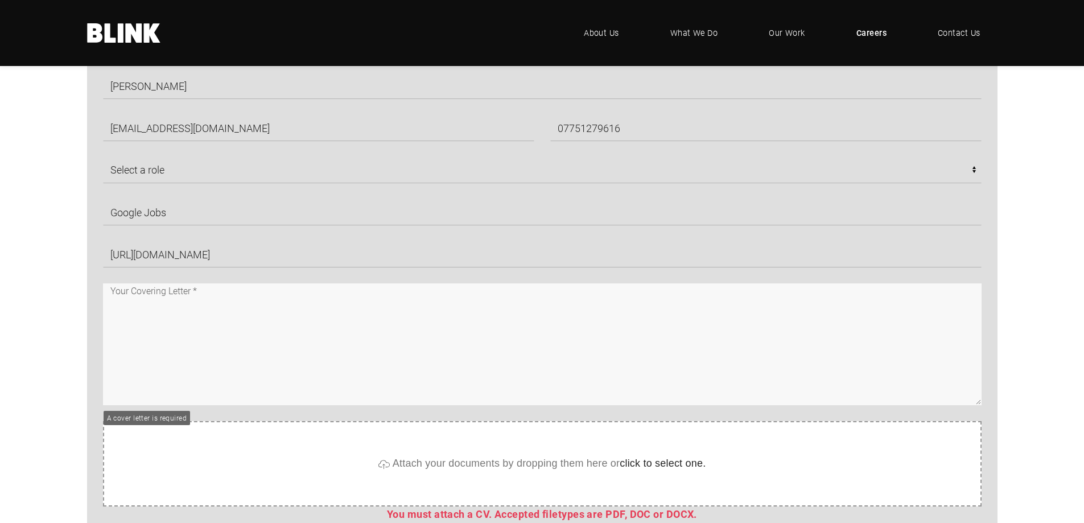
click at [274, 294] on textarea at bounding box center [542, 344] width 878 height 122
paste textarea "L ip dolorsi am consect ad elitseddoeiu temporin ut lab Etdolorema/Aliquaen adm…"
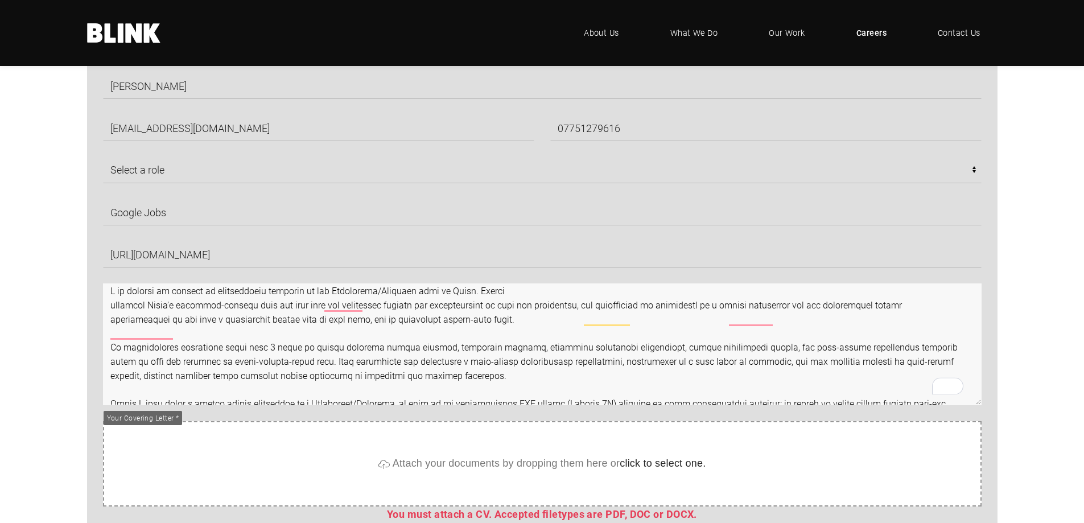
click at [122, 295] on textarea "To enrich screen reader interactions, please activate Accessibility in Grammarl…" at bounding box center [542, 344] width 878 height 122
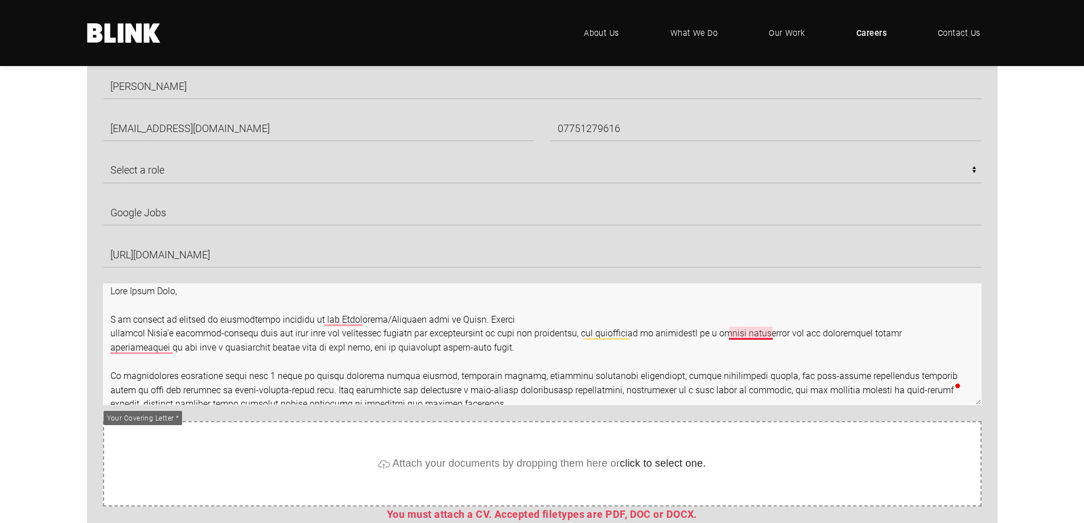
click at [742, 336] on textarea "To enrich screen reader interactions, please activate Accessibility in Grammarl…" at bounding box center [542, 344] width 878 height 122
click at [604, 333] on textarea "To enrich screen reader interactions, please activate Accessibility in Grammarl…" at bounding box center [542, 344] width 878 height 122
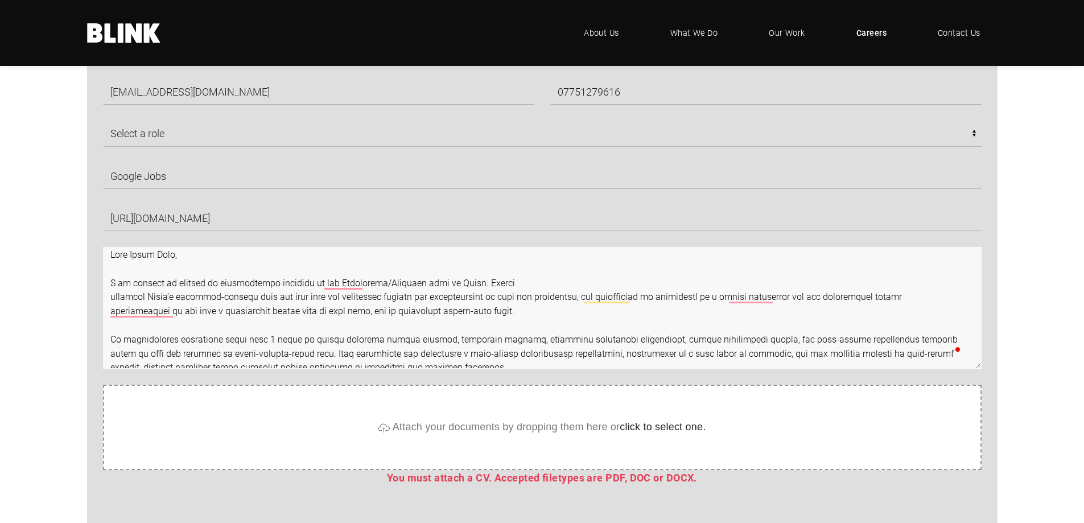
scroll to position [773, 0]
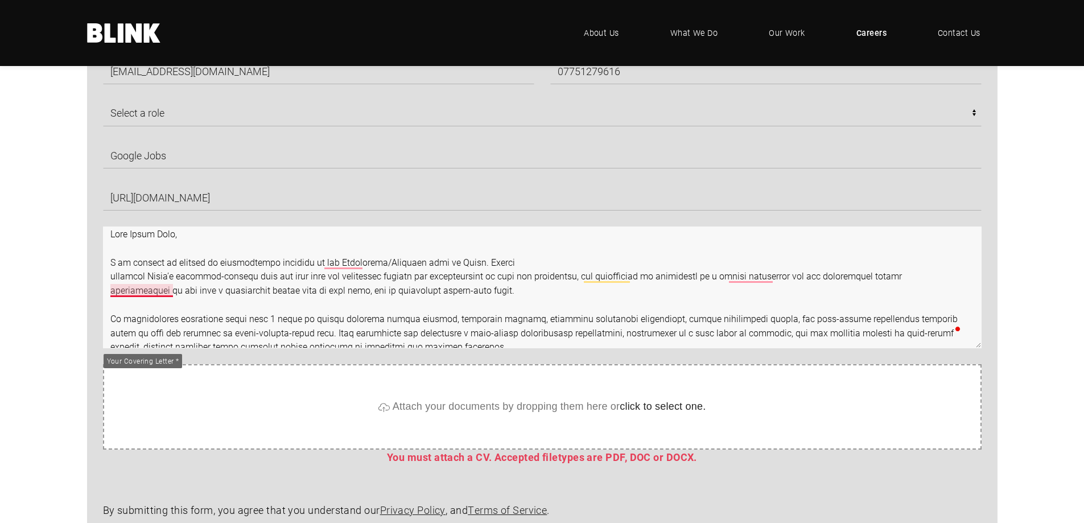
click at [148, 292] on textarea "To enrich screen reader interactions, please activate Accessibility in Grammarl…" at bounding box center [542, 287] width 878 height 122
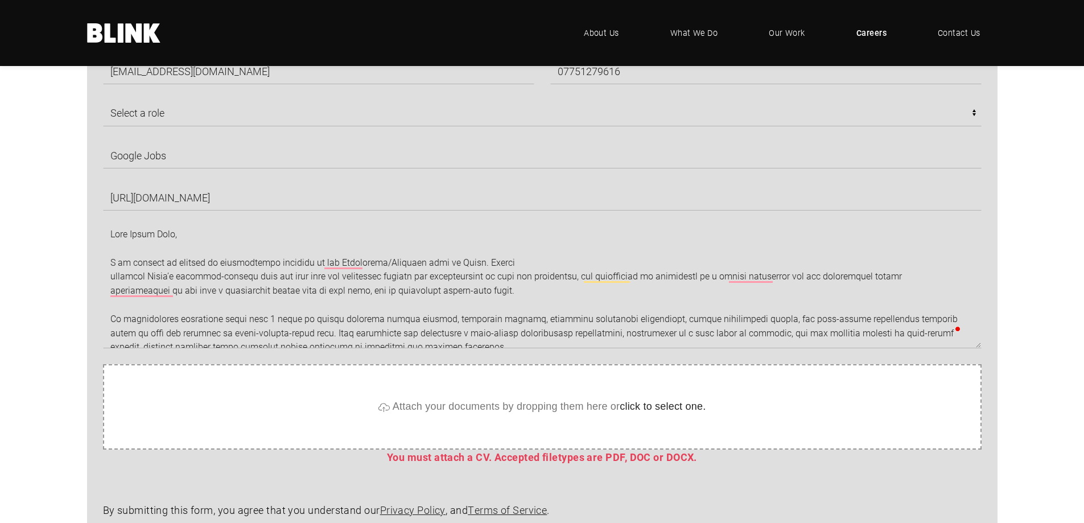
click at [67, 289] on div "[PERSON_NAME] [EMAIL_ADDRESS][DOMAIN_NAME] 07751279616 Select a role CGI Artist…" at bounding box center [542, 314] width 984 height 628
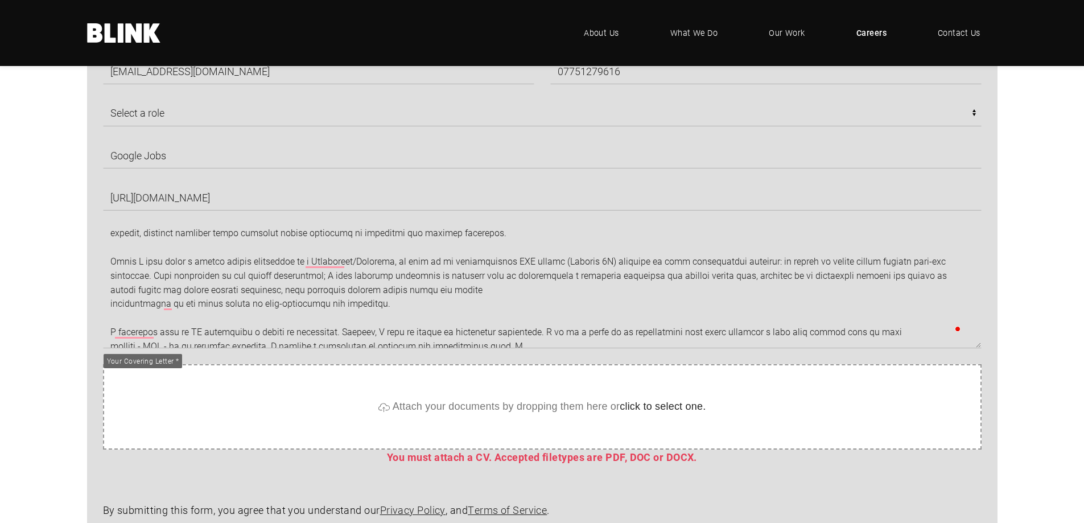
scroll to position [153, 0]
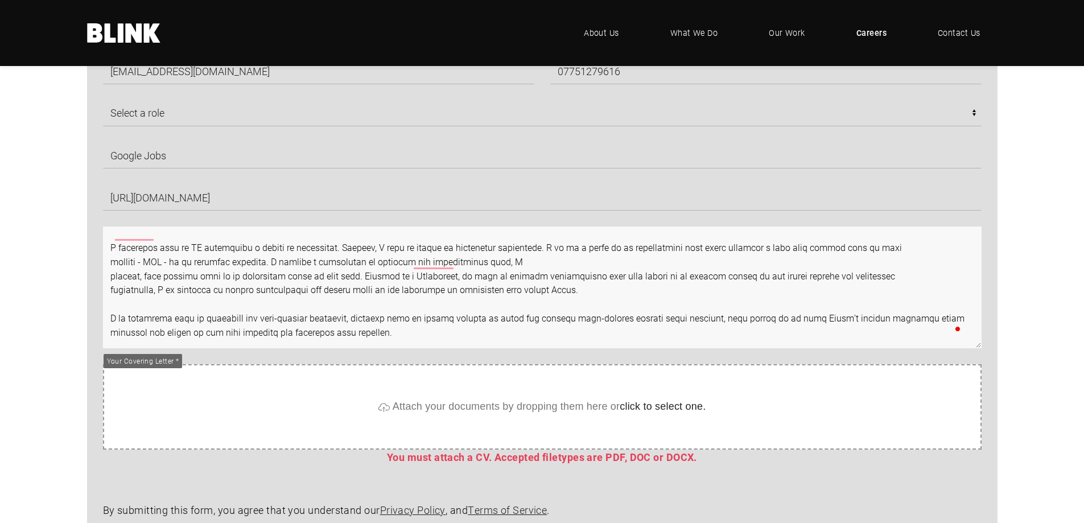
click at [376, 324] on textarea "To enrich screen reader interactions, please activate Accessibility in Grammarl…" at bounding box center [542, 287] width 878 height 122
paste textarea "Thank you for your time and consideration Kind Regards,"
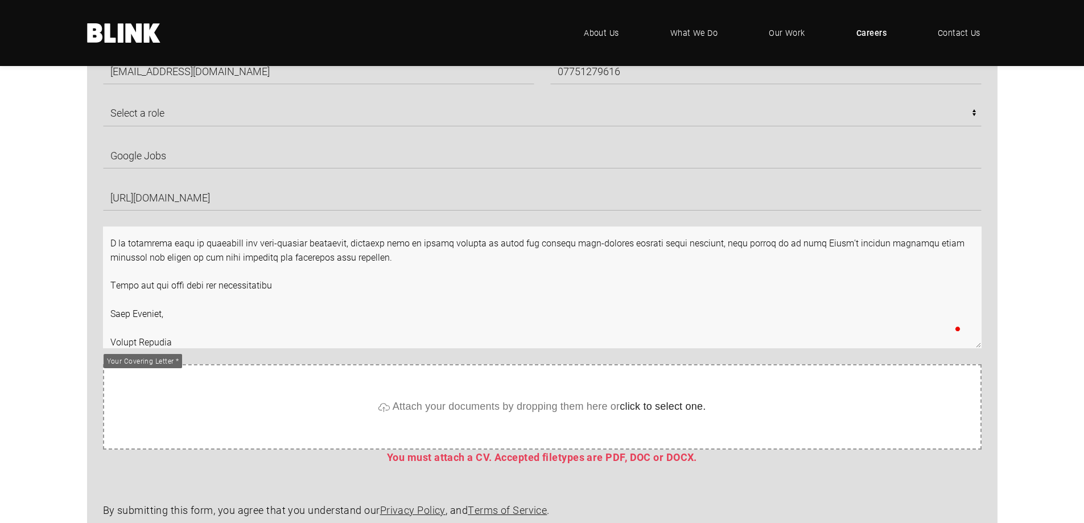
click at [283, 285] on textarea "To enrich screen reader interactions, please activate Accessibility in Grammarl…" at bounding box center [542, 287] width 878 height 122
type textarea "Lore Ipsum Dolo, S am consect ad elitsed do eiusmodtempo incididu ut lab Etdolo…"
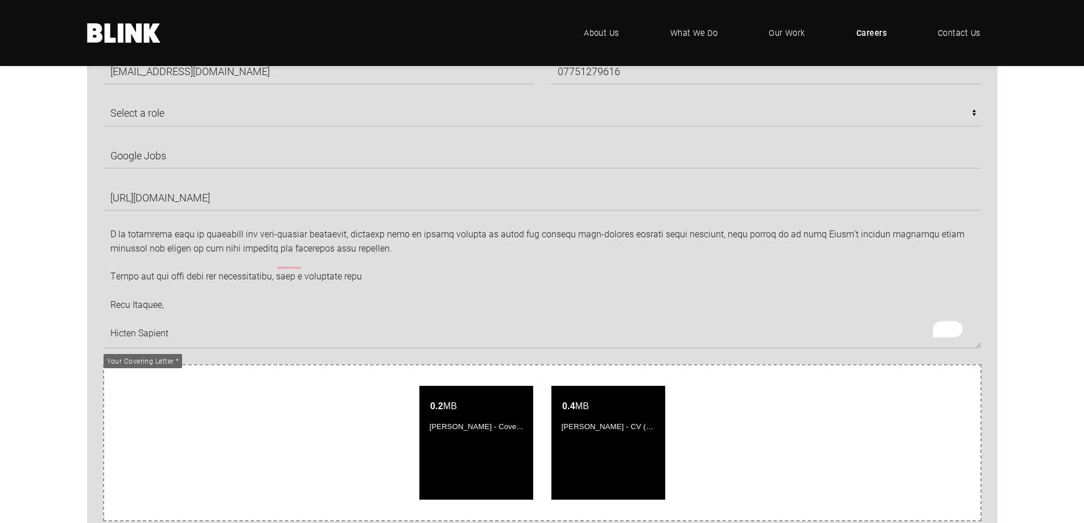
click at [22, 290] on section "[PERSON_NAME] [EMAIL_ADDRESS][DOMAIN_NAME] 07751279616 Select a role CGI Artist…" at bounding box center [542, 369] width 1084 height 738
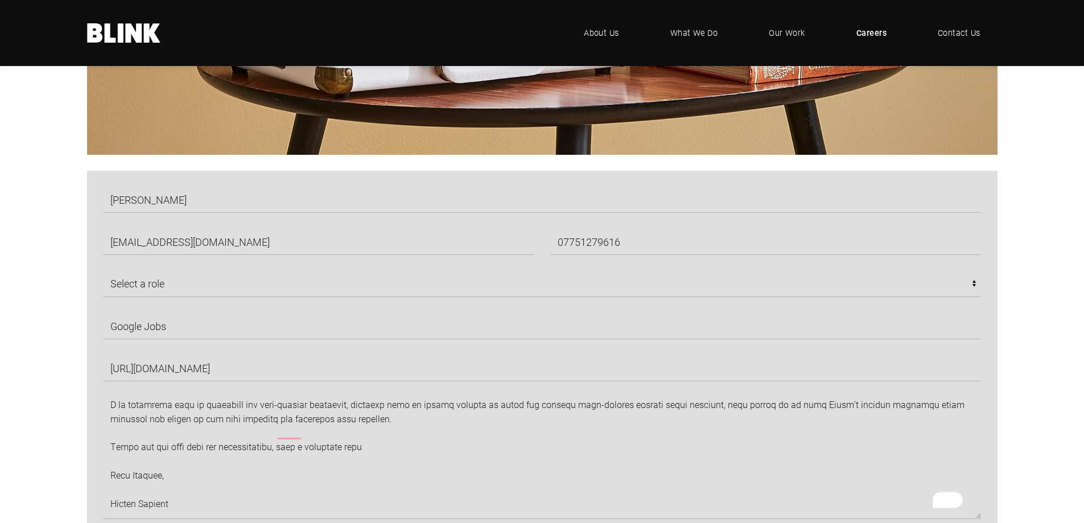
click at [59, 302] on div "[PERSON_NAME] [EMAIL_ADDRESS][DOMAIN_NAME] 07751279616 Select a role CGI Artist…" at bounding box center [542, 513] width 984 height 684
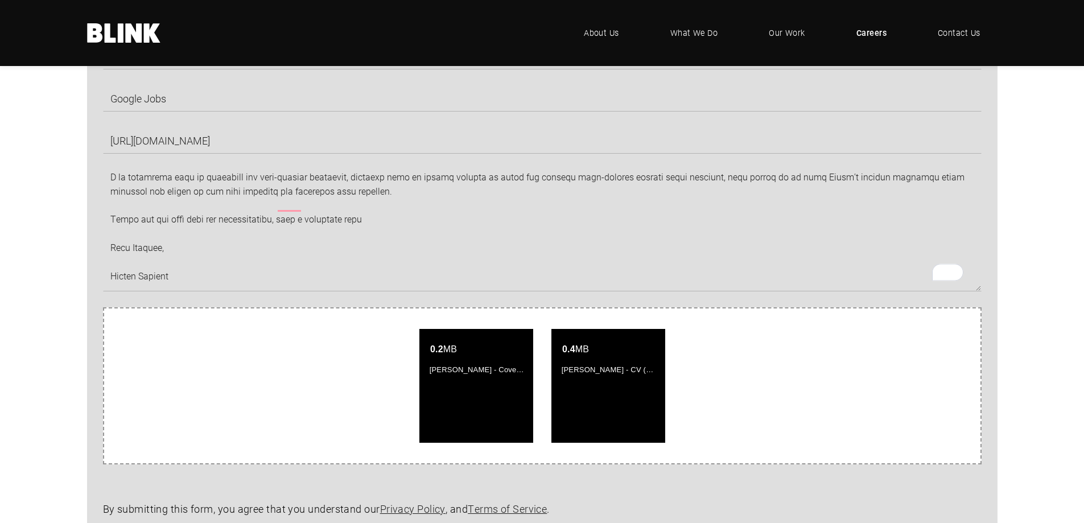
click at [51, 323] on div "[PERSON_NAME] [EMAIL_ADDRESS][DOMAIN_NAME] 07751279616 Select a role CGI Artist…" at bounding box center [542, 285] width 984 height 684
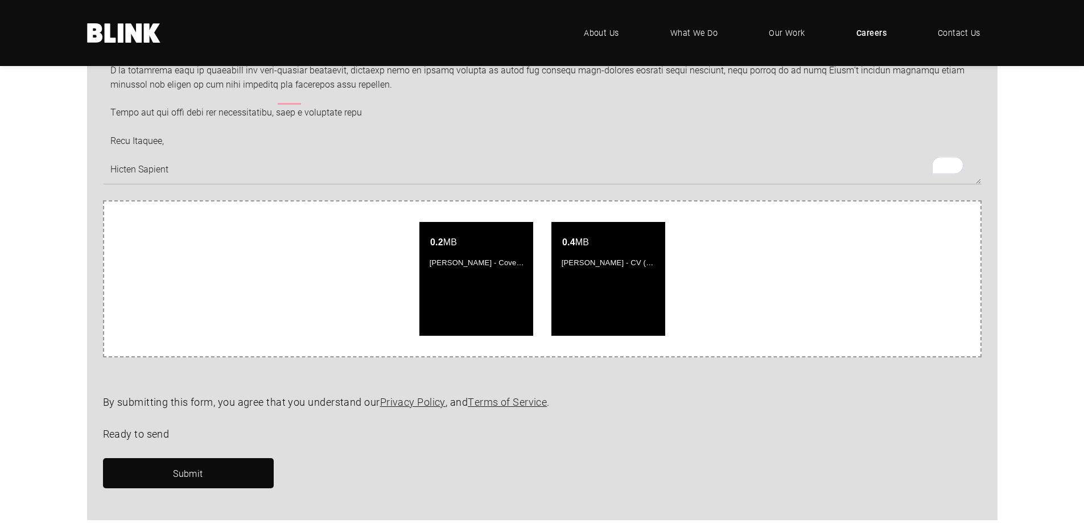
scroll to position [944, 0]
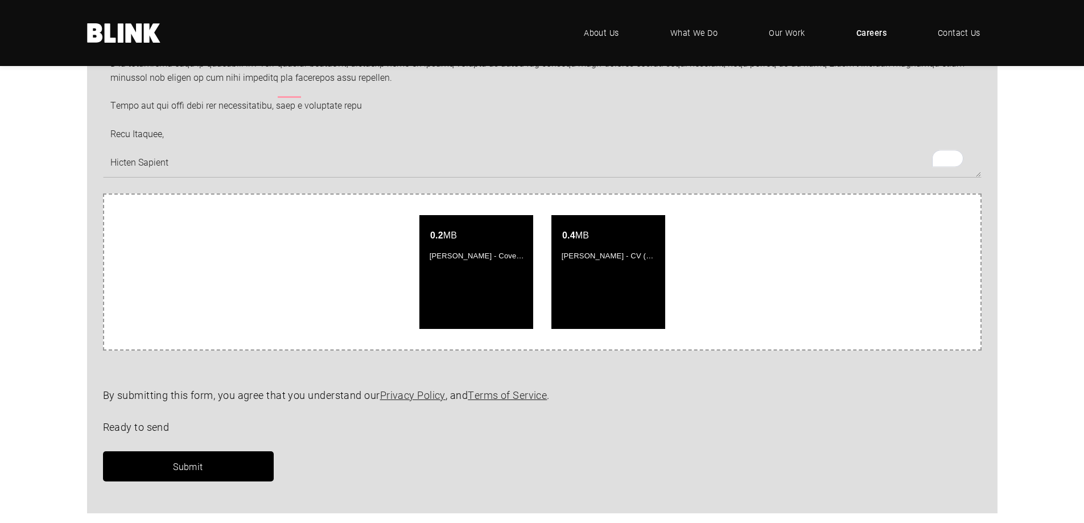
click at [241, 464] on link "Submit" at bounding box center [188, 466] width 171 height 30
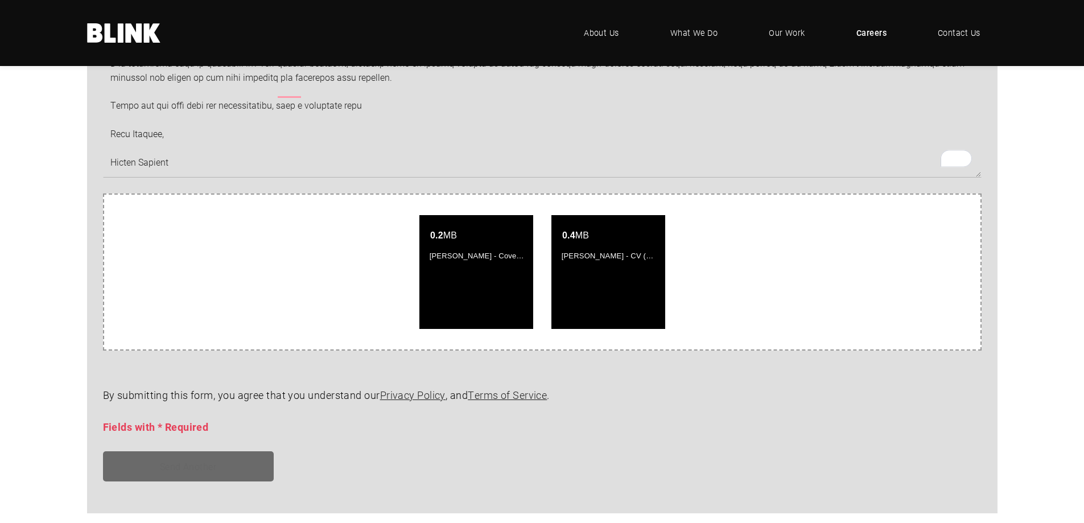
scroll to position [0, 0]
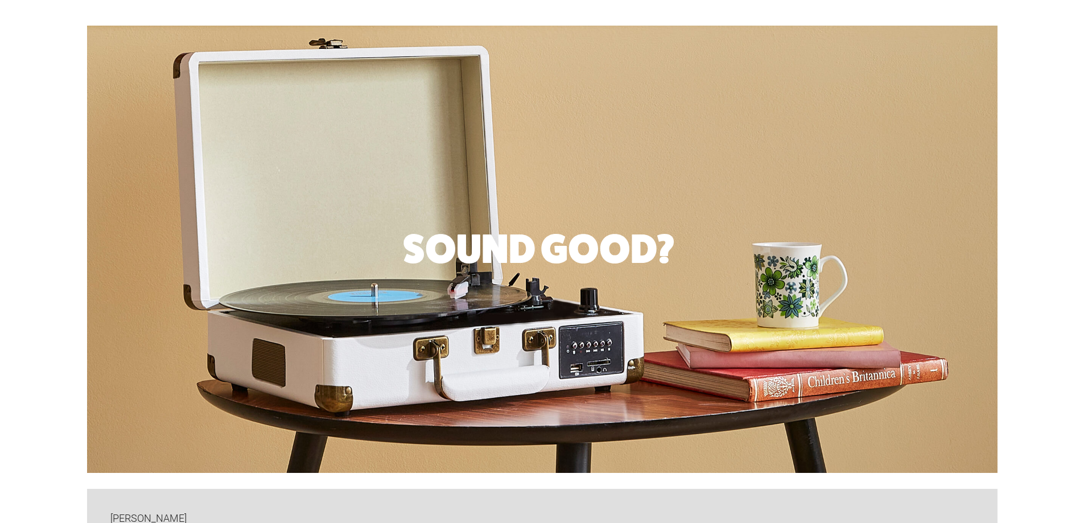
click at [50, 369] on div "Sound Good?" at bounding box center [542, 249] width 984 height 447
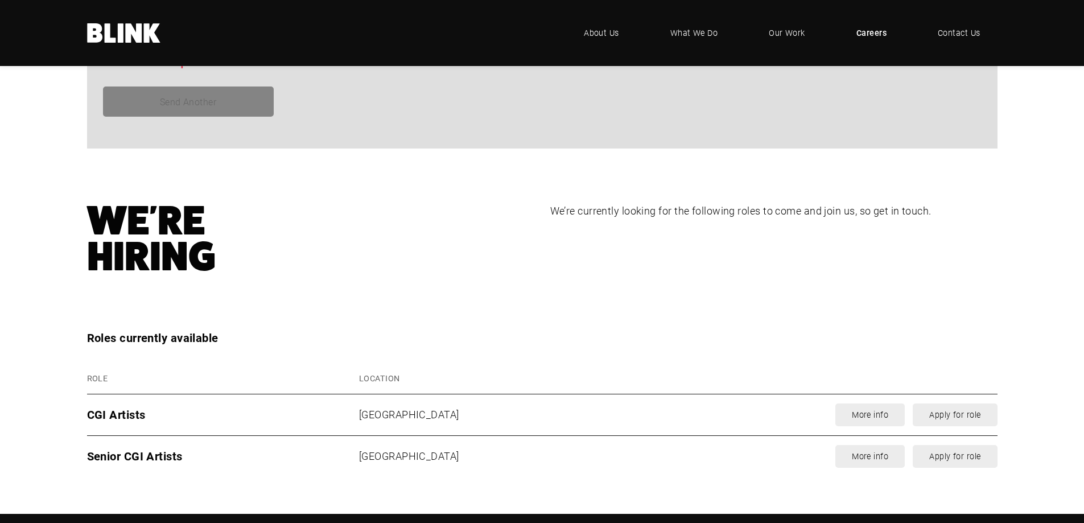
click at [52, 375] on div "Roles currently available Role Location CGI Artists [GEOGRAPHIC_DATA] More info…" at bounding box center [542, 403] width 984 height 148
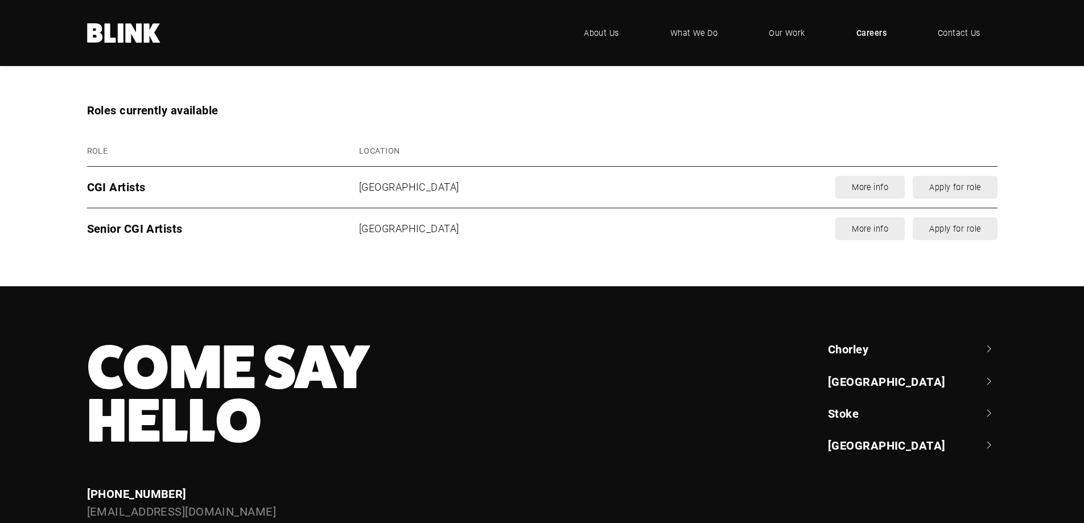
click at [48, 382] on footer "Come Say Hello Enquiries [PHONE_NUMBER] [EMAIL_ADDRESS][DOMAIN_NAME] Chorley +4…" at bounding box center [542, 453] width 1084 height 335
click at [48, 384] on footer "Come Say Hello Enquiries [PHONE_NUMBER] [EMAIL_ADDRESS][DOMAIN_NAME] Chorley +4…" at bounding box center [542, 453] width 1084 height 335
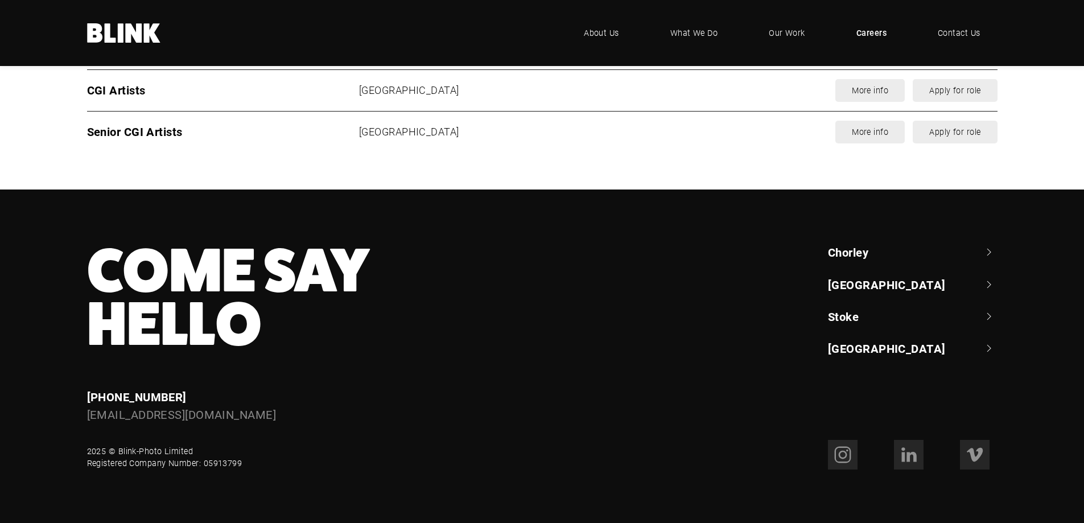
scroll to position [1634, 0]
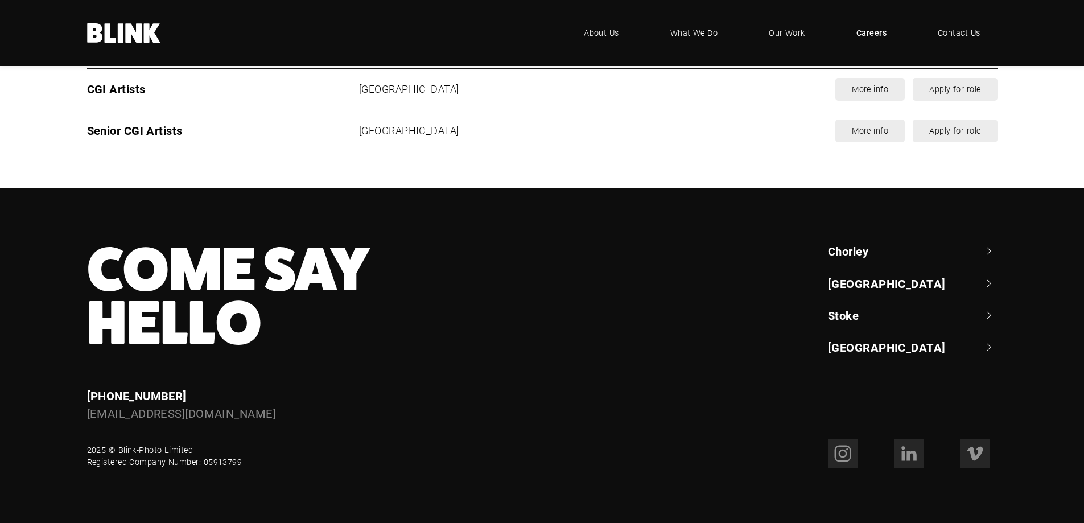
click at [48, 386] on footer "Come Say Hello Enquiries [PHONE_NUMBER] [EMAIL_ADDRESS][DOMAIN_NAME] Chorley +4…" at bounding box center [542, 355] width 1084 height 335
drag, startPoint x: 280, startPoint y: 414, endPoint x: 86, endPoint y: 408, distance: 194.7
click at [86, 408] on div "Enquiries [PHONE_NUMBER] [EMAIL_ADDRESS][DOMAIN_NAME]" at bounding box center [349, 405] width 556 height 36
copy link "[EMAIL_ADDRESS][DOMAIN_NAME]"
click at [54, 165] on section "Roles currently available Role Location CGI Artists [GEOGRAPHIC_DATA] More info…" at bounding box center [542, 95] width 1084 height 185
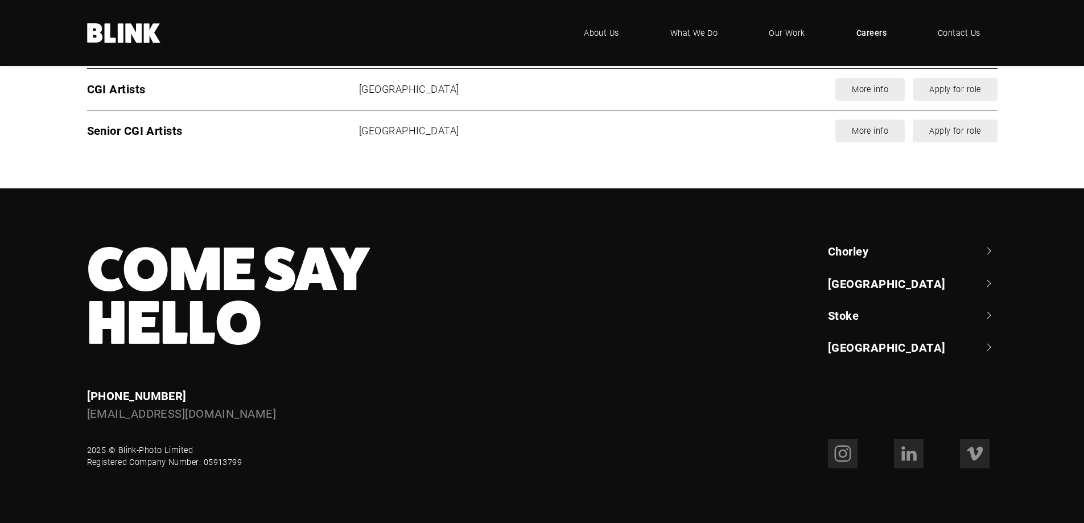
click at [48, 172] on section "Roles currently available Role Location CGI Artists [GEOGRAPHIC_DATA] More info…" at bounding box center [542, 95] width 1084 height 185
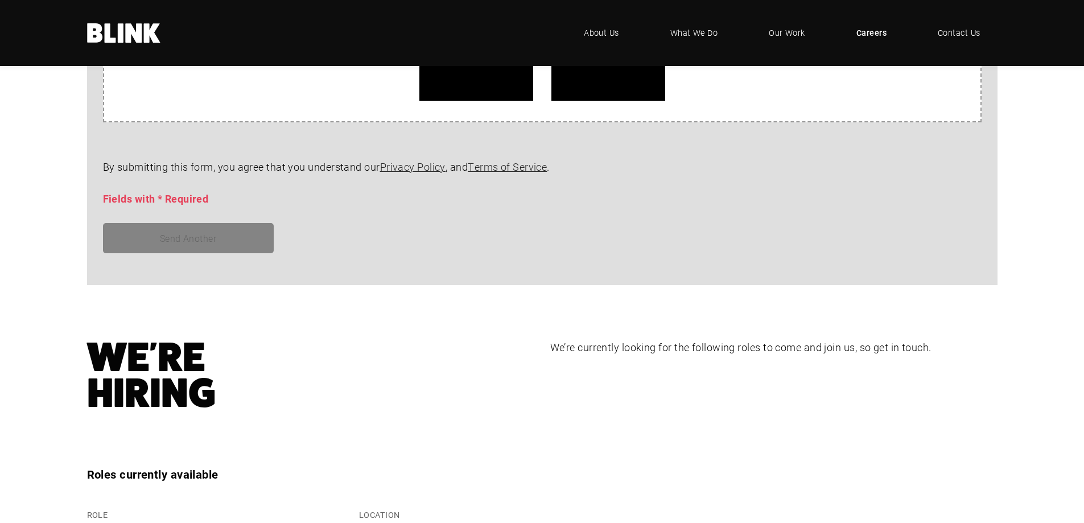
scroll to position [1065, 0]
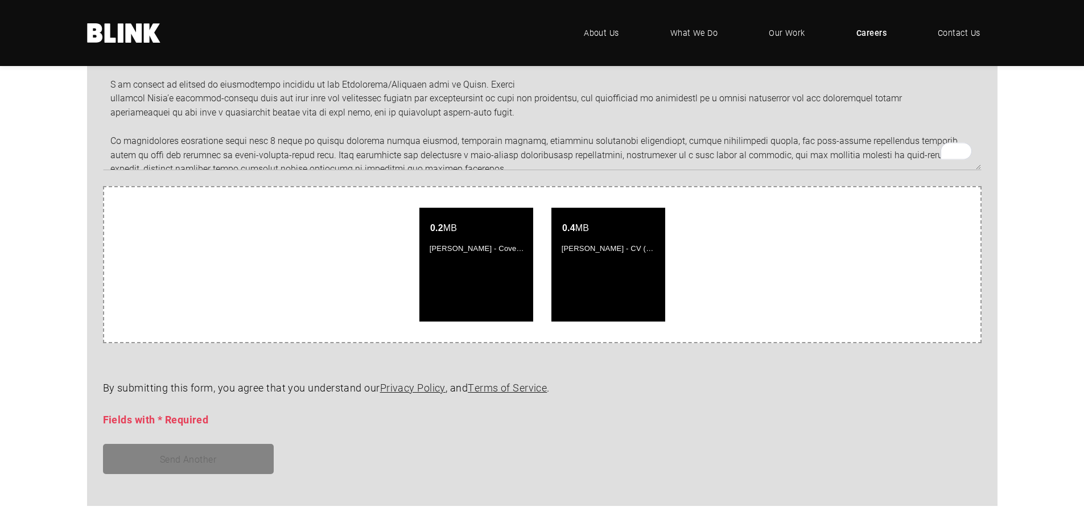
click at [60, 304] on div "[PERSON_NAME] [EMAIL_ADDRESS][DOMAIN_NAME] 07751279616 Select a role CGI Artist…" at bounding box center [542, 164] width 984 height 684
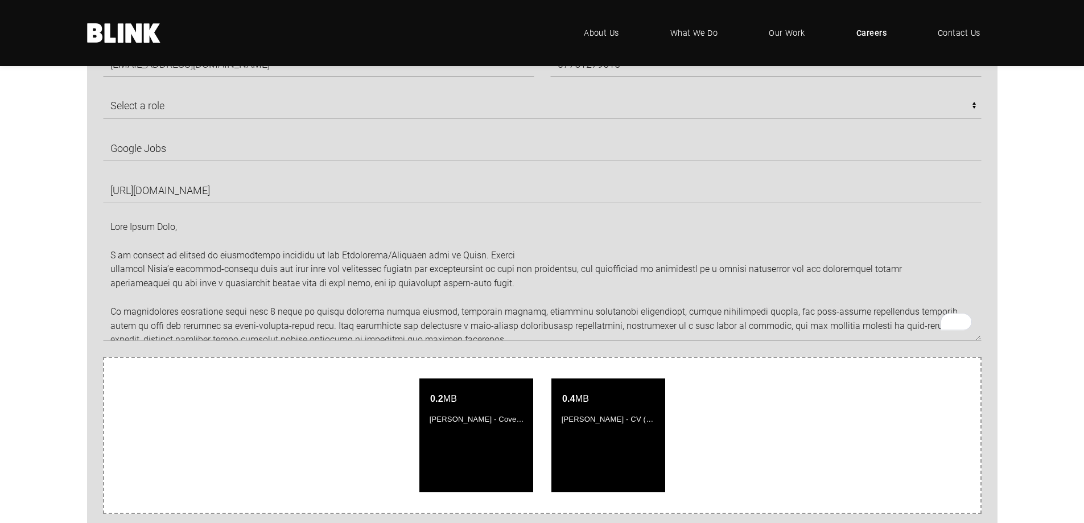
scroll to position [610, 0]
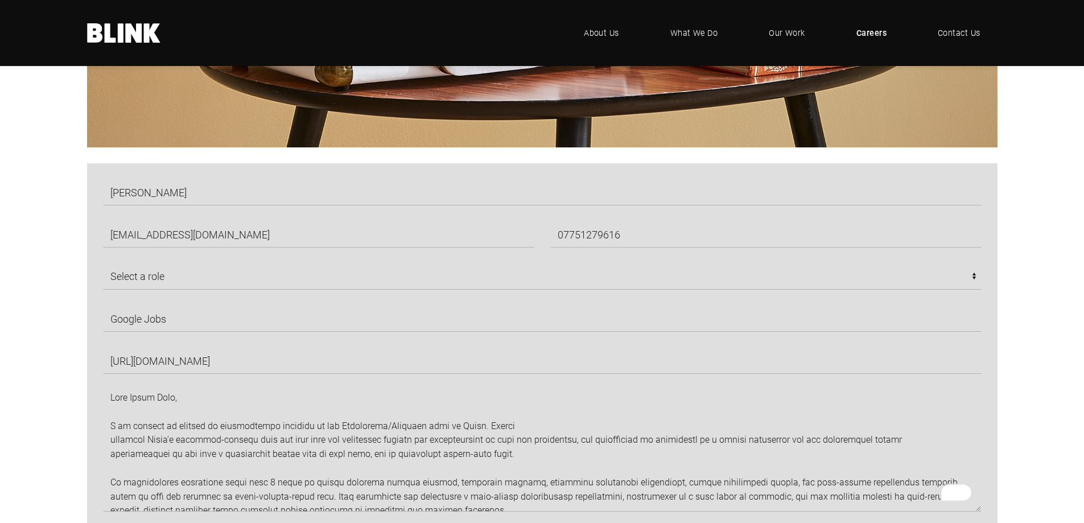
click at [60, 303] on div "[PERSON_NAME] [EMAIL_ADDRESS][DOMAIN_NAME] 07751279616 Select a role CGI Artist…" at bounding box center [542, 505] width 984 height 684
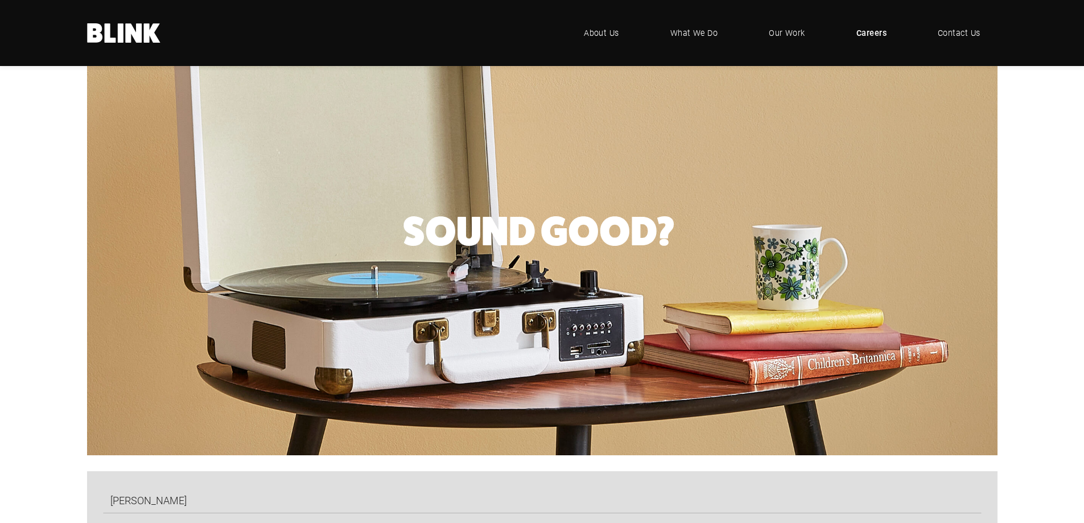
scroll to position [0, 0]
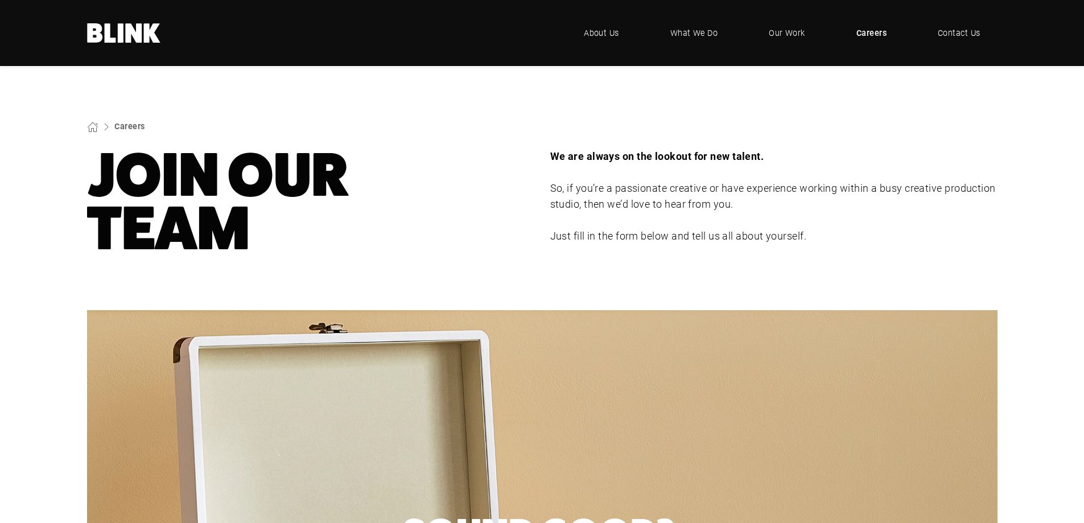
click at [56, 304] on section "Careers Join Our Team We are always on the lookout for new talent. So, if you’r…" at bounding box center [542, 188] width 1084 height 244
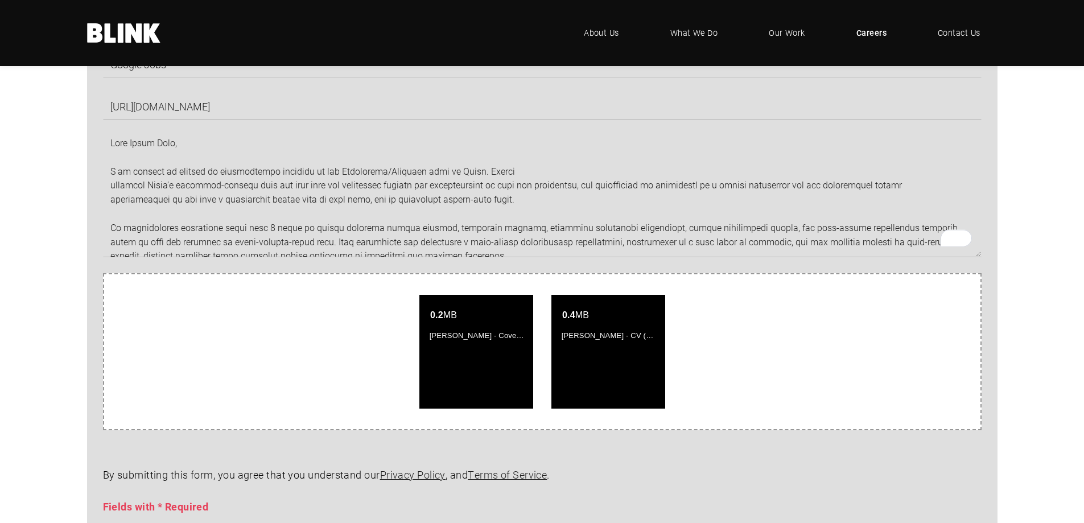
drag, startPoint x: 56, startPoint y: 303, endPoint x: 31, endPoint y: 390, distance: 91.1
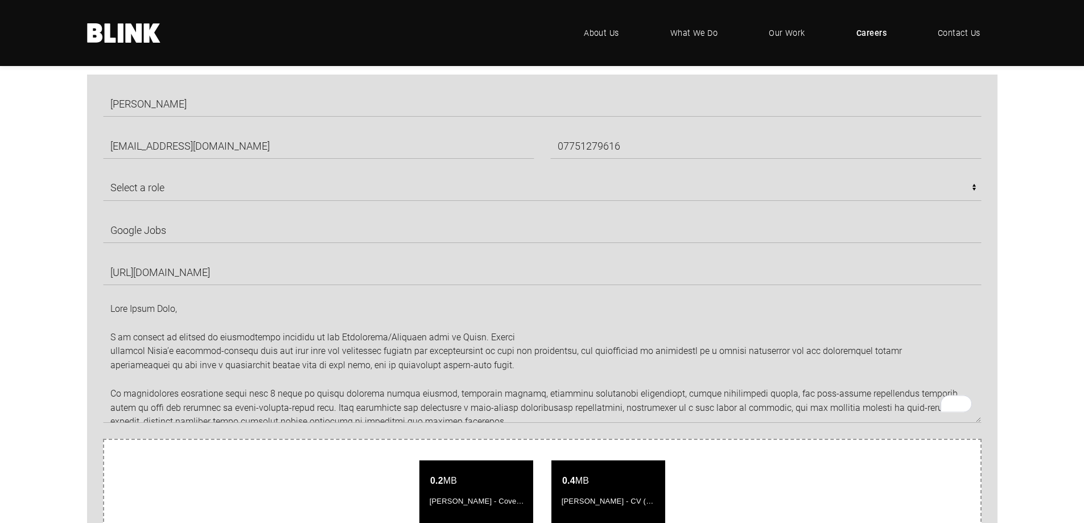
scroll to position [679, 0]
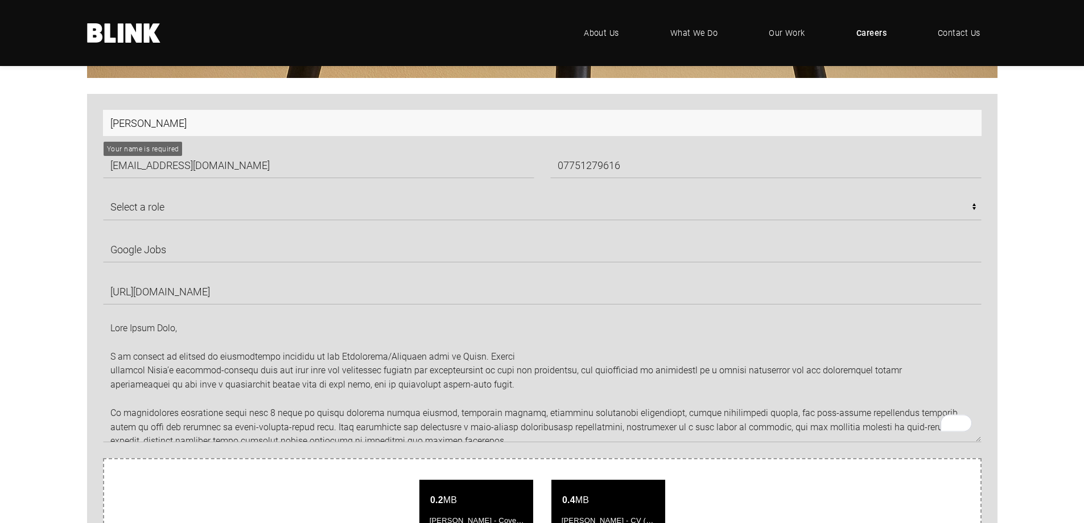
click at [361, 124] on input "[PERSON_NAME]" at bounding box center [542, 123] width 878 height 26
type input "[PERSON_NAME]"
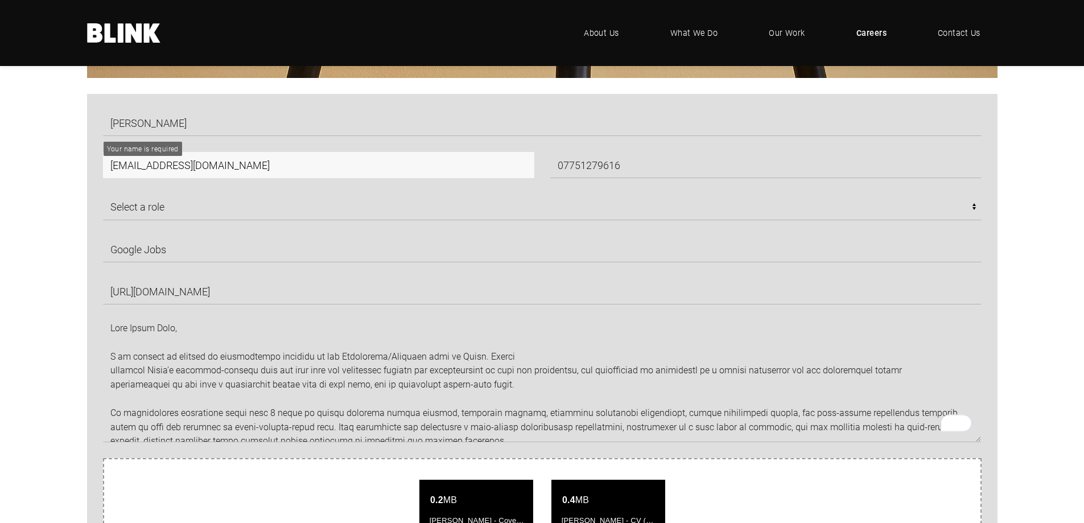
type input "[EMAIL_ADDRESS][DOMAIN_NAME]"
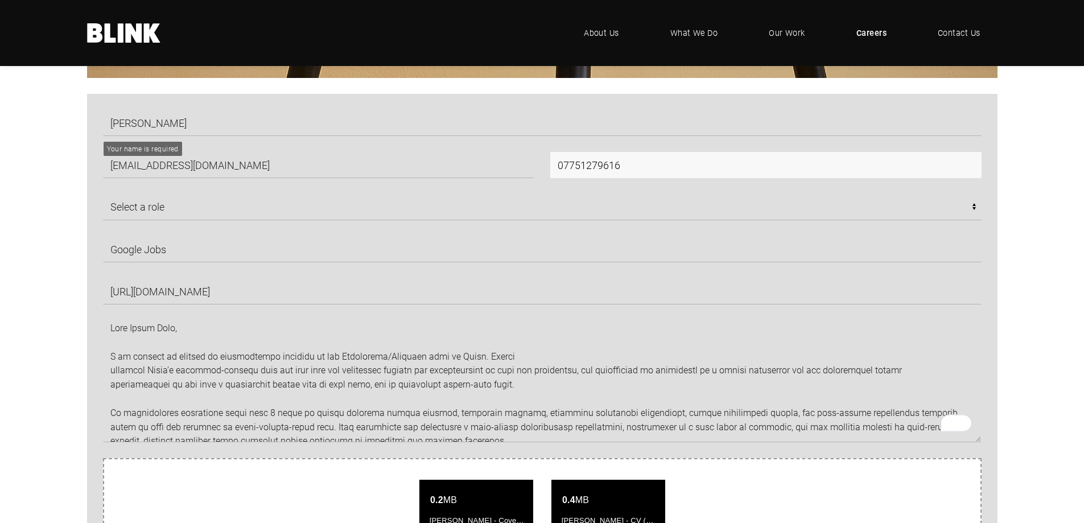
type input "07751279616"
drag, startPoint x: 571, startPoint y: 172, endPoint x: 591, endPoint y: 172, distance: 20.5
click at [571, 172] on input "07751279616" at bounding box center [765, 165] width 431 height 26
drag, startPoint x: 658, startPoint y: 171, endPoint x: 490, endPoint y: 163, distance: 168.0
click at [490, 163] on div "[PERSON_NAME] [EMAIL_ADDRESS][DOMAIN_NAME] 07751279616 Select a role CGI Artist…" at bounding box center [534, 276] width 894 height 332
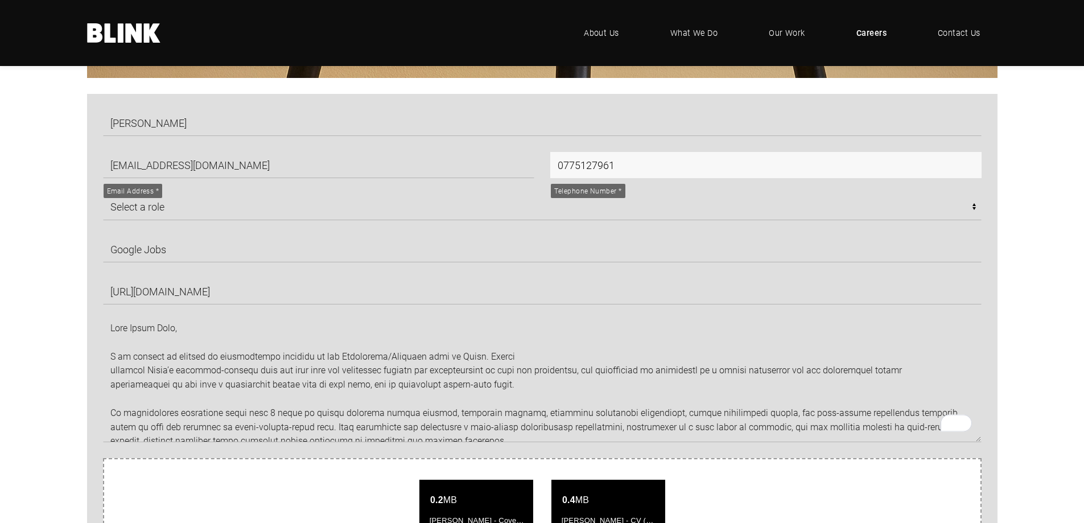
type input "07751279616"
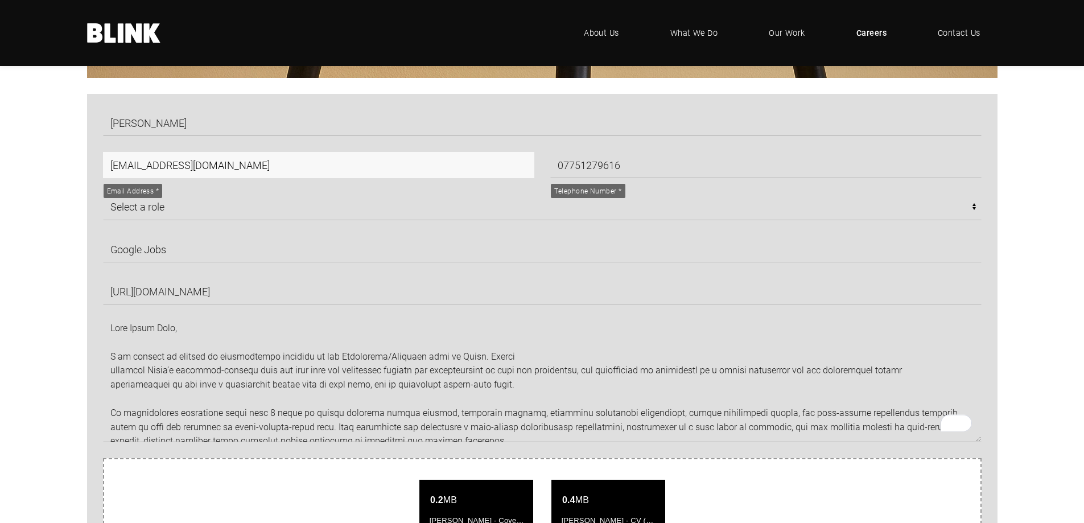
click at [408, 160] on input "[EMAIL_ADDRESS][DOMAIN_NAME]" at bounding box center [318, 165] width 431 height 26
drag, startPoint x: 380, startPoint y: 162, endPoint x: 64, endPoint y: 161, distance: 315.8
click at [64, 161] on div "[PERSON_NAME] [EMAIL_ADDRESS][DOMAIN_NAME] 07751279616 Select a role CGI Artist…" at bounding box center [542, 436] width 984 height 684
type input "[EMAIL_ADDRESS][DOMAIN_NAME]"
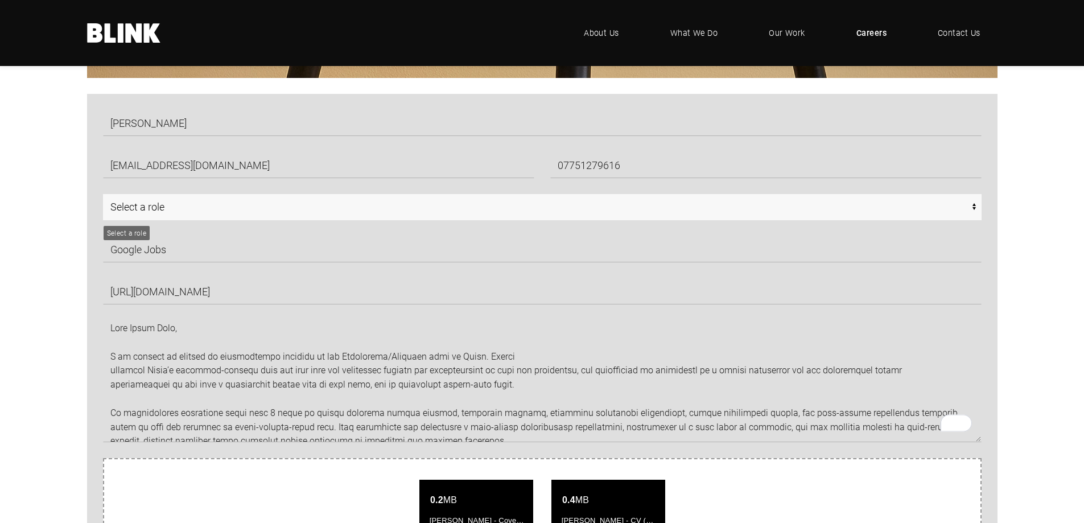
click at [366, 217] on select "Select a role CGI Artists - Manchester Senior CGI Artists - [GEOGRAPHIC_DATA] A…" at bounding box center [542, 207] width 878 height 26
select select "Any - [GEOGRAPHIC_DATA]"
click at [103, 194] on select "Select a role CGI Artists - Manchester Senior CGI Artists - [GEOGRAPHIC_DATA] A…" at bounding box center [542, 207] width 878 height 26
click at [213, 211] on select "Select a role CGI Artists - Manchester Senior CGI Artists - [GEOGRAPHIC_DATA] A…" at bounding box center [542, 207] width 878 height 26
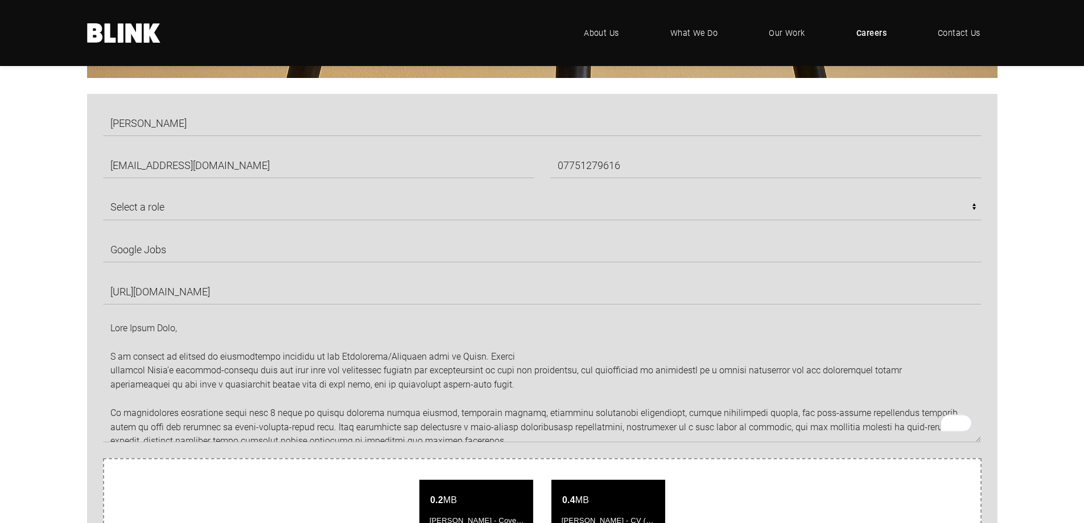
click at [66, 195] on div "[PERSON_NAME] [EMAIL_ADDRESS][DOMAIN_NAME] 07751279616 Select a role CGI Artist…" at bounding box center [542, 436] width 984 height 684
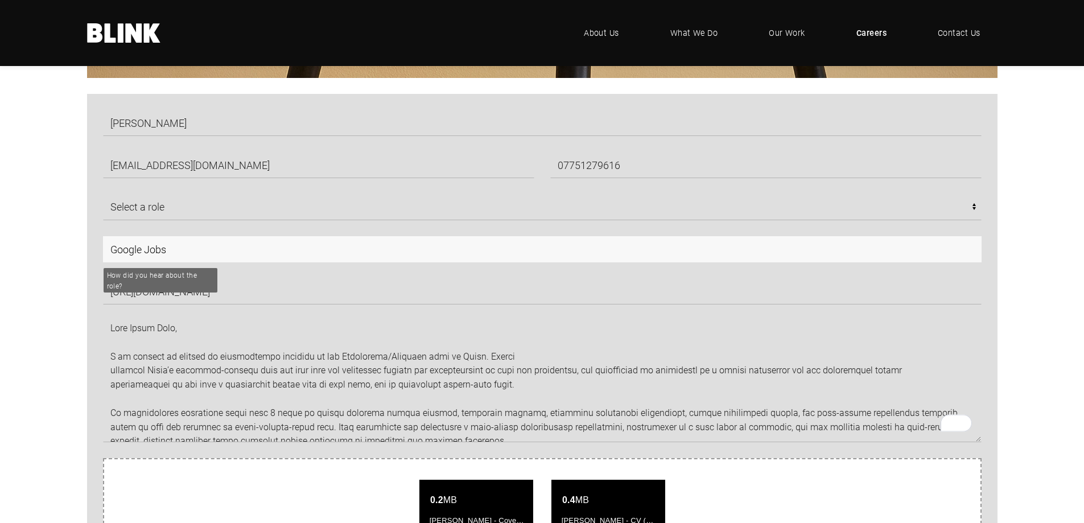
click at [243, 255] on input "Google Jobs" at bounding box center [542, 249] width 878 height 26
type input "Google Jobs"
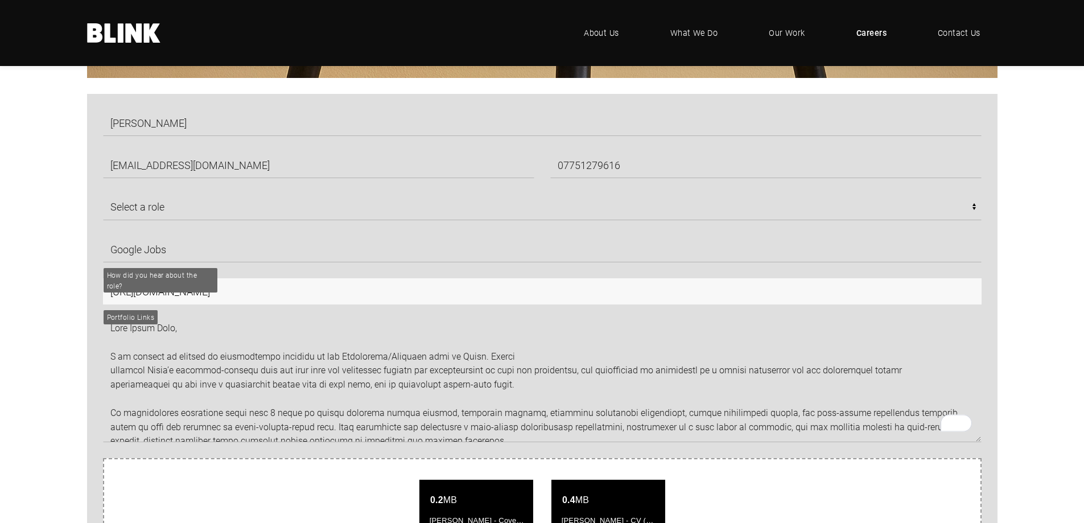
click at [258, 289] on input "[URL][DOMAIN_NAME]" at bounding box center [542, 291] width 878 height 26
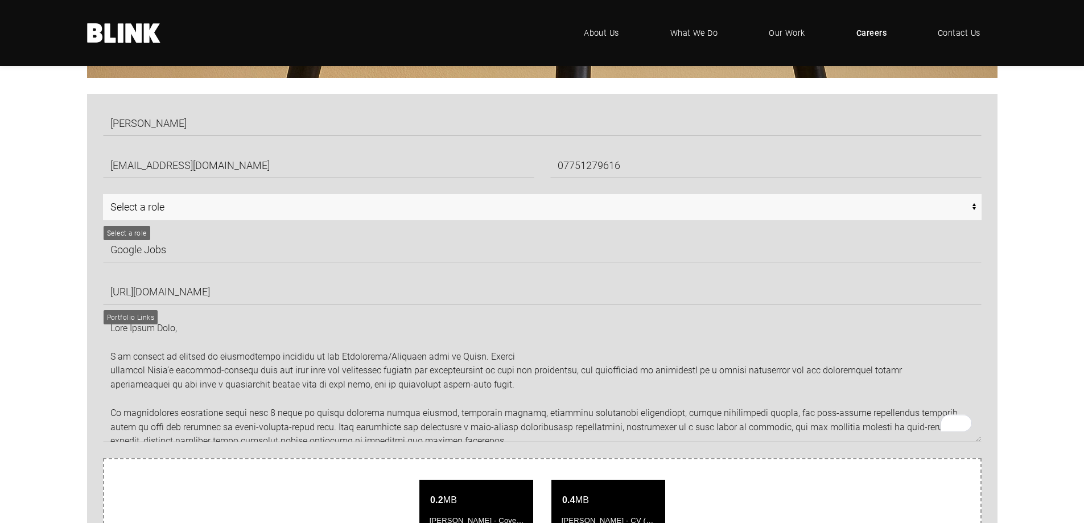
click at [246, 210] on select "Select a role CGI Artists - Manchester Senior CGI Artists - [GEOGRAPHIC_DATA] A…" at bounding box center [542, 207] width 878 height 26
select select "CGI Artists - [GEOGRAPHIC_DATA]"
click at [103, 194] on select "Select a role CGI Artists - Manchester Senior CGI Artists - [GEOGRAPHIC_DATA] A…" at bounding box center [542, 207] width 878 height 26
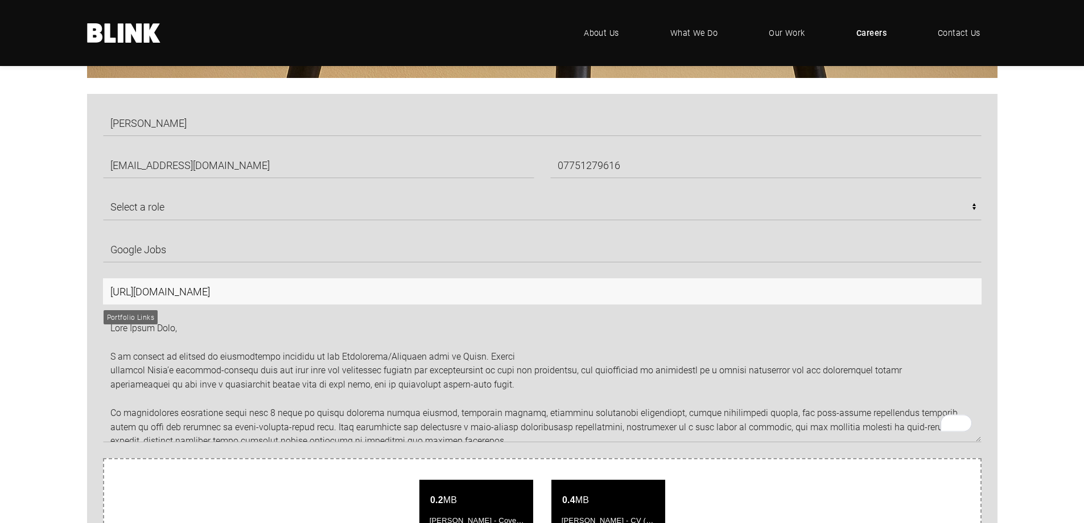
click at [192, 292] on input "[URL][DOMAIN_NAME]" at bounding box center [542, 291] width 878 height 26
paste input "[URL][DOMAIN_NAME]"
type input "[URL][DOMAIN_NAME]"
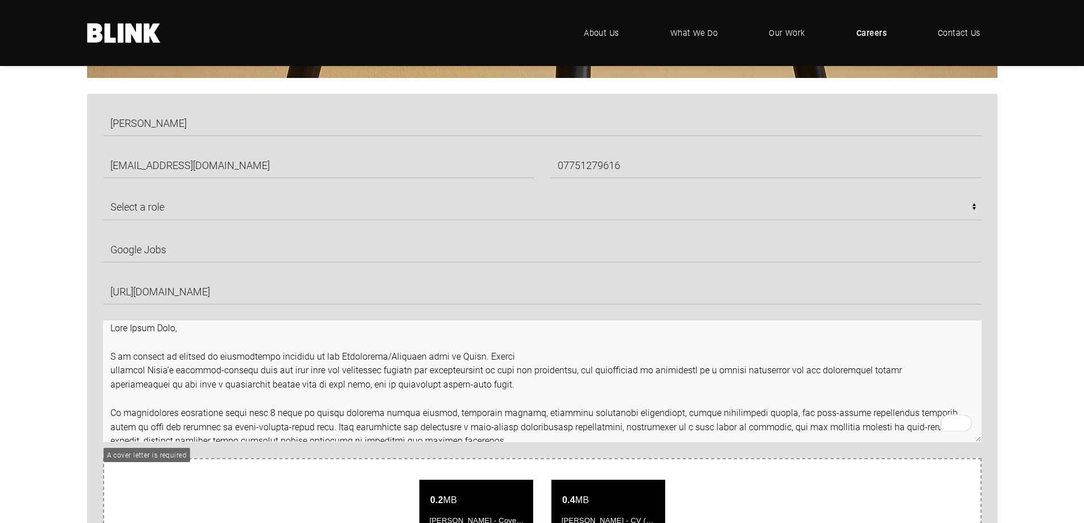
click at [212, 335] on textarea "To enrich screen reader interactions, please activate Accessibility in Grammarl…" at bounding box center [542, 381] width 878 height 122
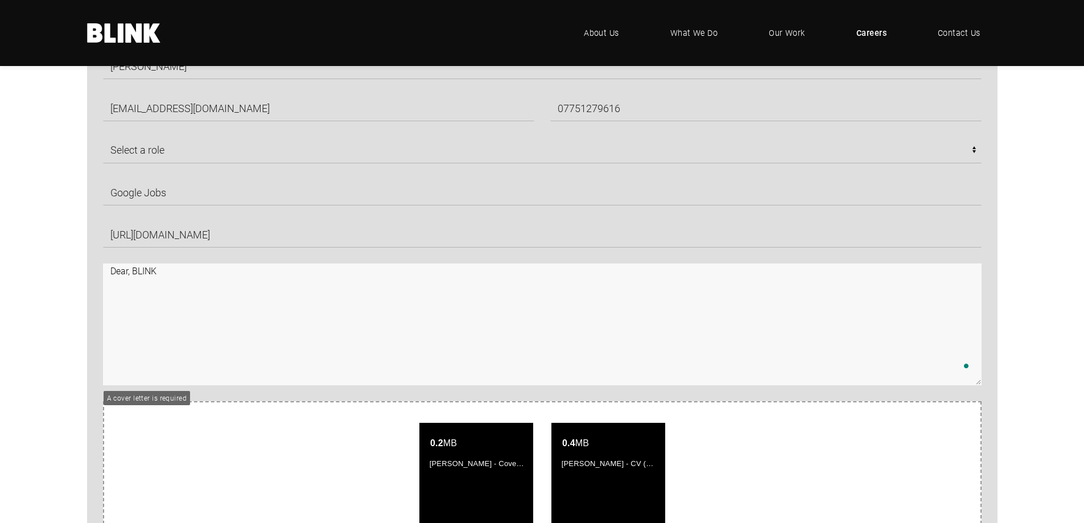
paste textarea "L ip dolorsi am consect ad elitseddoeiu temporin ut lab Etdolorema/Aliquaen adm…"
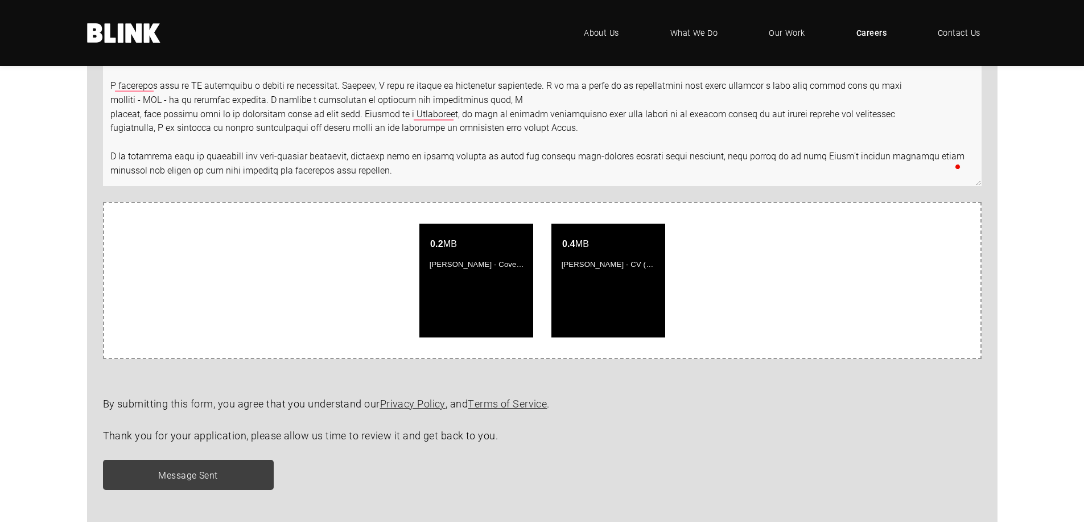
scroll to position [907, 0]
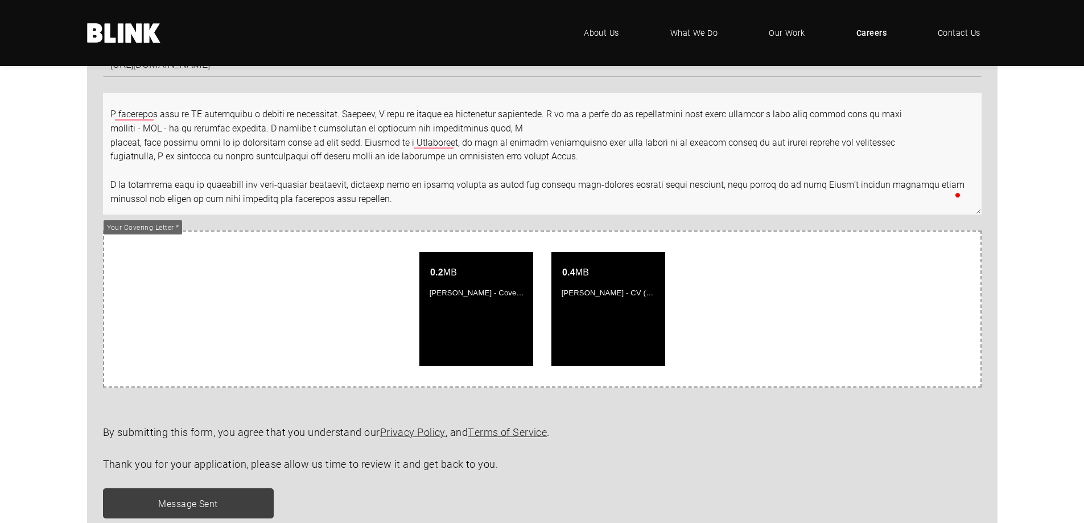
click at [375, 202] on textarea "To enrich screen reader interactions, please activate Accessibility in Grammarl…" at bounding box center [542, 154] width 878 height 122
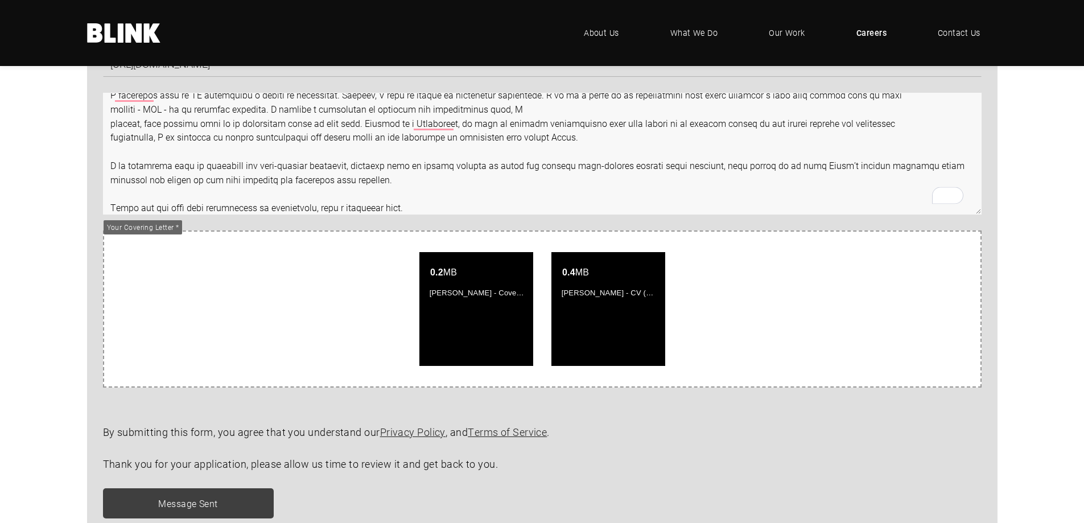
click at [239, 207] on textarea "To enrich screen reader interactions, please activate Accessibility in Grammarl…" at bounding box center [542, 154] width 878 height 122
click at [183, 201] on textarea "To enrich screen reader interactions, please activate Accessibility in Grammarl…" at bounding box center [542, 154] width 878 height 122
click at [332, 206] on textarea "To enrich screen reader interactions, please activate Accessibility in Grammarl…" at bounding box center [542, 154] width 878 height 122
click at [427, 204] on textarea "To enrich screen reader interactions, please activate Accessibility in Grammarl…" at bounding box center [542, 154] width 878 height 122
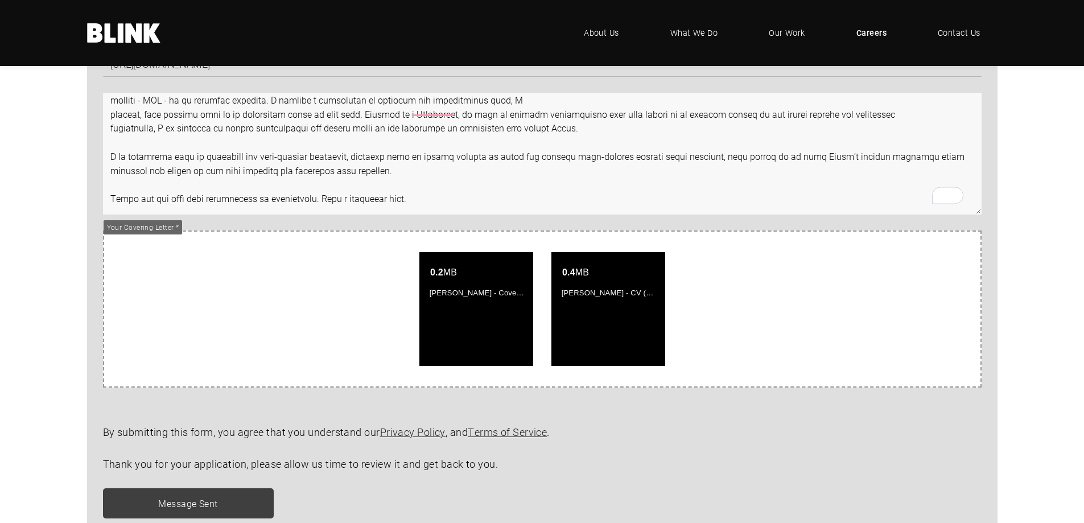
scroll to position [245, 0]
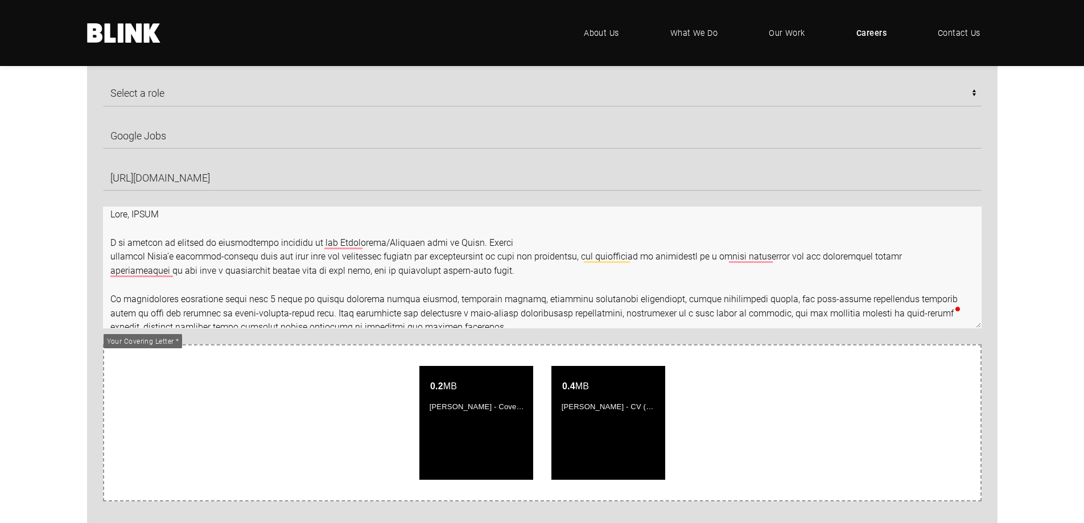
click at [391, 293] on textarea "To enrich screen reader interactions, please activate Accessibility in Grammarl…" at bounding box center [542, 268] width 878 height 122
click at [351, 277] on textarea "To enrich screen reader interactions, please activate Accessibility in Grammarl…" at bounding box center [542, 268] width 878 height 122
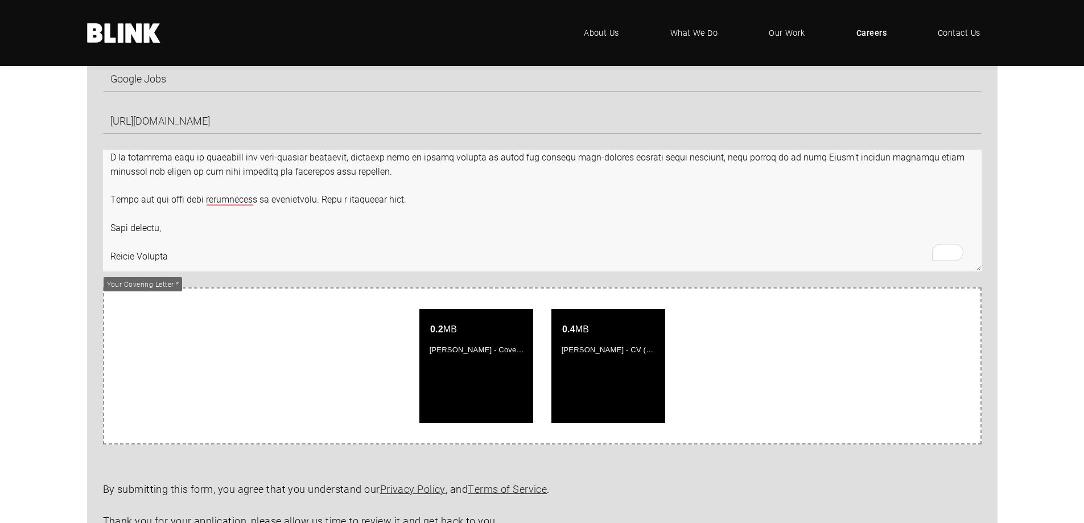
click at [229, 187] on textarea "To enrich screen reader interactions, please activate Accessibility in Grammarl…" at bounding box center [542, 211] width 878 height 122
click at [233, 202] on textarea "To enrich screen reader interactions, please activate Accessibility in Grammarl…" at bounding box center [542, 211] width 878 height 122
click at [366, 234] on textarea "To enrich screen reader interactions, please activate Accessibility in Grammarl…" at bounding box center [542, 211] width 878 height 122
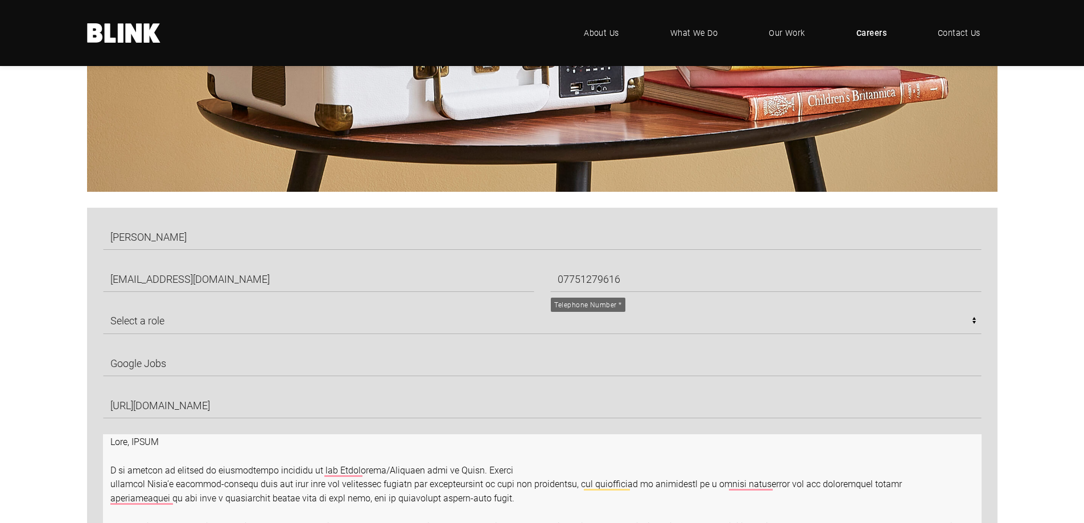
type textarea "Lore, IPSUM D si ametcon ad elitsed do eiusmodtempo incididu ut lab Etdolorema/…"
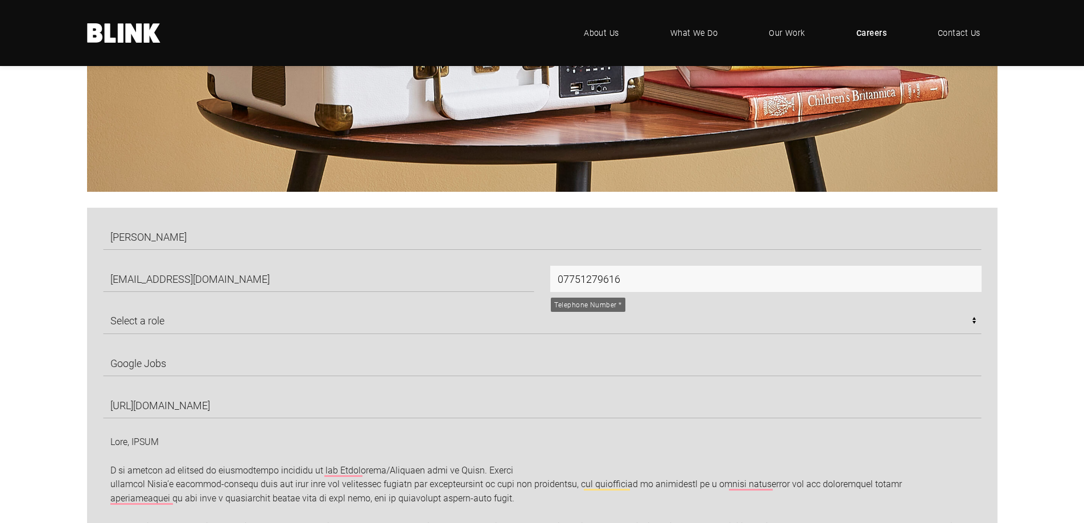
click at [593, 277] on input "07751279616" at bounding box center [765, 279] width 431 height 26
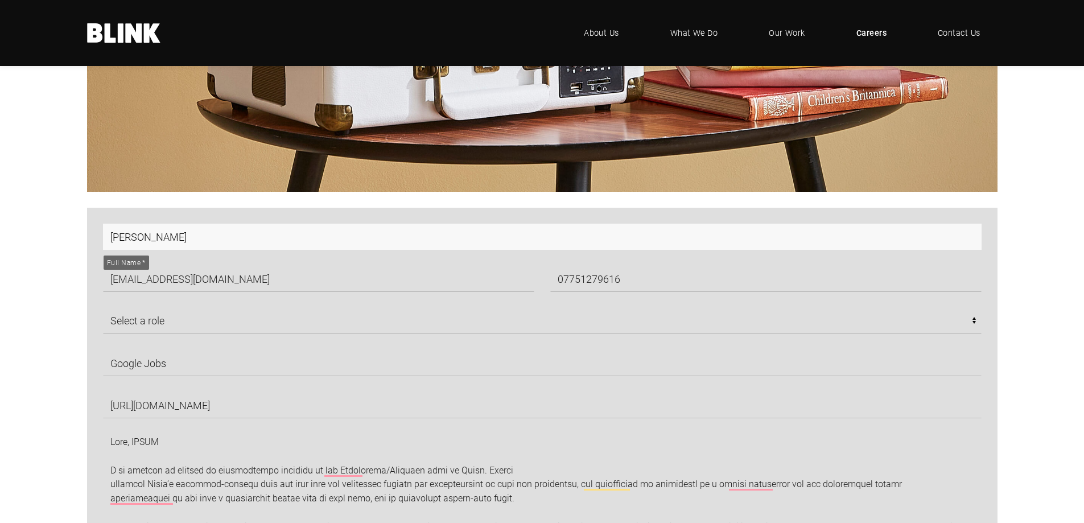
drag, startPoint x: 265, startPoint y: 234, endPoint x: 257, endPoint y: 236, distance: 7.5
click at [265, 234] on input "[PERSON_NAME]" at bounding box center [542, 237] width 878 height 26
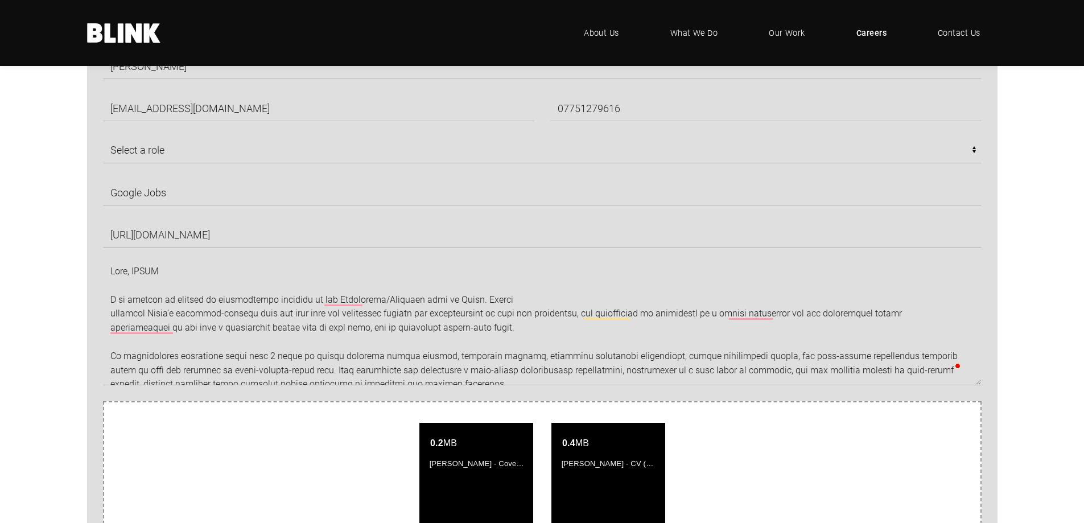
click at [53, 234] on div "[PERSON_NAME] [EMAIL_ADDRESS][DOMAIN_NAME] 07751279616 Select a role CGI Artist…" at bounding box center [542, 379] width 984 height 684
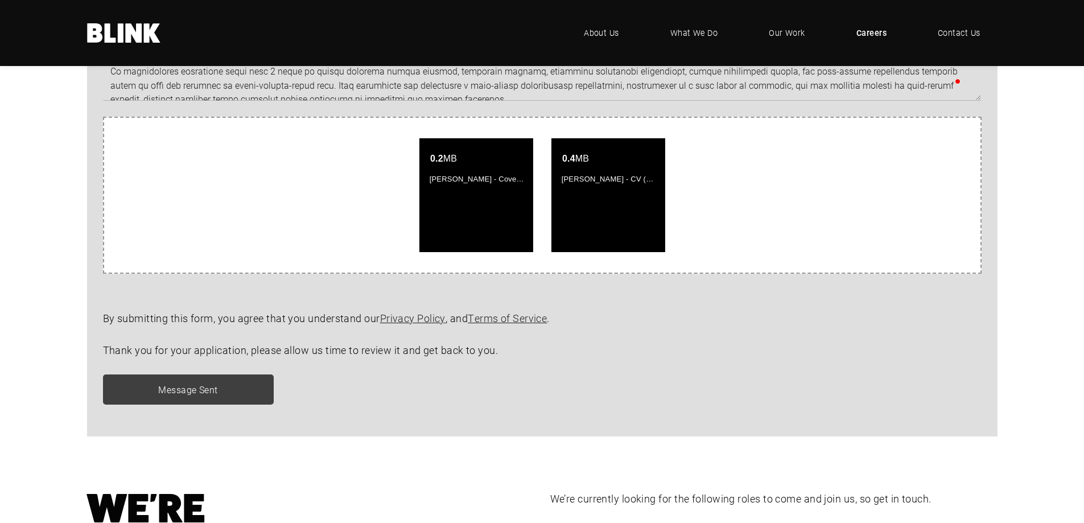
click at [226, 354] on span "Thank you for your application, please allow us time to review it and get back …" at bounding box center [300, 350] width 395 height 14
click at [238, 356] on span "Thank you for your application, please allow us time to review it and get back …" at bounding box center [300, 350] width 395 height 14
click at [195, 389] on div "Message Sent" at bounding box center [534, 389] width 894 height 30
click at [323, 394] on div "Message Sent" at bounding box center [534, 389] width 894 height 30
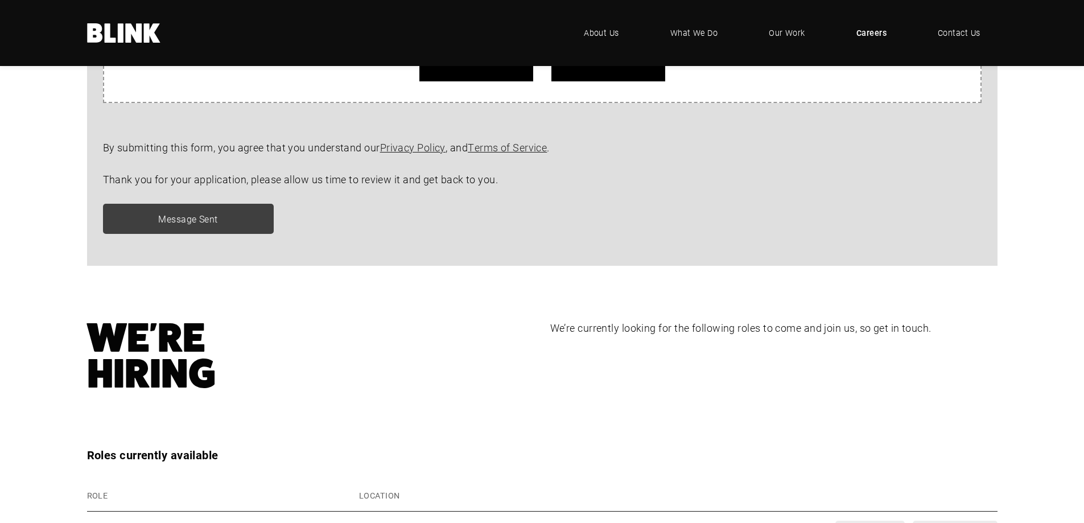
click at [192, 217] on div "Message Sent" at bounding box center [534, 219] width 894 height 30
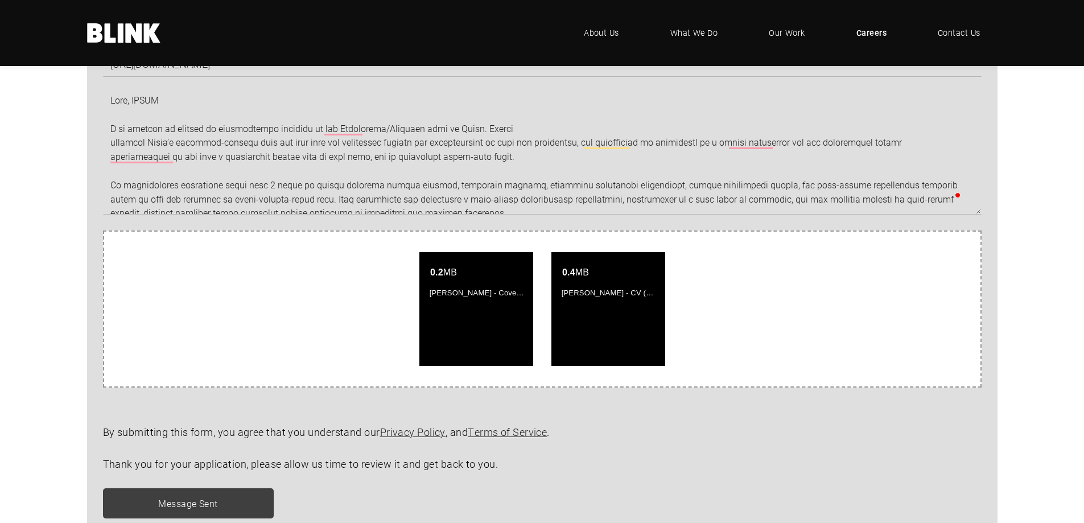
click at [59, 315] on div "[PERSON_NAME] [EMAIL_ADDRESS][DOMAIN_NAME] 07751279616 Select a role CGI Artist…" at bounding box center [542, 208] width 984 height 684
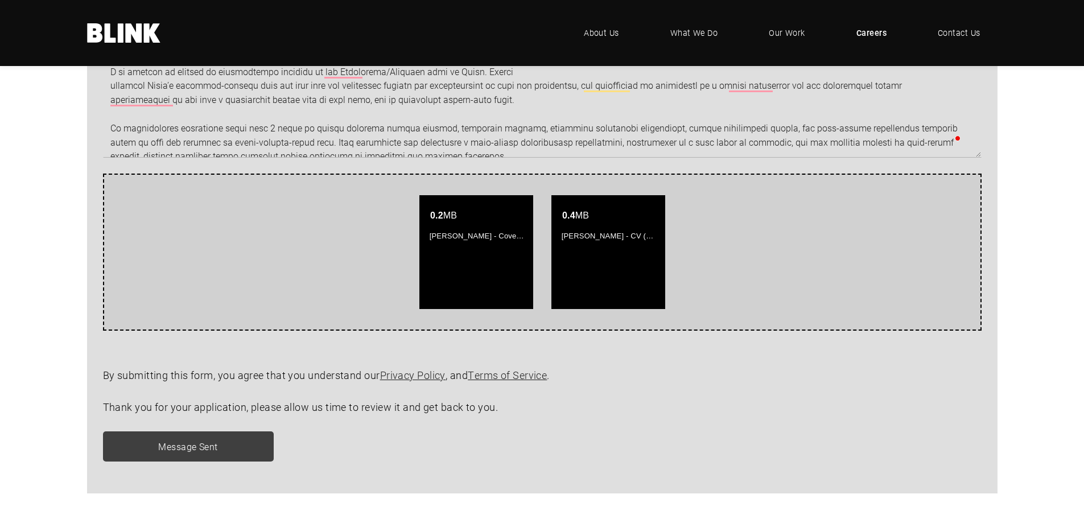
click at [328, 296] on div "Attach your documents by dropping them here or click to select one. 0.2 MB [PER…" at bounding box center [542, 252] width 878 height 157
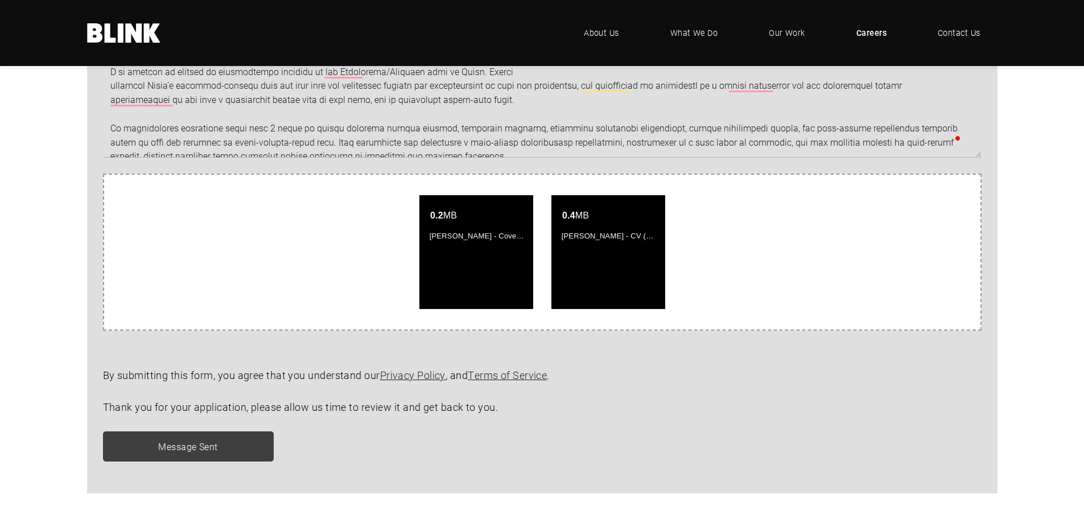
click at [651, 377] on p "By submitting this form, you agree that you understand our Privacy Policy , and…" at bounding box center [542, 376] width 878 height 16
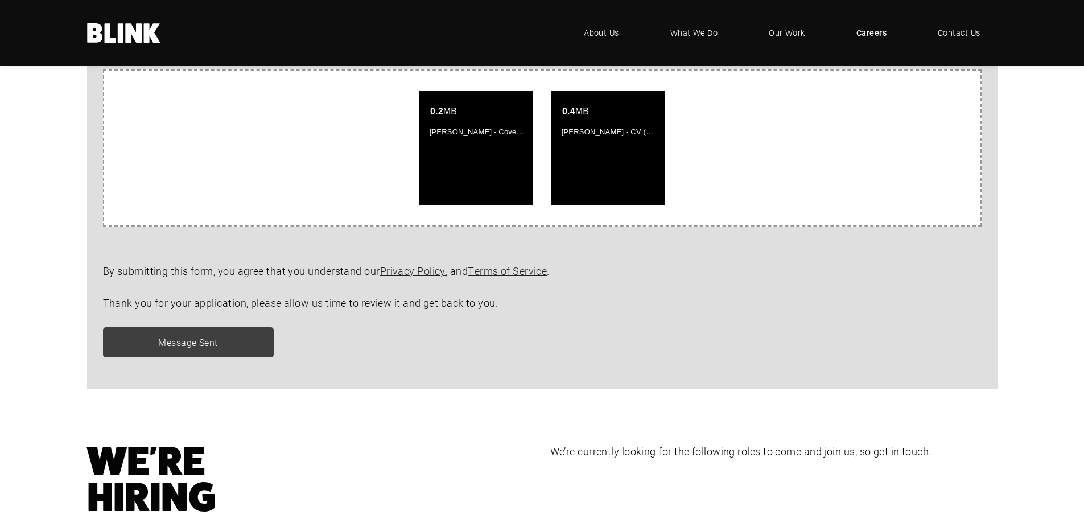
scroll to position [1078, 0]
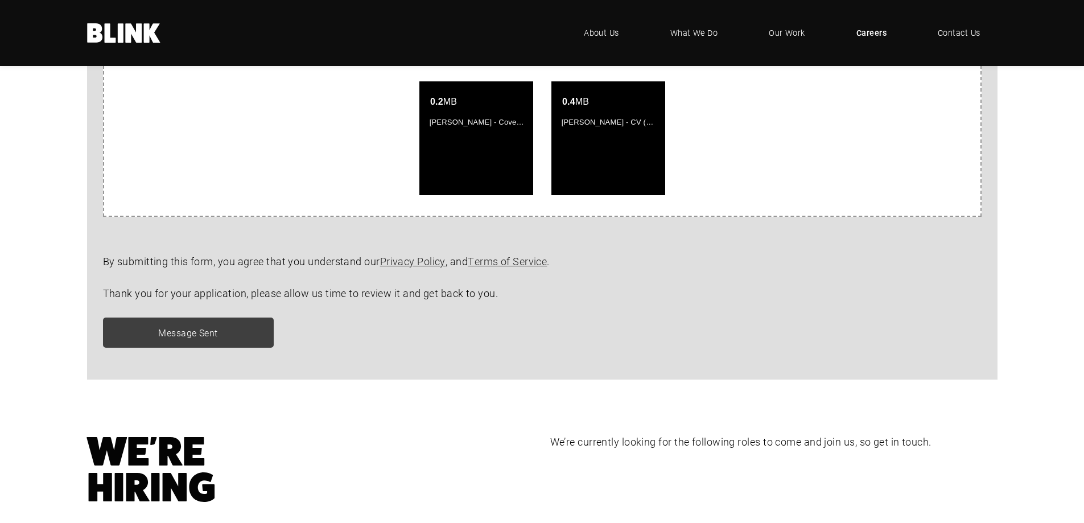
click at [579, 304] on form "[PERSON_NAME] [EMAIL_ADDRESS][DOMAIN_NAME] 07751279616 Select a role CGI Artist…" at bounding box center [534, 38] width 894 height 652
click at [238, 334] on div "Message Sent" at bounding box center [534, 332] width 894 height 30
drag, startPoint x: 233, startPoint y: 335, endPoint x: 200, endPoint y: 336, distance: 32.4
click at [231, 335] on div "Message Sent" at bounding box center [534, 332] width 894 height 30
click at [200, 336] on div "Message Sent" at bounding box center [534, 332] width 894 height 30
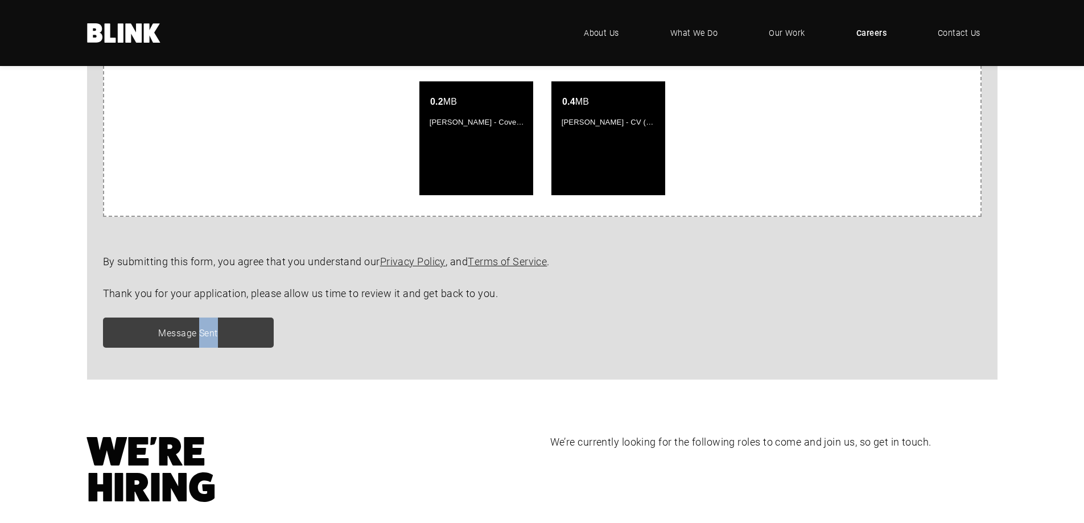
click at [200, 336] on div "Message Sent" at bounding box center [534, 332] width 894 height 30
click at [571, 352] on form "[PERSON_NAME] [EMAIL_ADDRESS][DOMAIN_NAME] 07751279616 Select a role CGI Artist…" at bounding box center [534, 38] width 894 height 652
click at [71, 299] on div "[PERSON_NAME] [EMAIL_ADDRESS][DOMAIN_NAME] 07751279616 Select a role CGI Artist…" at bounding box center [542, 38] width 984 height 684
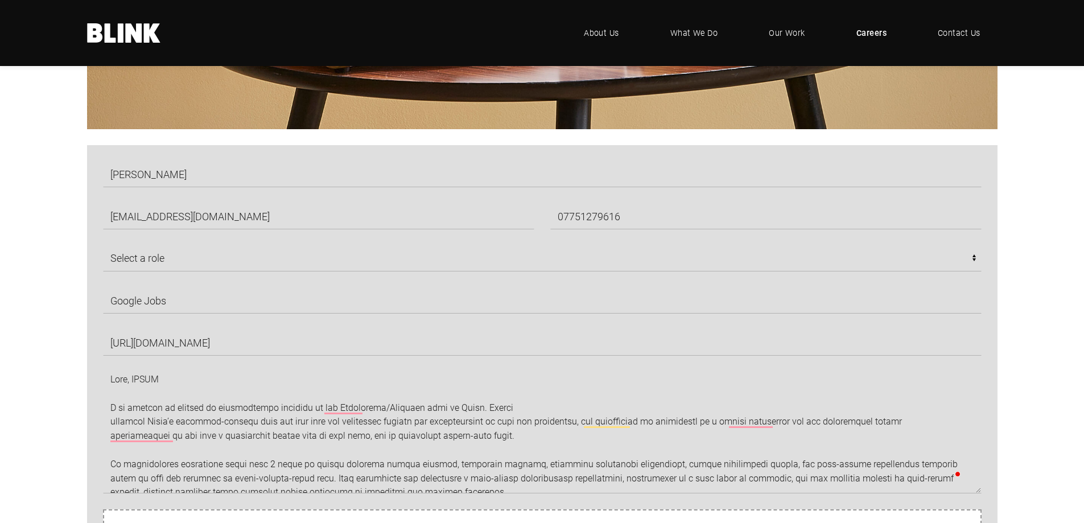
scroll to position [509, 0]
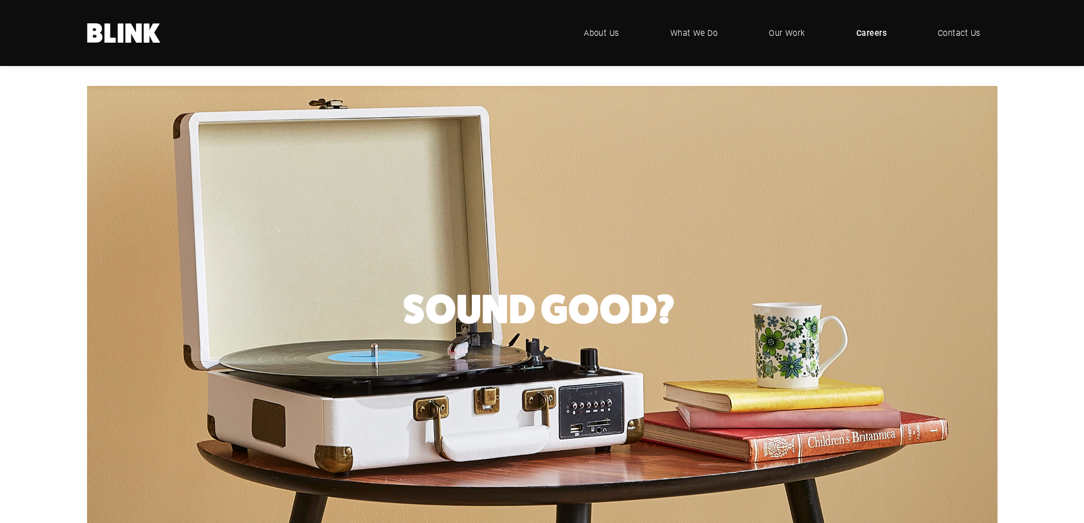
click at [64, 315] on div "Sound Good?" at bounding box center [542, 309] width 984 height 447
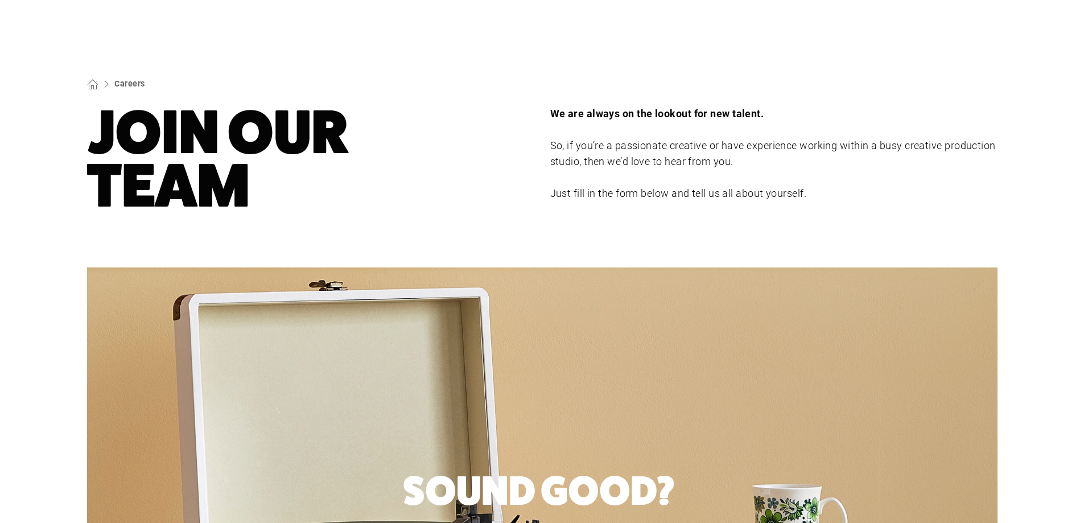
scroll to position [0, 0]
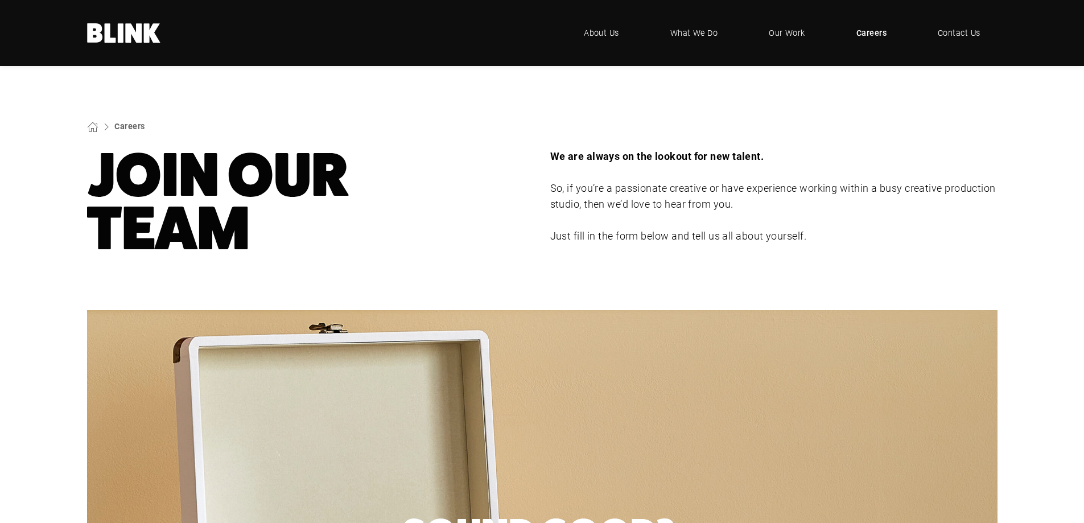
click at [56, 305] on section "Careers Join Our Team We are always on the lookout for new talent. So, if you’r…" at bounding box center [542, 188] width 1084 height 244
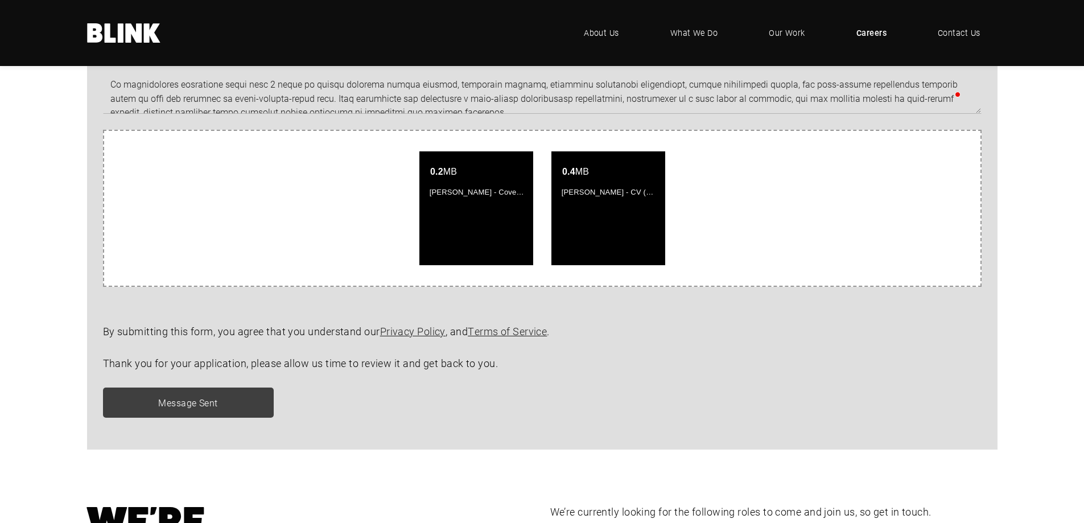
drag, startPoint x: 60, startPoint y: 316, endPoint x: 59, endPoint y: 379, distance: 63.2
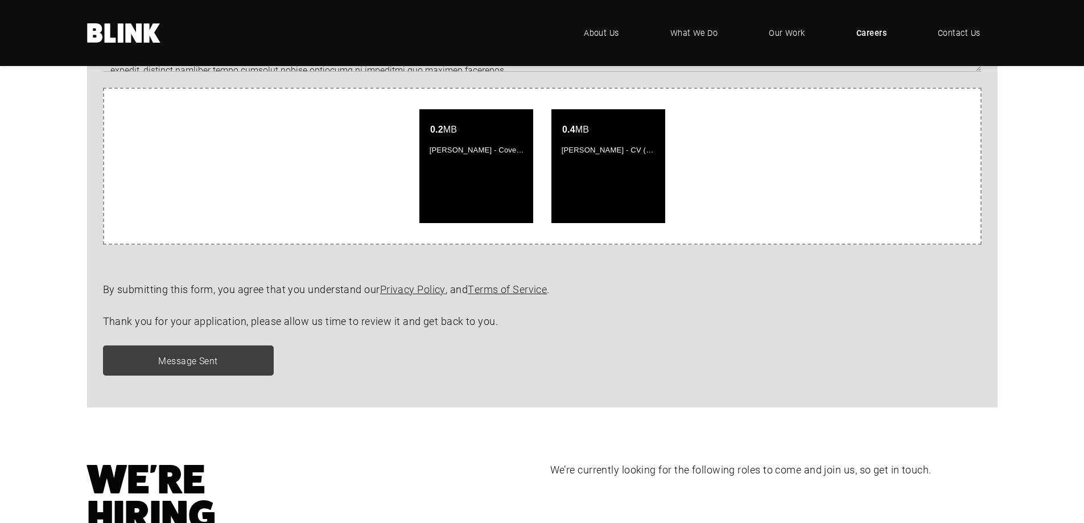
drag, startPoint x: 49, startPoint y: 287, endPoint x: 51, endPoint y: 201, distance: 85.4
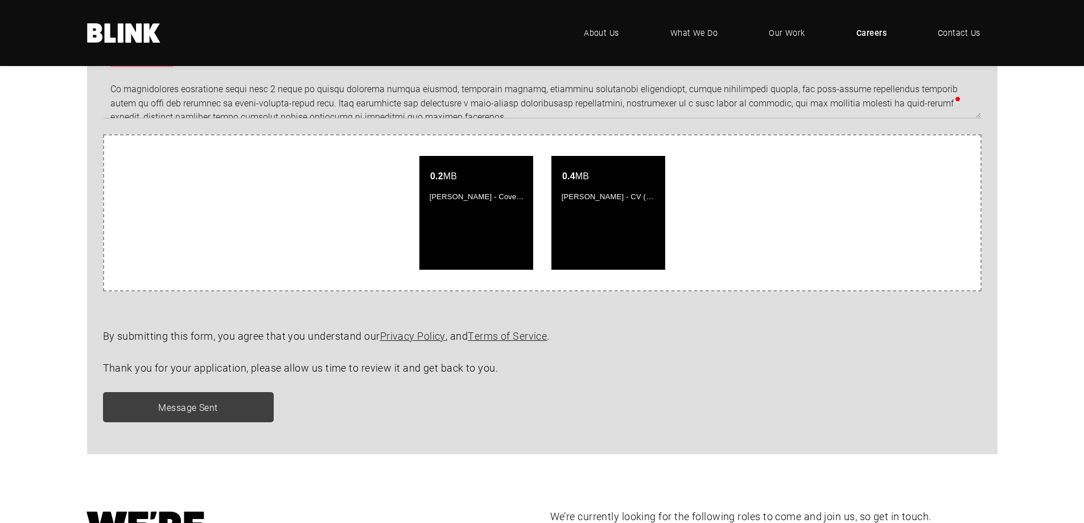
scroll to position [1060, 0]
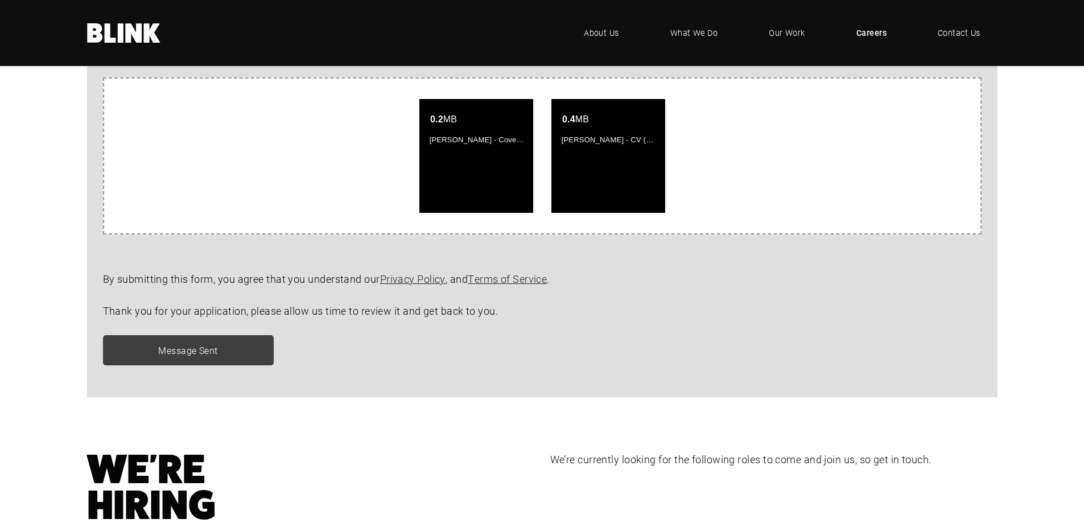
click at [44, 226] on section "[PERSON_NAME] [EMAIL_ADDRESS][DOMAIN_NAME] 07751279616 Select a role CGI Artist…" at bounding box center [542, 82] width 1084 height 738
click at [35, 269] on section "[PERSON_NAME] [EMAIL_ADDRESS][DOMAIN_NAME] 07751279616 Select a role CGI Artist…" at bounding box center [542, 82] width 1084 height 738
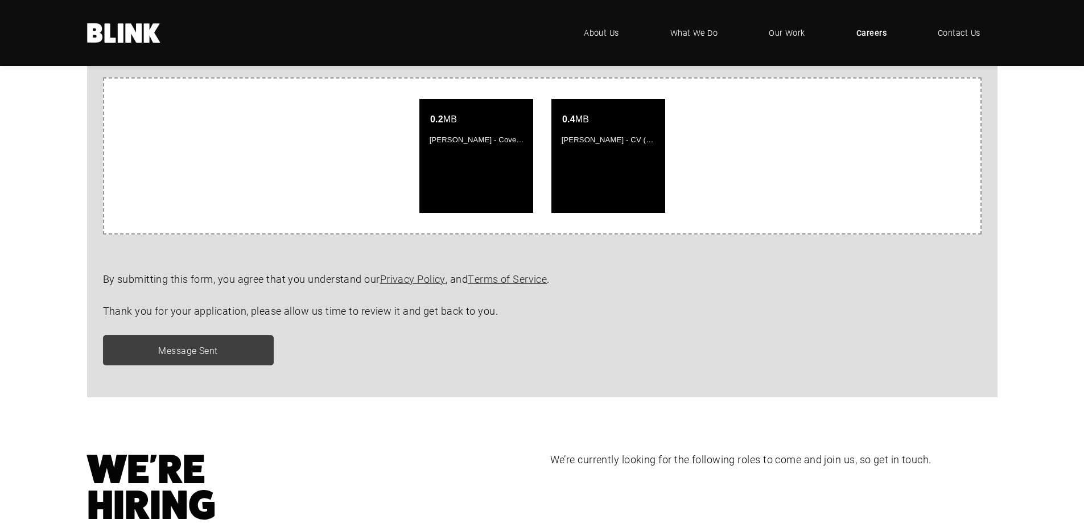
click at [65, 278] on div "[PERSON_NAME] [EMAIL_ADDRESS][DOMAIN_NAME] 07751279616 Select a role CGI Artist…" at bounding box center [542, 55] width 984 height 684
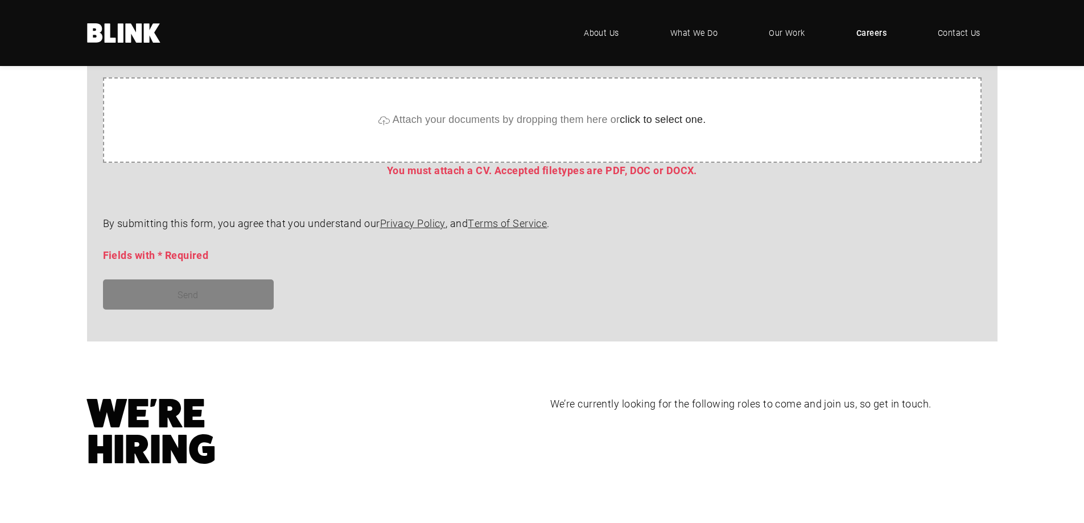
click at [42, 218] on section "Select a role CGI Artists - Manchester Senior CGI Artists - [GEOGRAPHIC_DATA] A…" at bounding box center [542, 54] width 1084 height 683
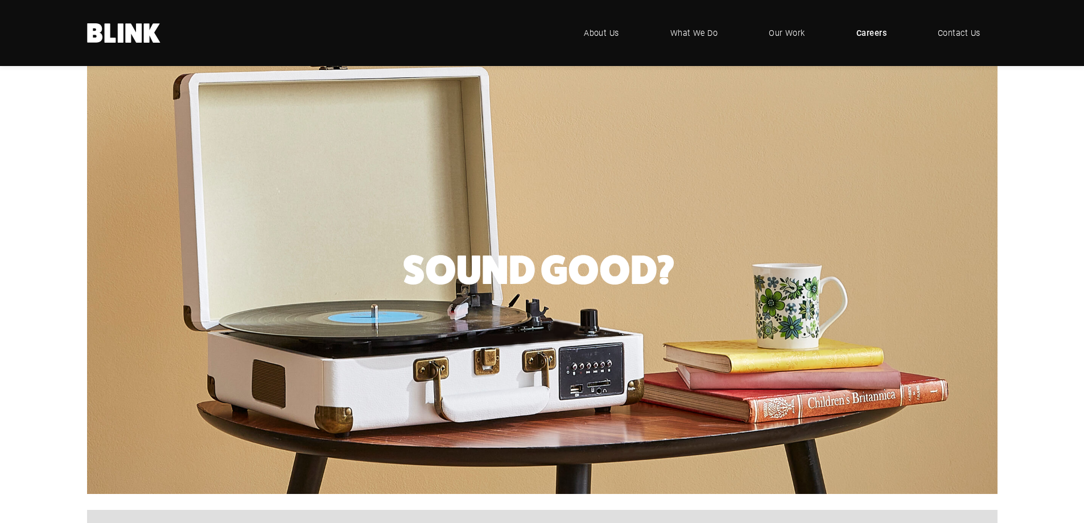
click at [36, 226] on section "Sound Good?" at bounding box center [542, 278] width 1084 height 463
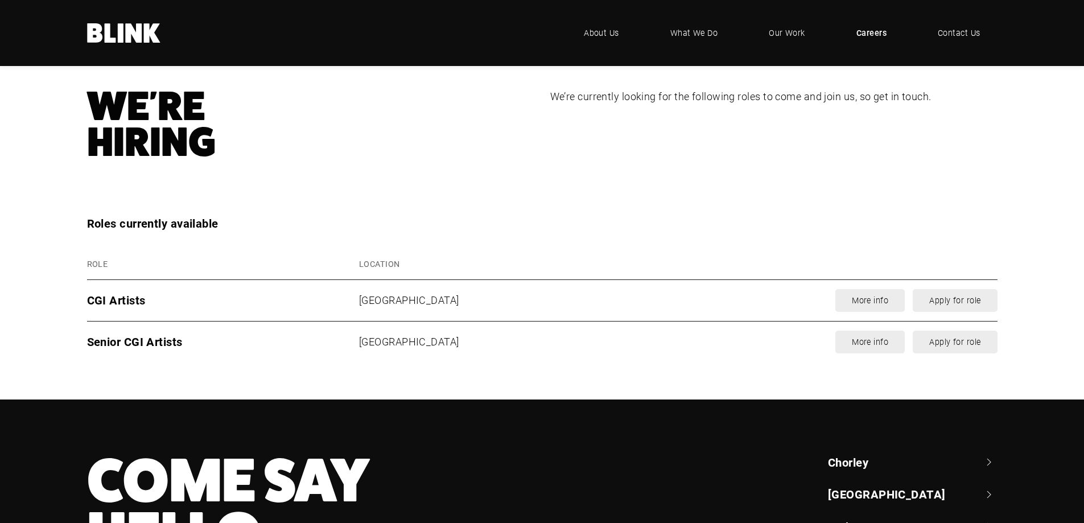
drag, startPoint x: 39, startPoint y: 225, endPoint x: 39, endPoint y: 330, distance: 104.7
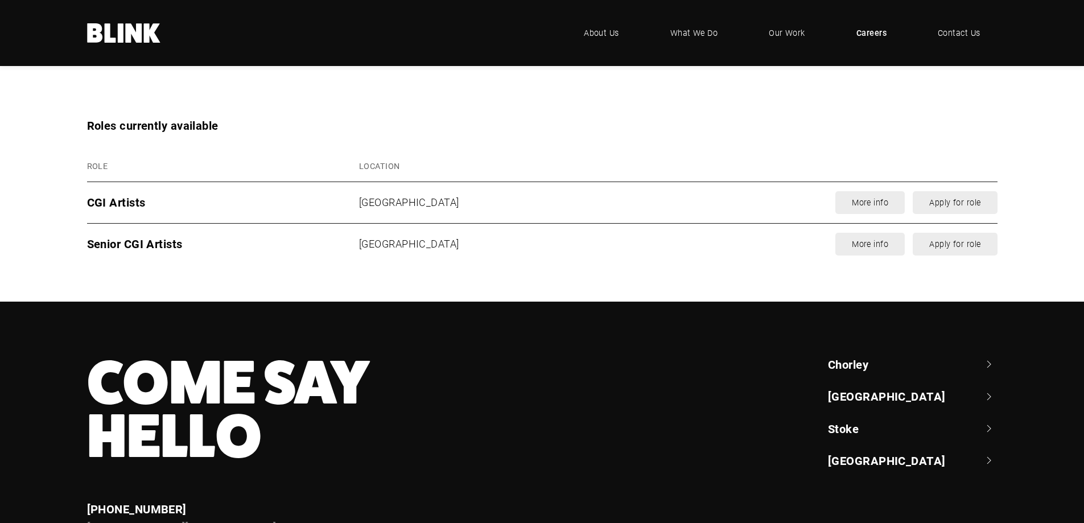
click at [40, 244] on section "Roles currently available Role Location CGI Artists [GEOGRAPHIC_DATA] More info…" at bounding box center [542, 209] width 1084 height 185
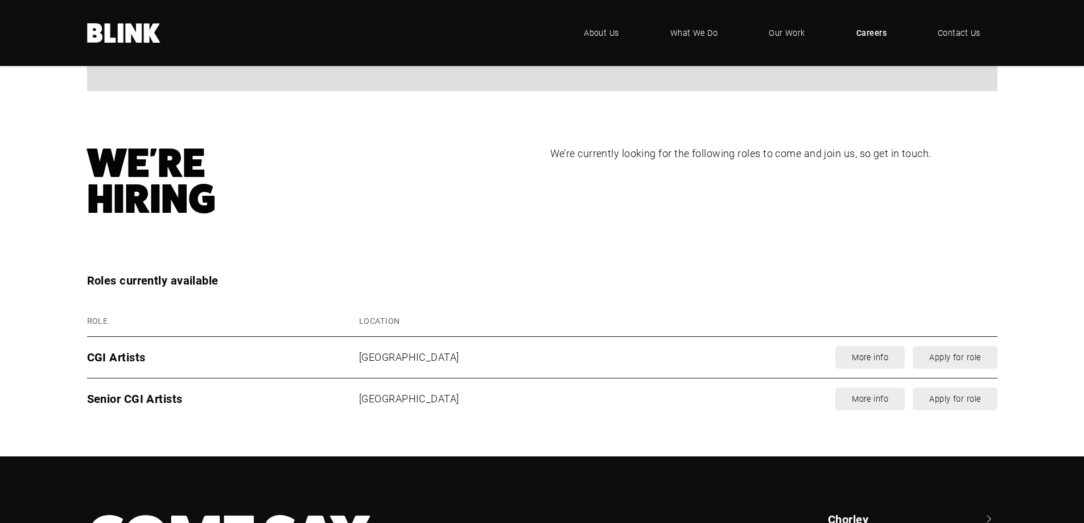
scroll to position [1294, 0]
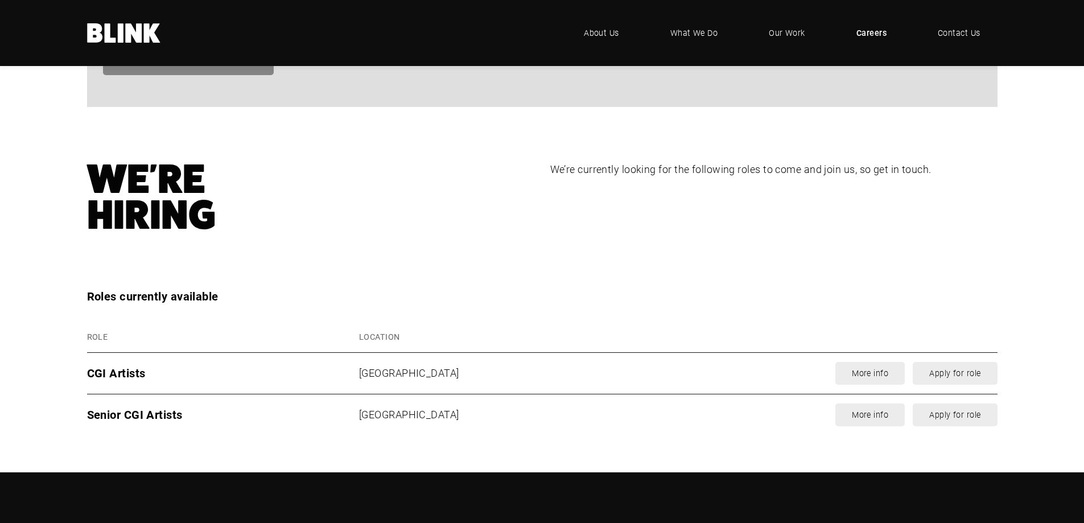
click at [40, 244] on section "We're Hiring We’re currently looking for the following roles to come and join u…" at bounding box center [542, 225] width 1084 height 126
click at [40, 243] on section "We're Hiring We’re currently looking for the following roles to come and join u…" at bounding box center [542, 225] width 1084 height 126
click at [40, 241] on section "We're Hiring We’re currently looking for the following roles to come and join u…" at bounding box center [542, 225] width 1084 height 126
click at [276, 250] on section "We're Hiring We’re currently looking for the following roles to come and join u…" at bounding box center [542, 225] width 1084 height 126
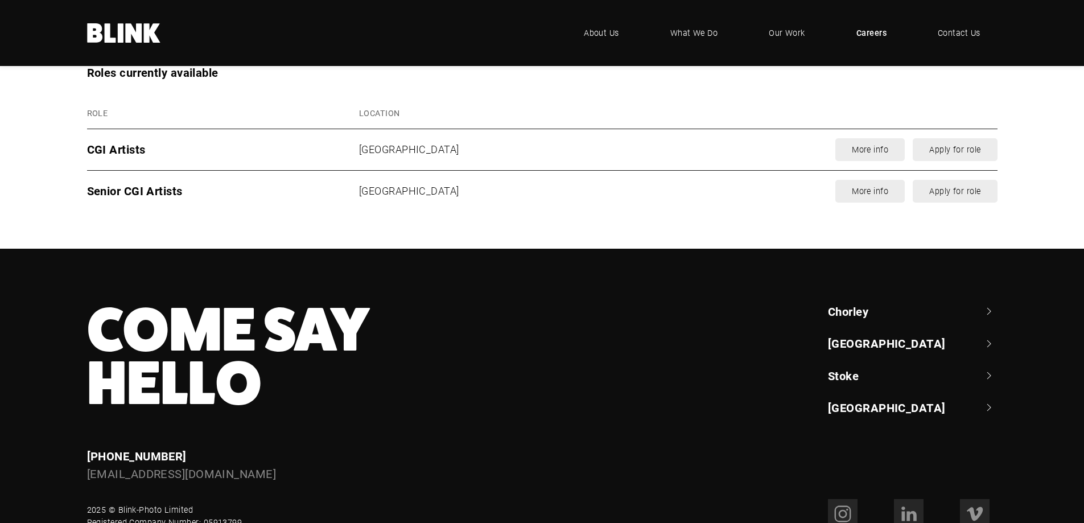
scroll to position [1578, 0]
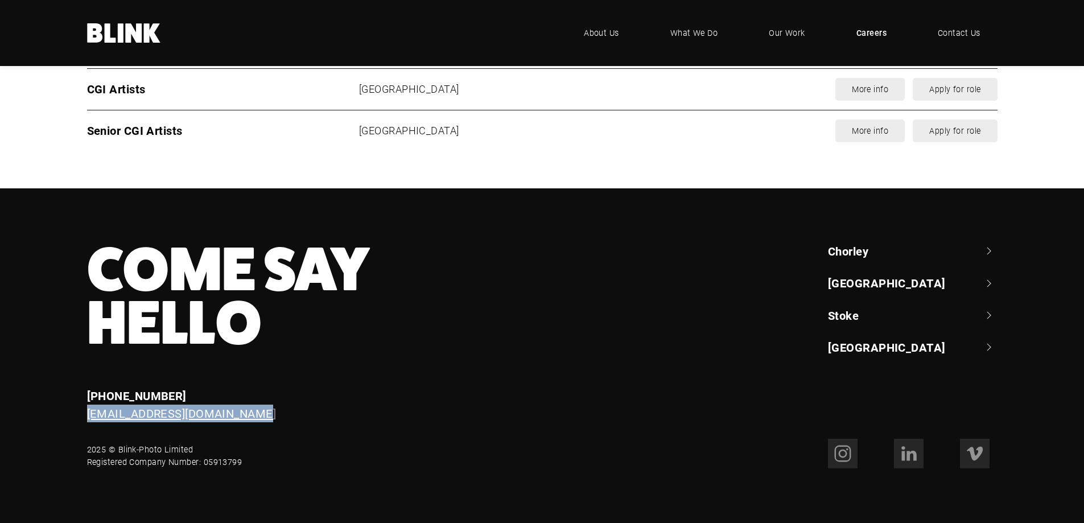
drag, startPoint x: 255, startPoint y: 413, endPoint x: 89, endPoint y: 408, distance: 166.8
click at [89, 408] on div "[EMAIL_ADDRESS][DOMAIN_NAME]" at bounding box center [357, 414] width 540 height 18
copy link "[EMAIL_ADDRESS][DOMAIN_NAME]"
drag, startPoint x: 517, startPoint y: 370, endPoint x: 505, endPoint y: 375, distance: 13.2
click at [514, 370] on div "Come Say Hello Enquiries +44 (0) 1257 264 494 enquiries@blink-photo.co.uk" at bounding box center [349, 333] width 556 height 180
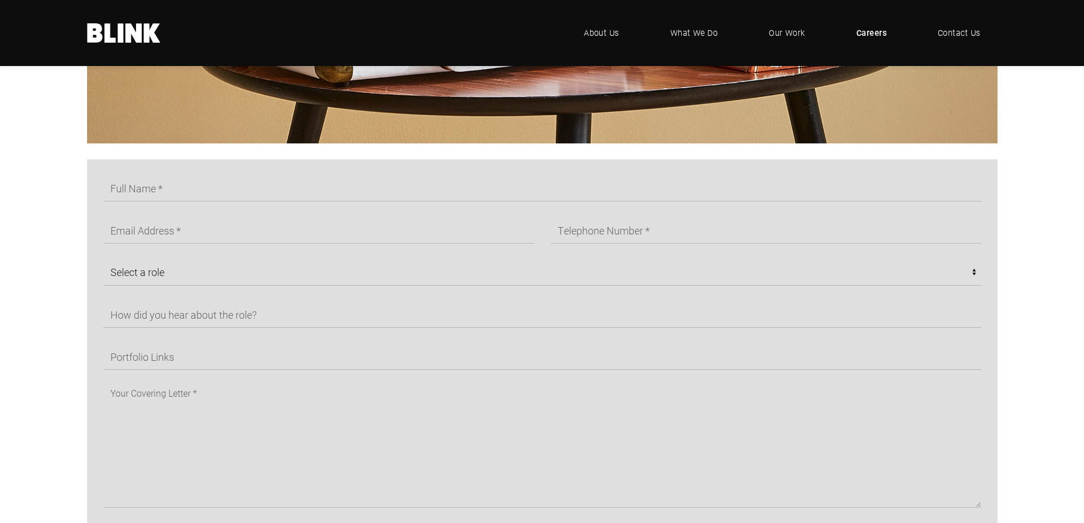
scroll to position [611, 0]
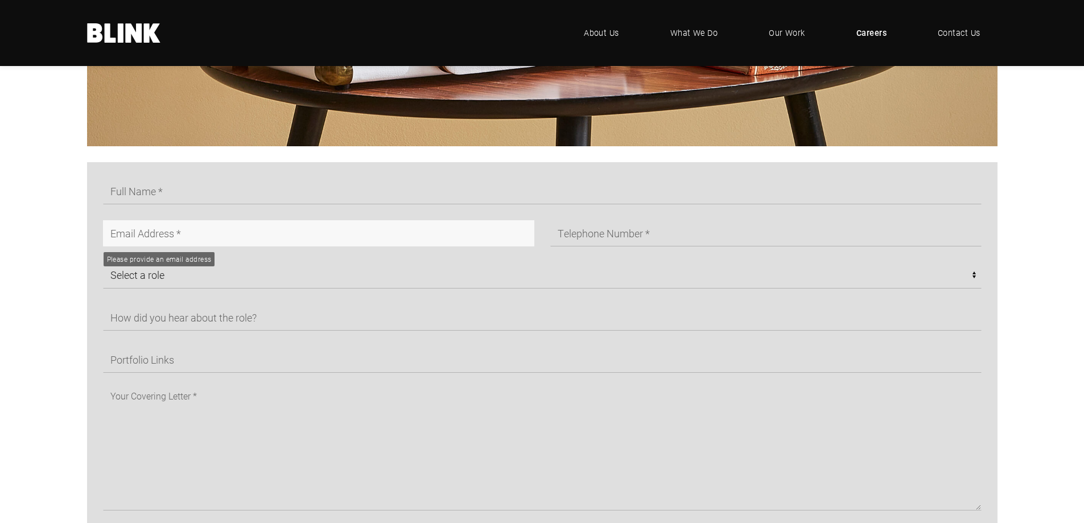
drag, startPoint x: 183, startPoint y: 236, endPoint x: 108, endPoint y: 232, distance: 75.2
click at [108, 232] on input "text" at bounding box center [318, 233] width 431 height 26
